Goal: Contribute content: Contribute content

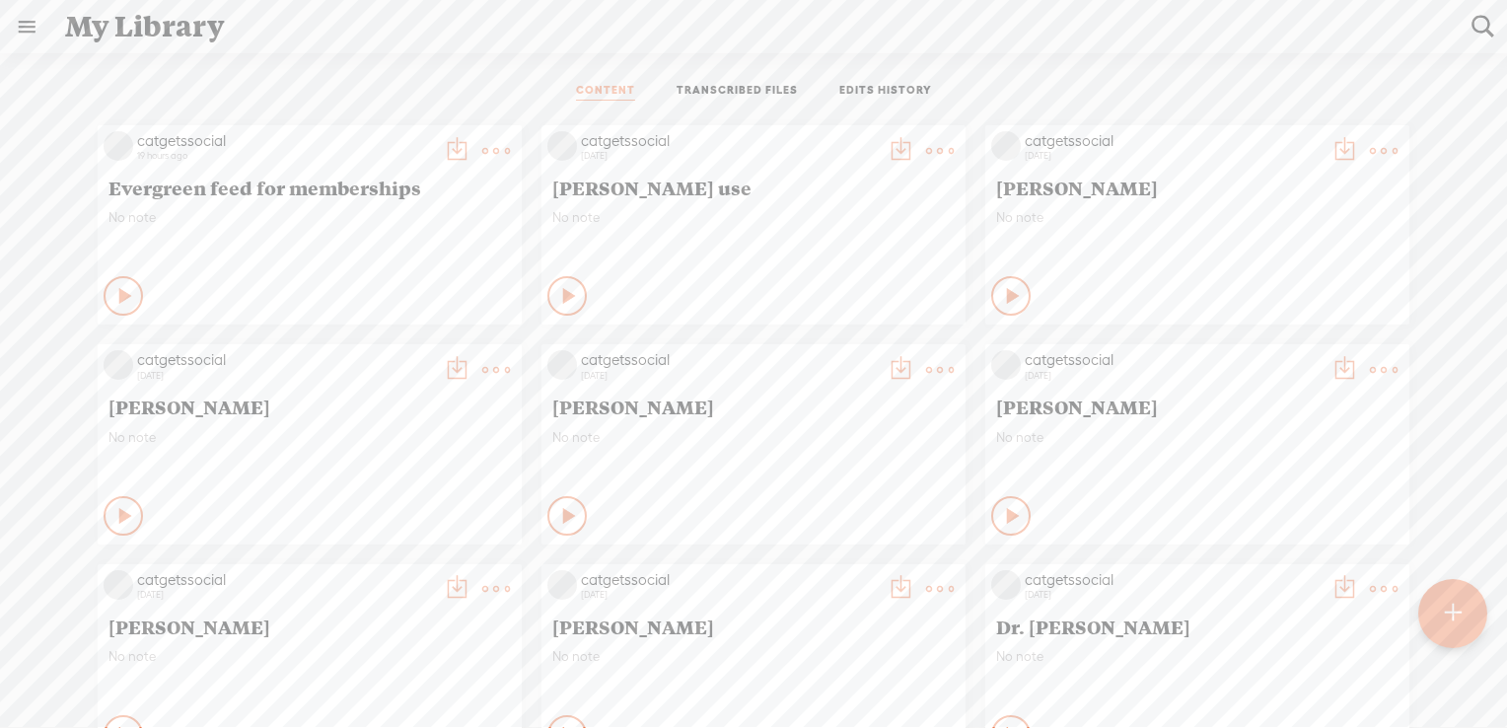
click at [482, 149] on t at bounding box center [496, 151] width 28 height 28
click at [405, 398] on link "Download as..." at bounding box center [387, 397] width 197 height 45
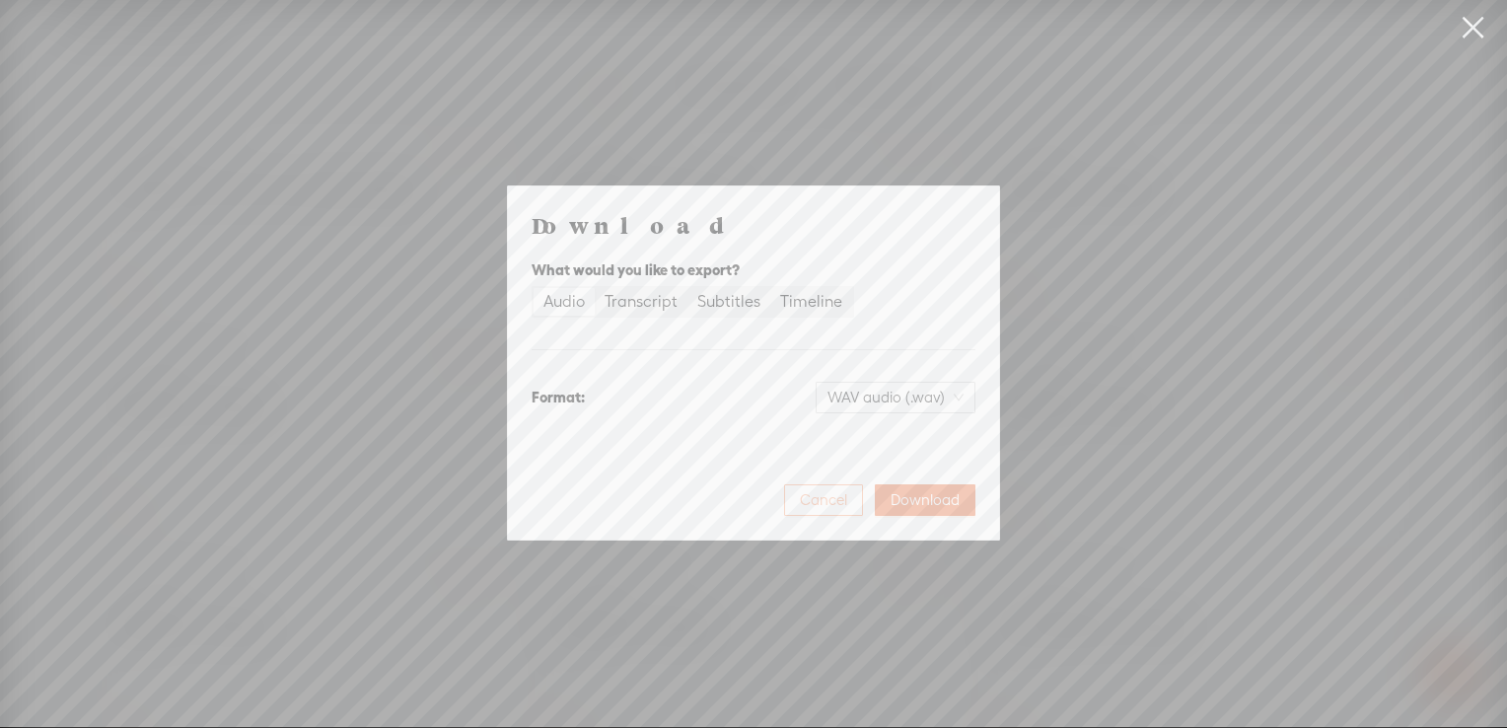
click at [833, 500] on span "Cancel" at bounding box center [823, 500] width 47 height 20
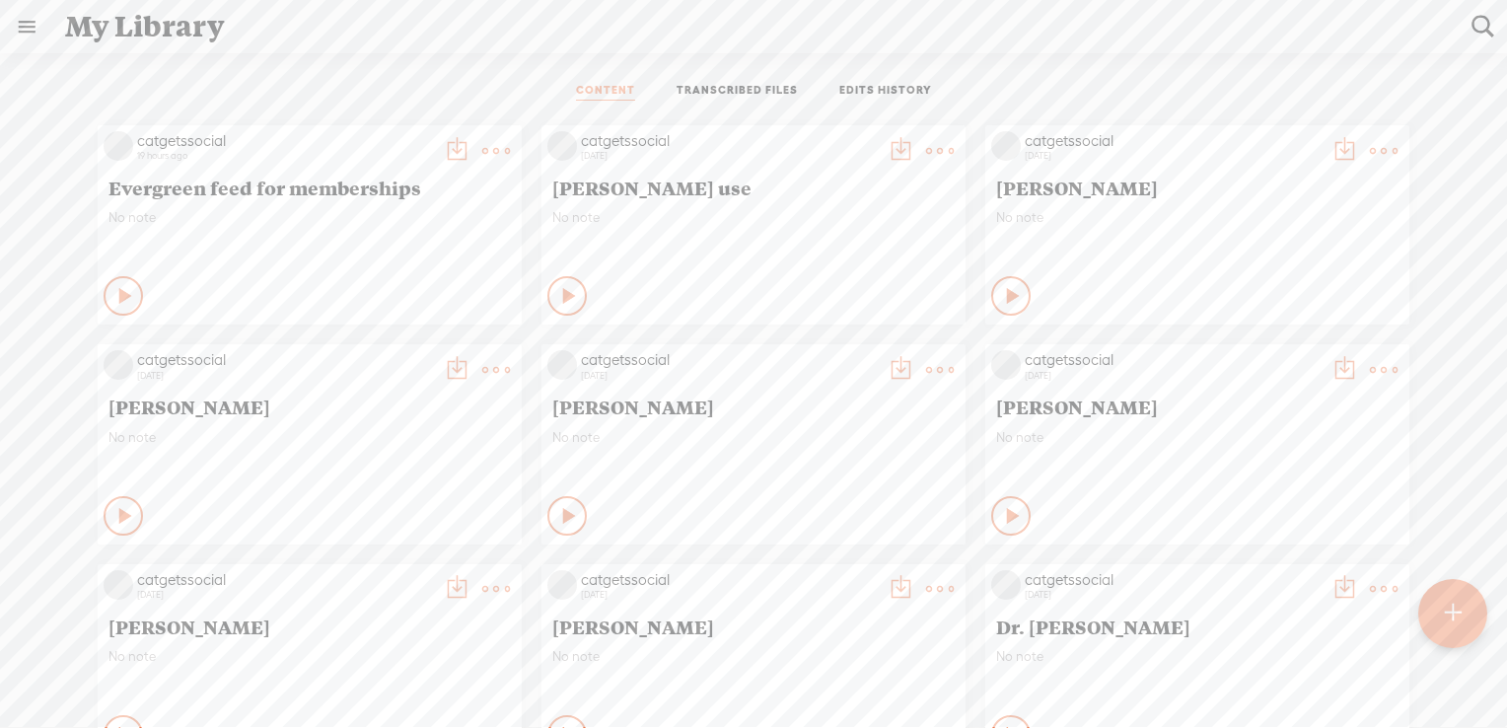
click at [482, 145] on t at bounding box center [496, 151] width 28 height 28
click at [1452, 602] on t at bounding box center [1453, 613] width 17 height 43
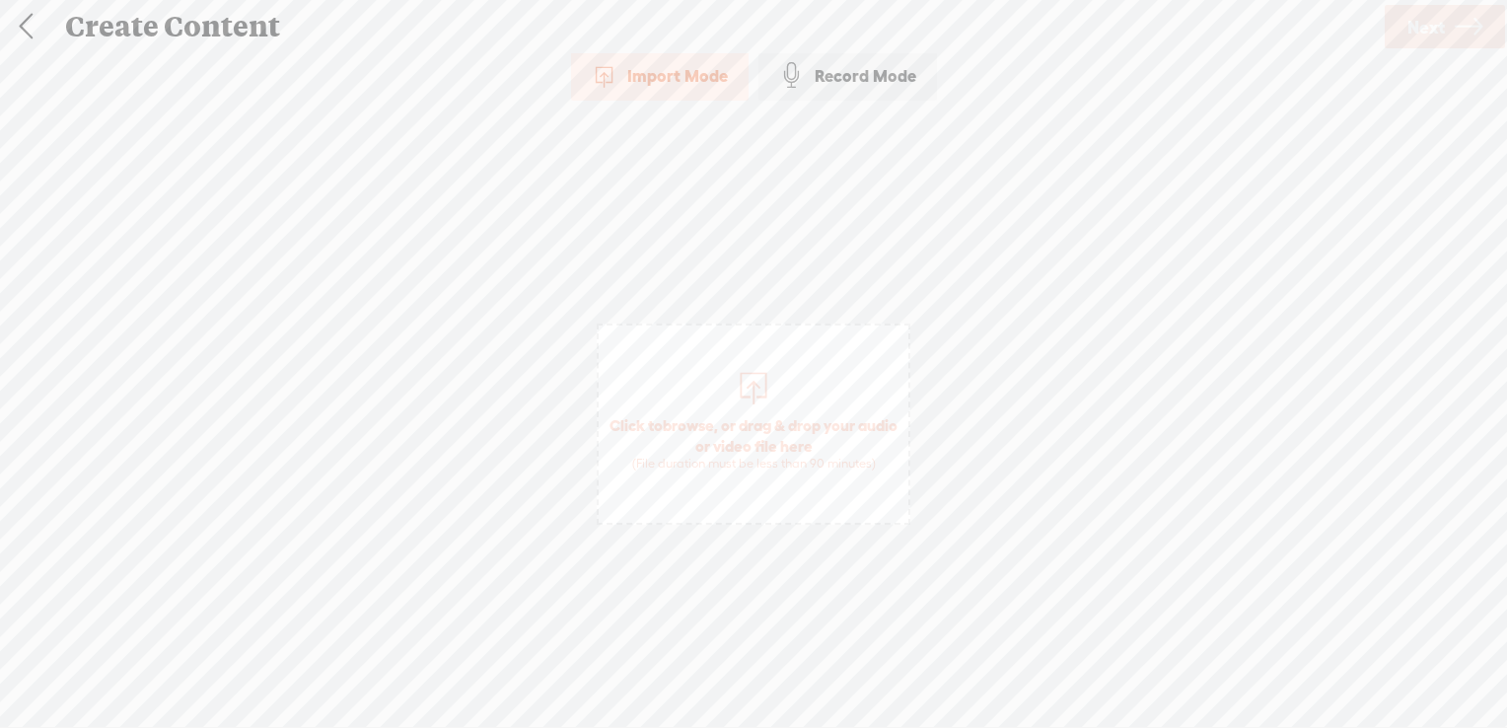
click at [705, 421] on span "browse" at bounding box center [688, 425] width 51 height 18
click at [1417, 30] on span "Next" at bounding box center [1426, 27] width 37 height 50
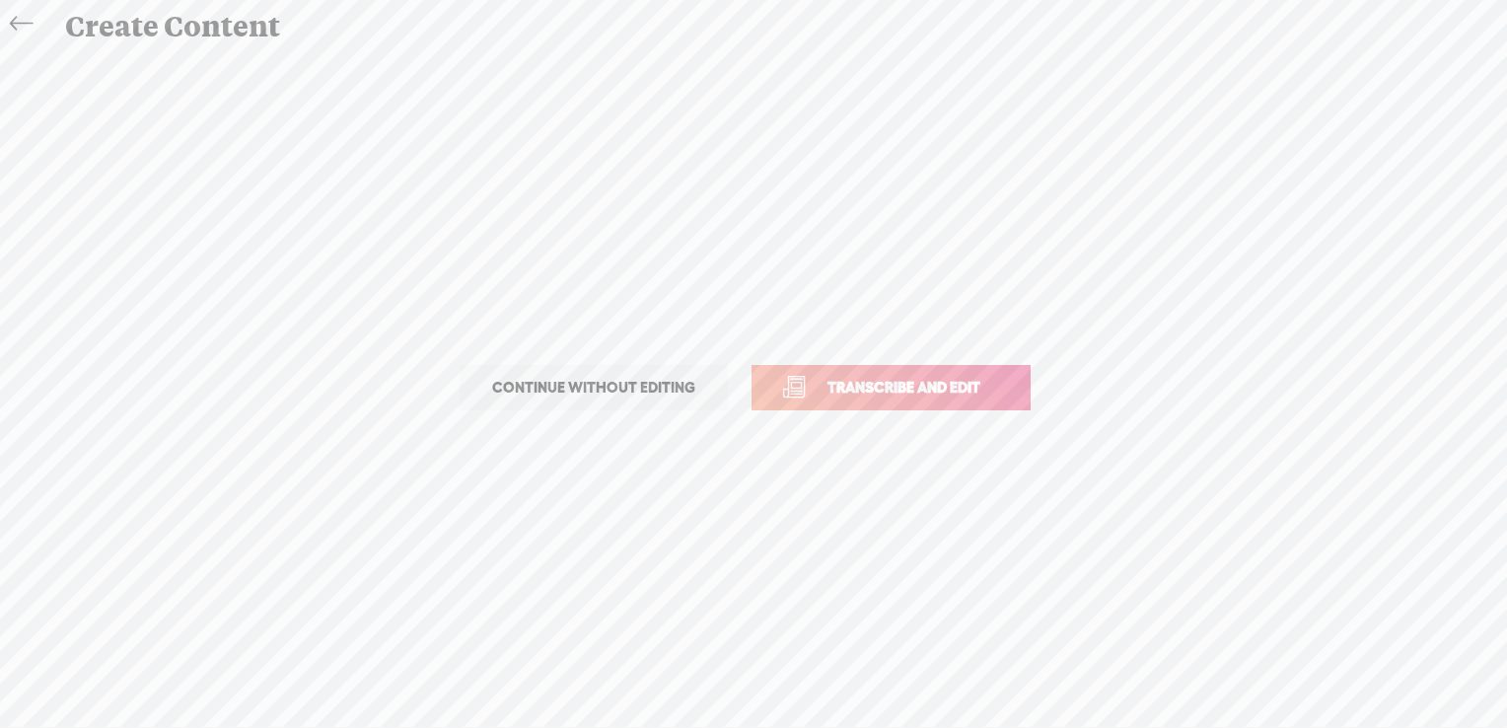
click at [910, 406] on link "Transcribe and edit" at bounding box center [891, 387] width 279 height 45
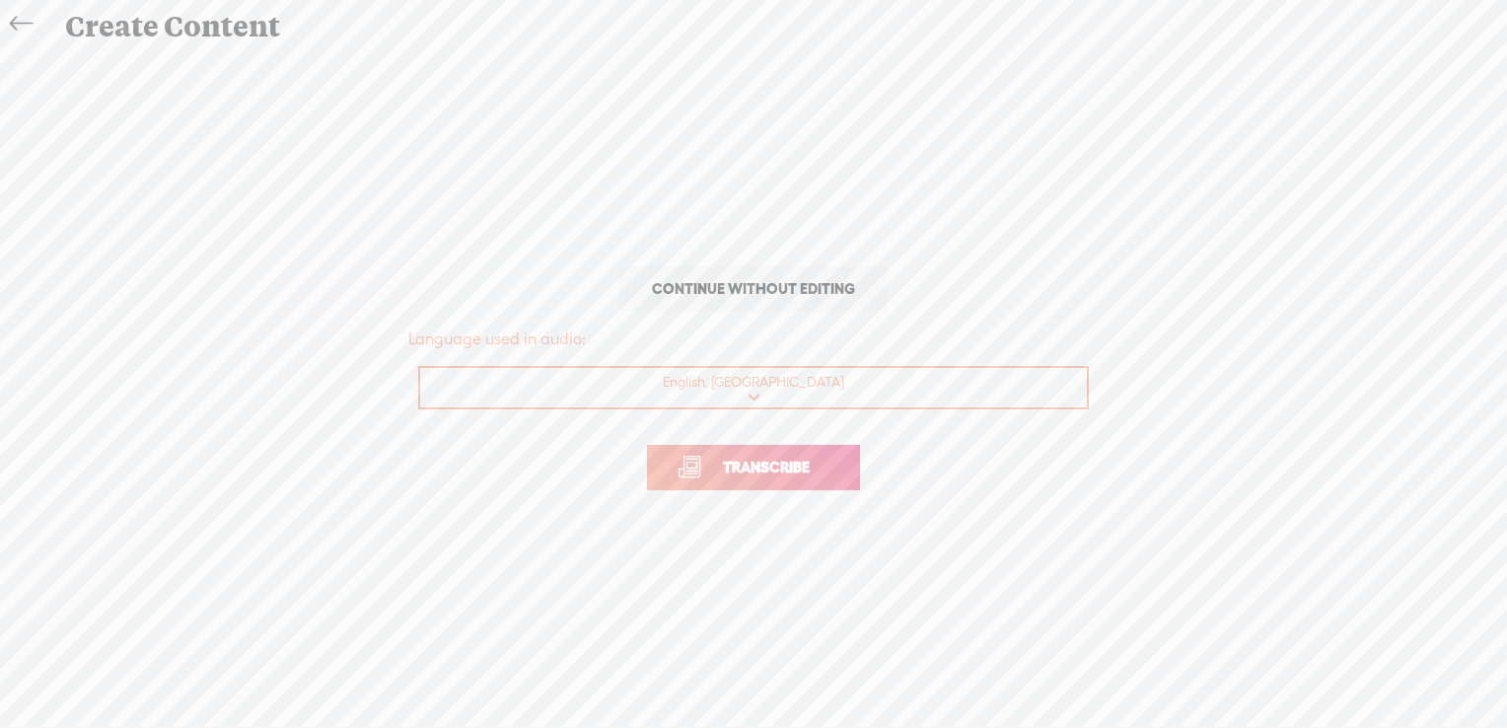
click at [736, 384] on select "Choose a language Afrikaans Albanian Amharic Arabic, Gulf Arabic, Modern Standa…" at bounding box center [754, 388] width 669 height 40
select select "en-GB"
click at [420, 368] on select "Choose a language Afrikaans Albanian Amharic Arabic, Gulf Arabic, Modern Standa…" at bounding box center [754, 388] width 669 height 40
click at [786, 472] on span "Transcribe" at bounding box center [766, 467] width 128 height 23
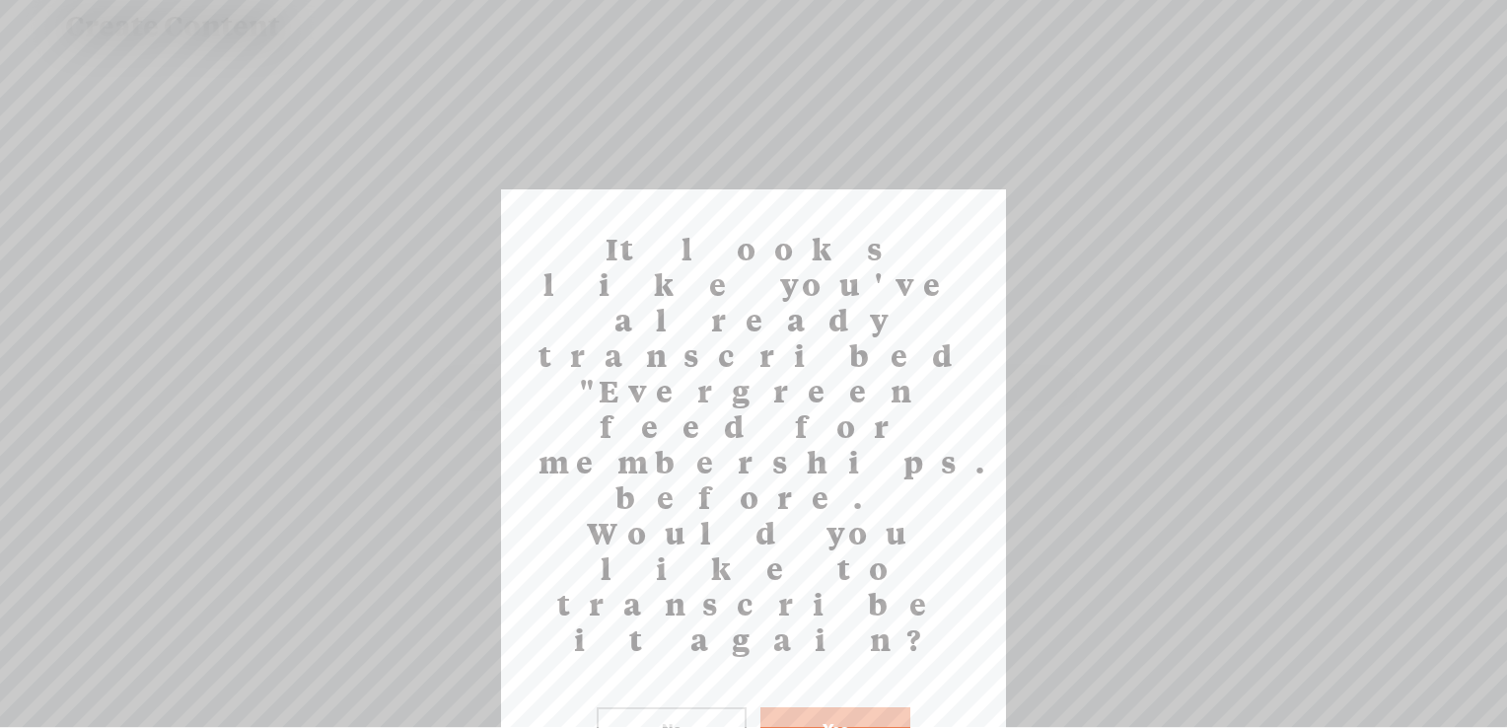
click at [834, 707] on button "Yes" at bounding box center [836, 729] width 150 height 45
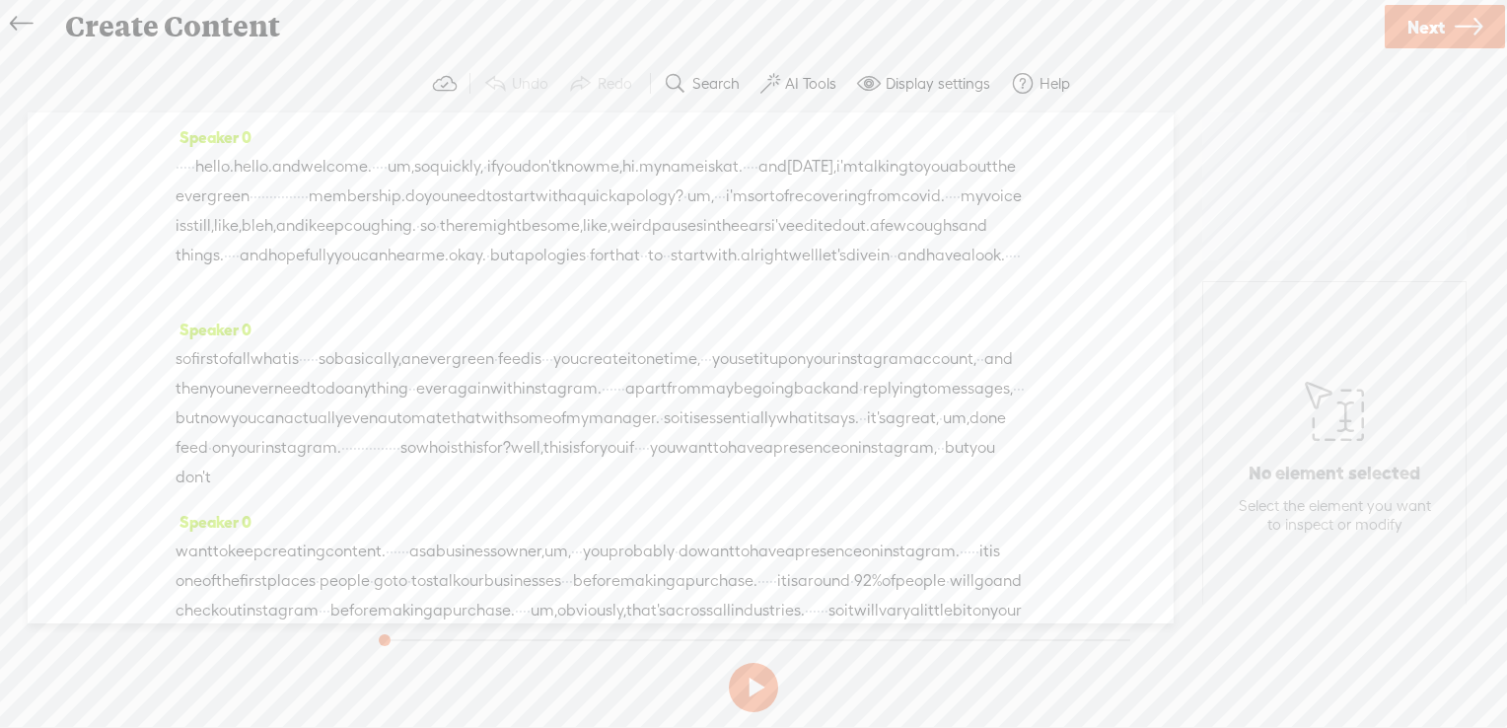
click at [789, 85] on label "AI Tools" at bounding box center [810, 84] width 51 height 20
click at [793, 478] on div at bounding box center [787, 475] width 87 height 20
click at [794, 471] on span at bounding box center [787, 472] width 36 height 14
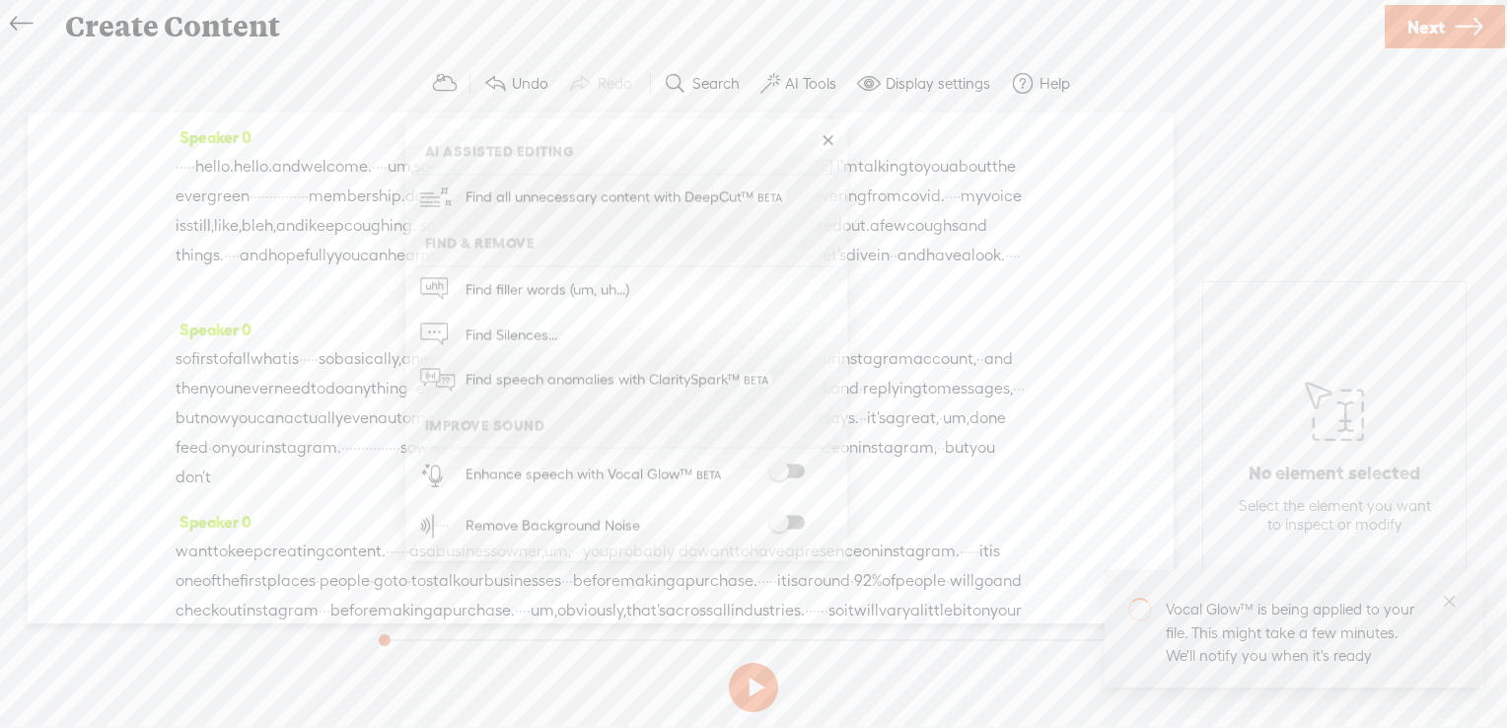
click at [796, 518] on span at bounding box center [787, 523] width 36 height 14
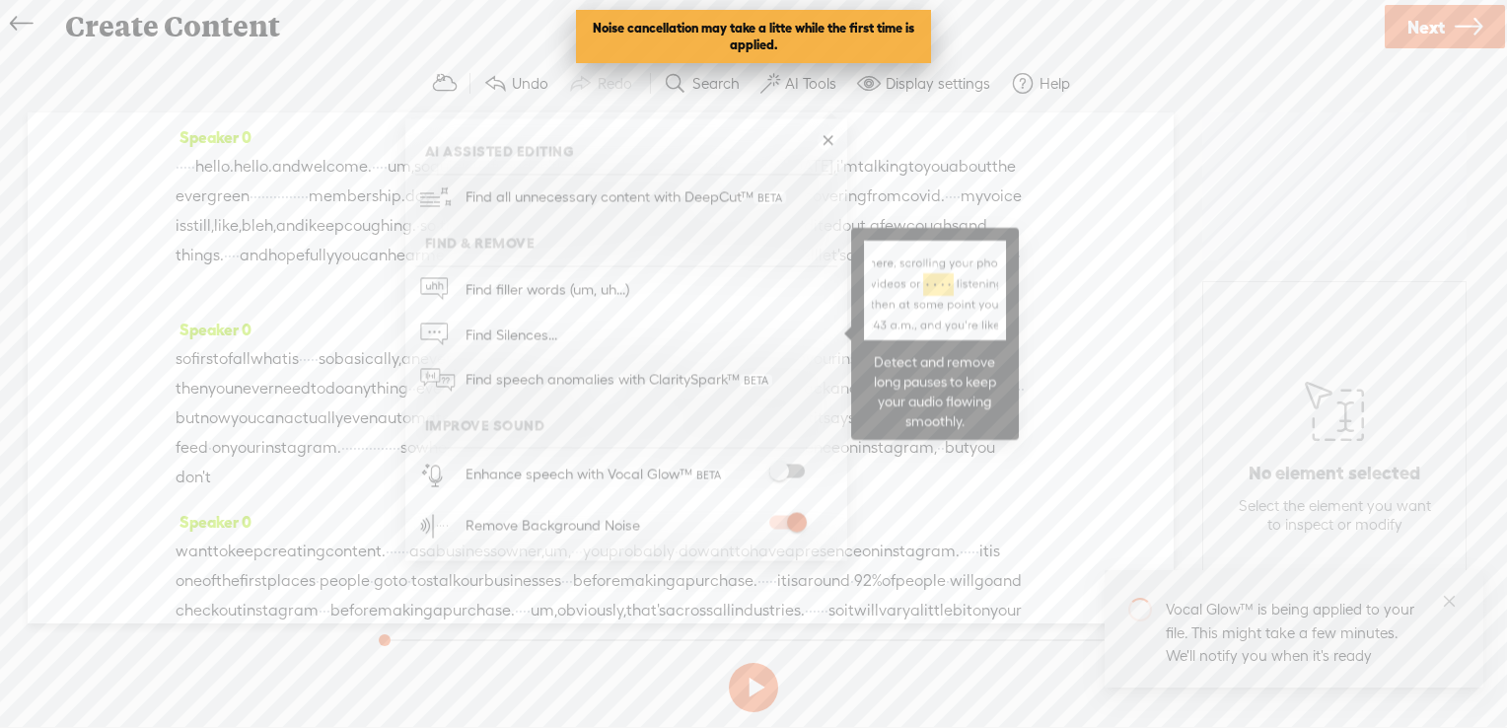
click at [710, 332] on link "Find Silences..." at bounding box center [626, 334] width 422 height 45
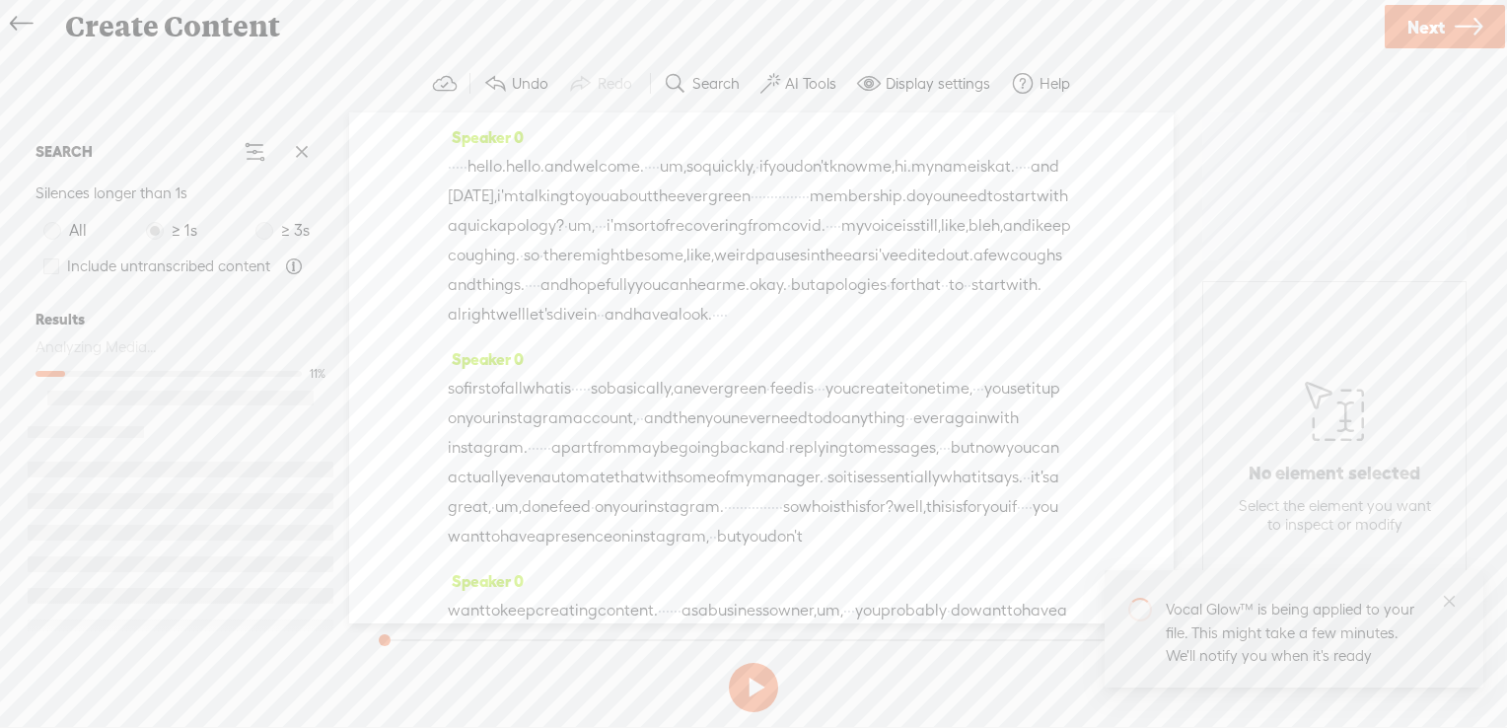
click at [263, 231] on span at bounding box center [265, 231] width 18 height 18
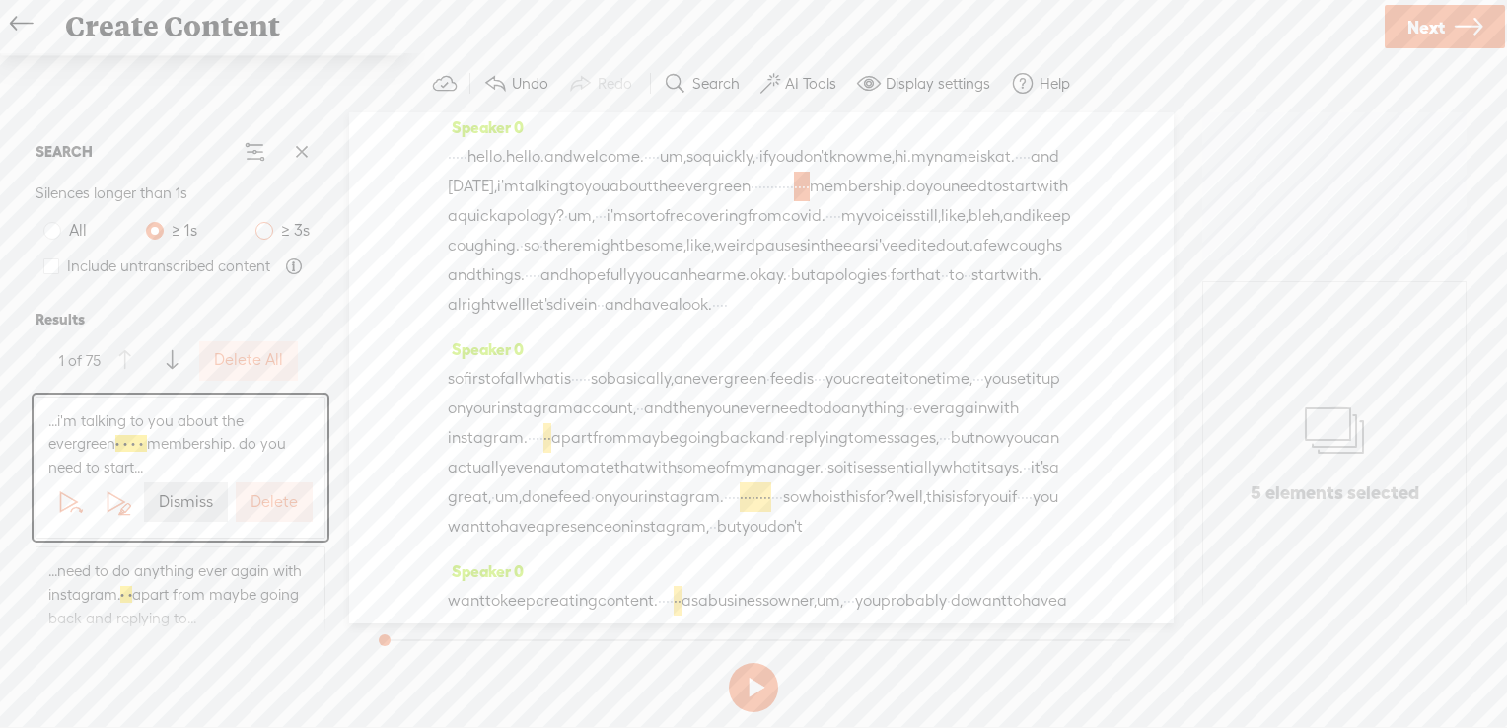
click at [269, 230] on span at bounding box center [265, 231] width 18 height 18
click at [269, 230] on input "≥ 3s" at bounding box center [265, 231] width 18 height 18
radio input "true"
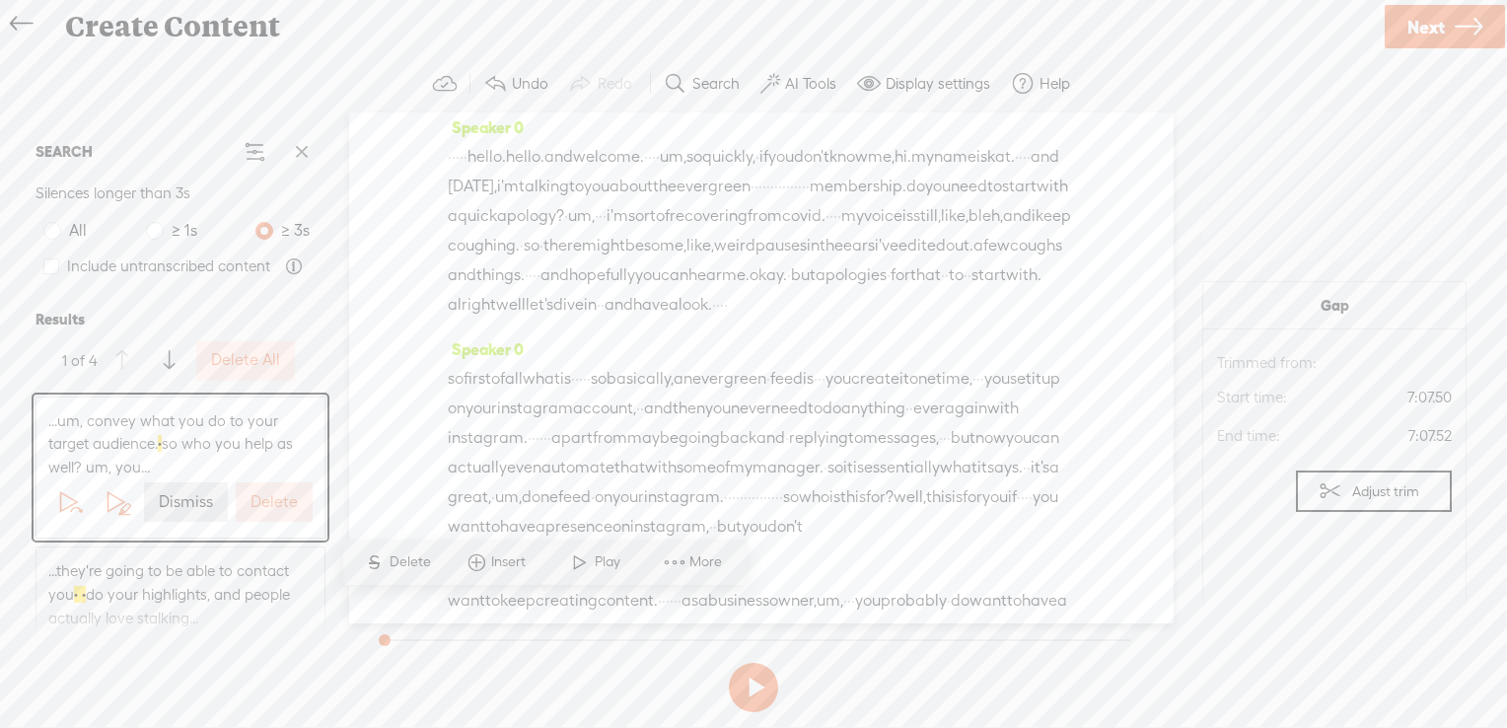
click at [260, 234] on span at bounding box center [265, 231] width 18 height 18
click at [260, 234] on input "≥ 3s" at bounding box center [265, 231] width 18 height 18
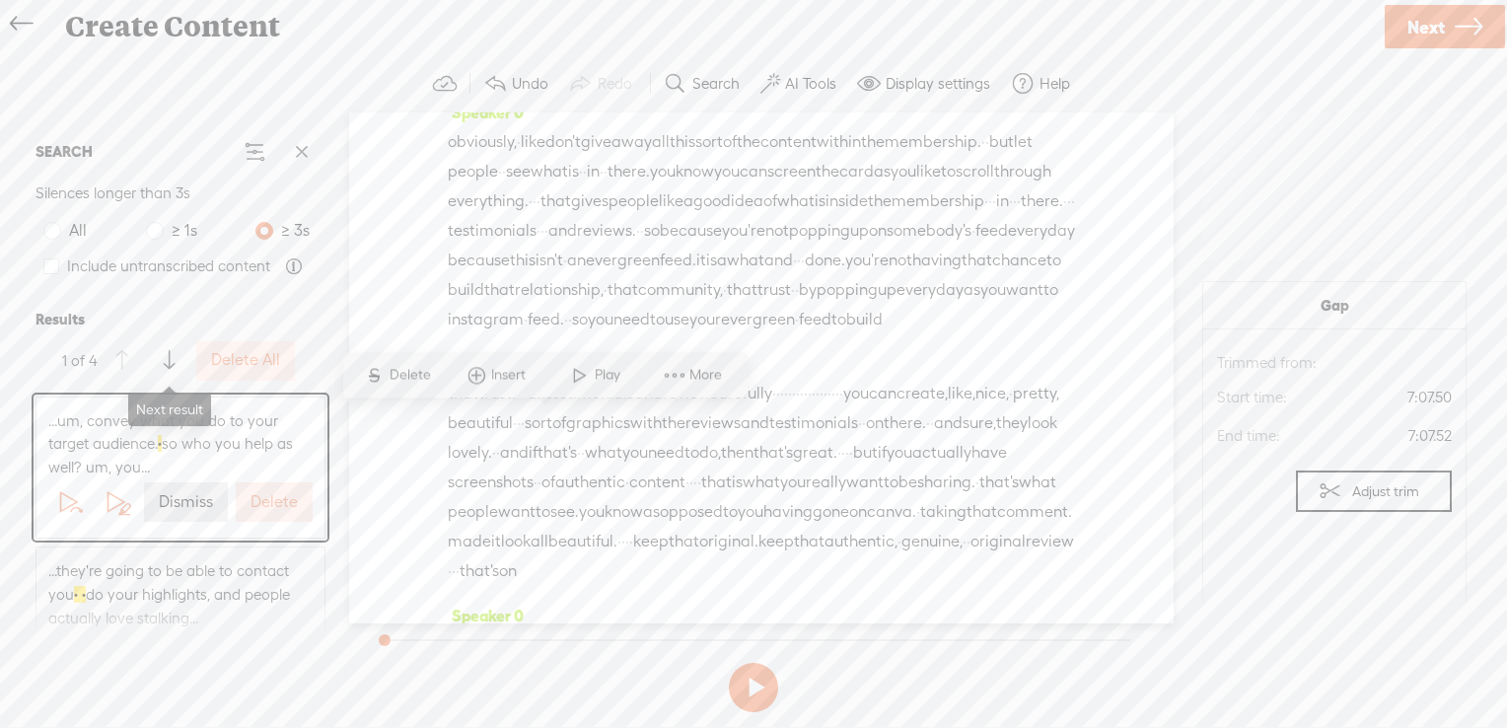
click at [174, 365] on span at bounding box center [169, 361] width 11 height 36
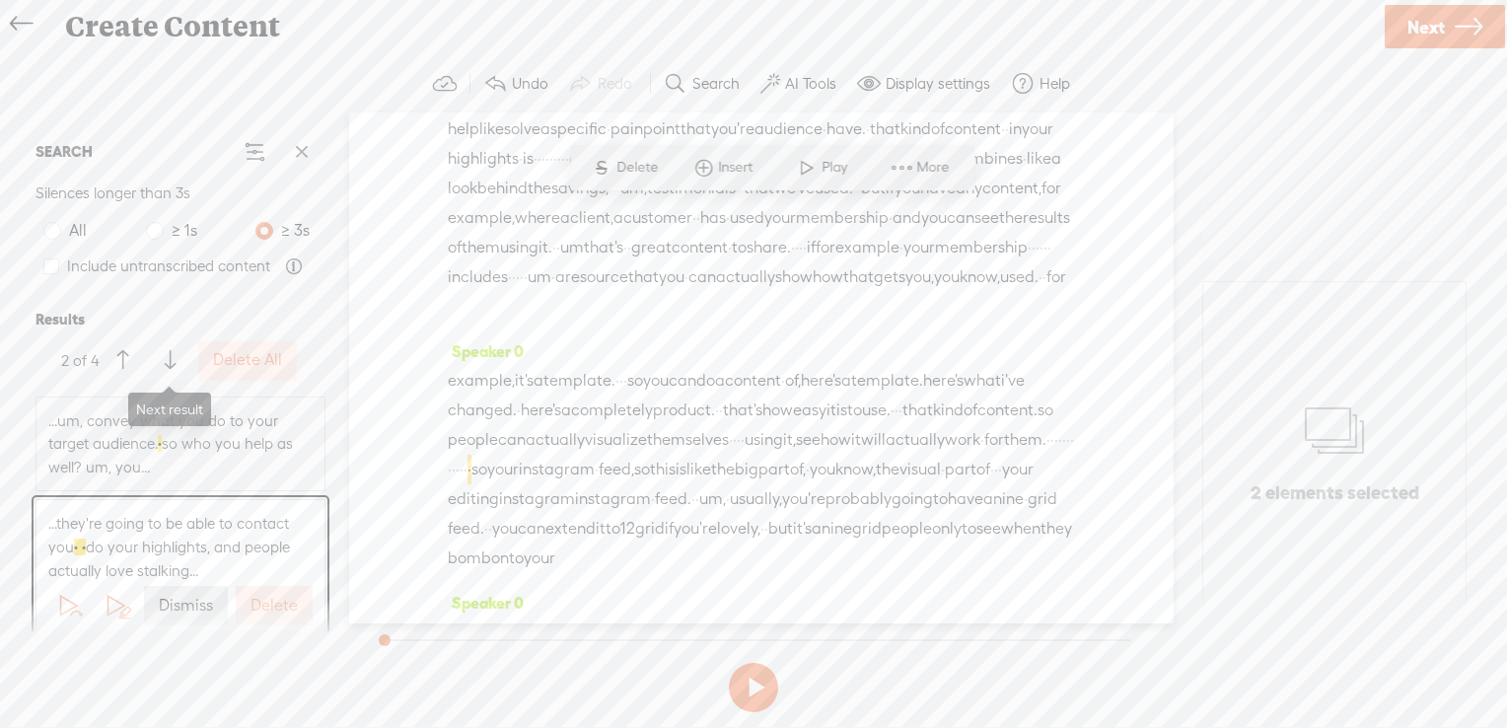
scroll to position [3620, 0]
drag, startPoint x: 661, startPoint y: 215, endPoint x: 792, endPoint y: 218, distance: 131.2
click at [629, 167] on span "S" at bounding box center [625, 168] width 30 height 36
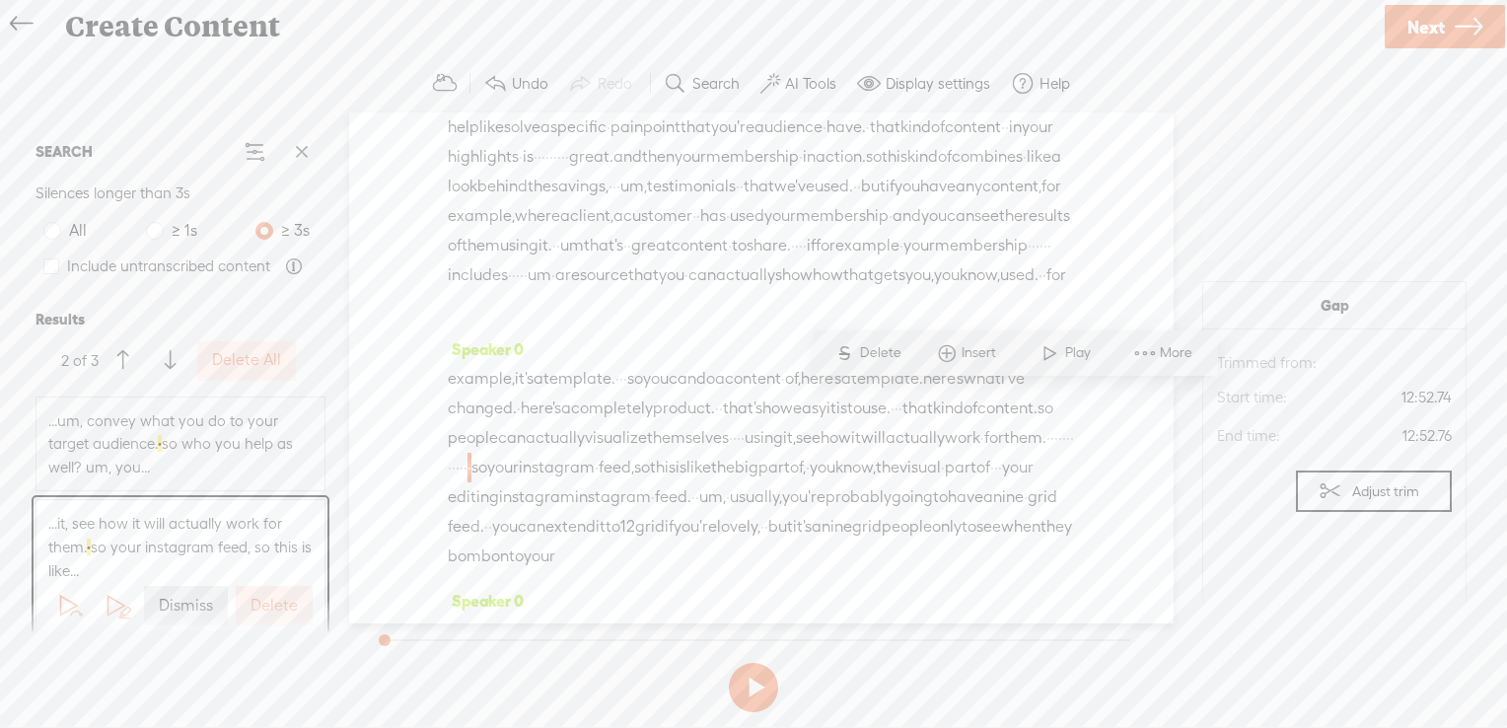
scroll to position [5559, 0]
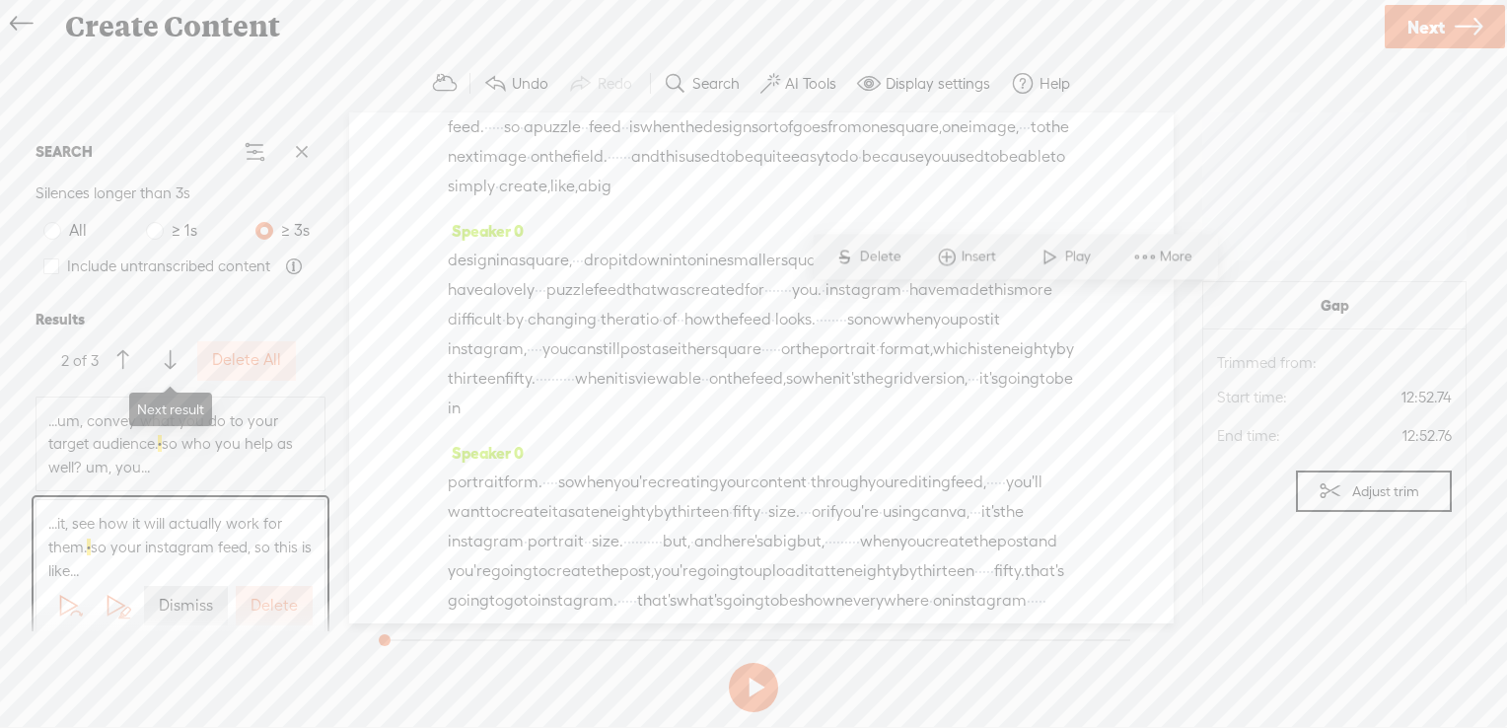
click at [166, 359] on span at bounding box center [170, 361] width 11 height 36
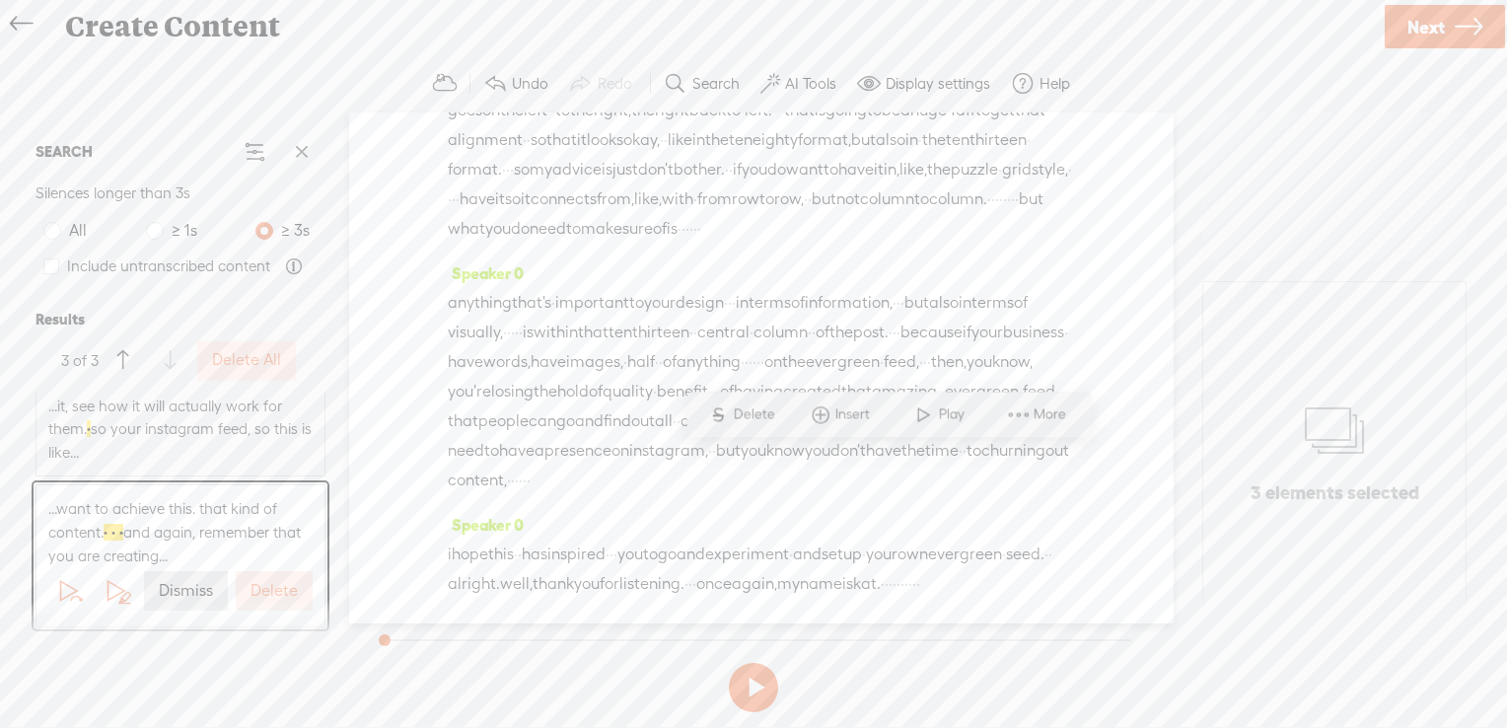
scroll to position [7645, 0]
drag, startPoint x: 750, startPoint y: 272, endPoint x: 866, endPoint y: 277, distance: 116.5
click at [735, 223] on span "Delete" at bounding box center [732, 227] width 46 height 20
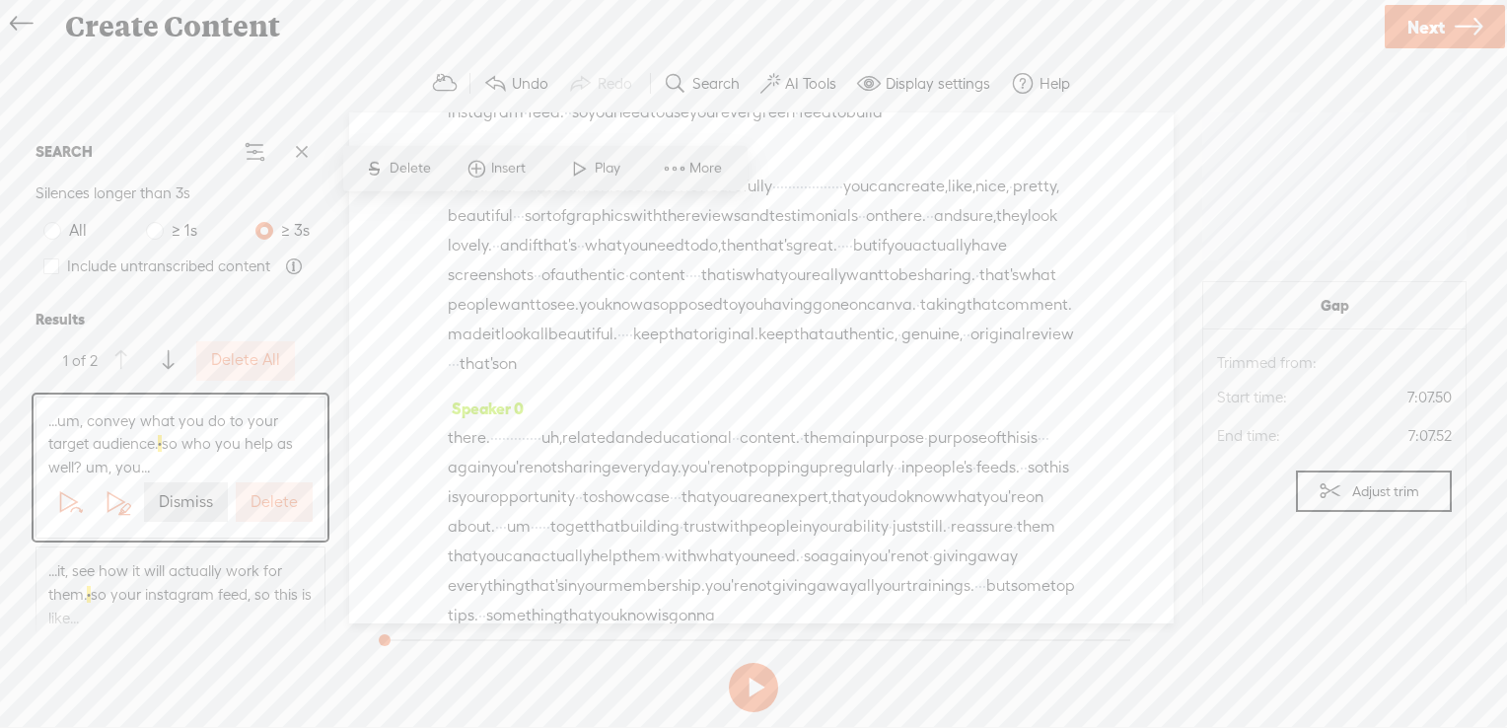
scroll to position [3058, 0]
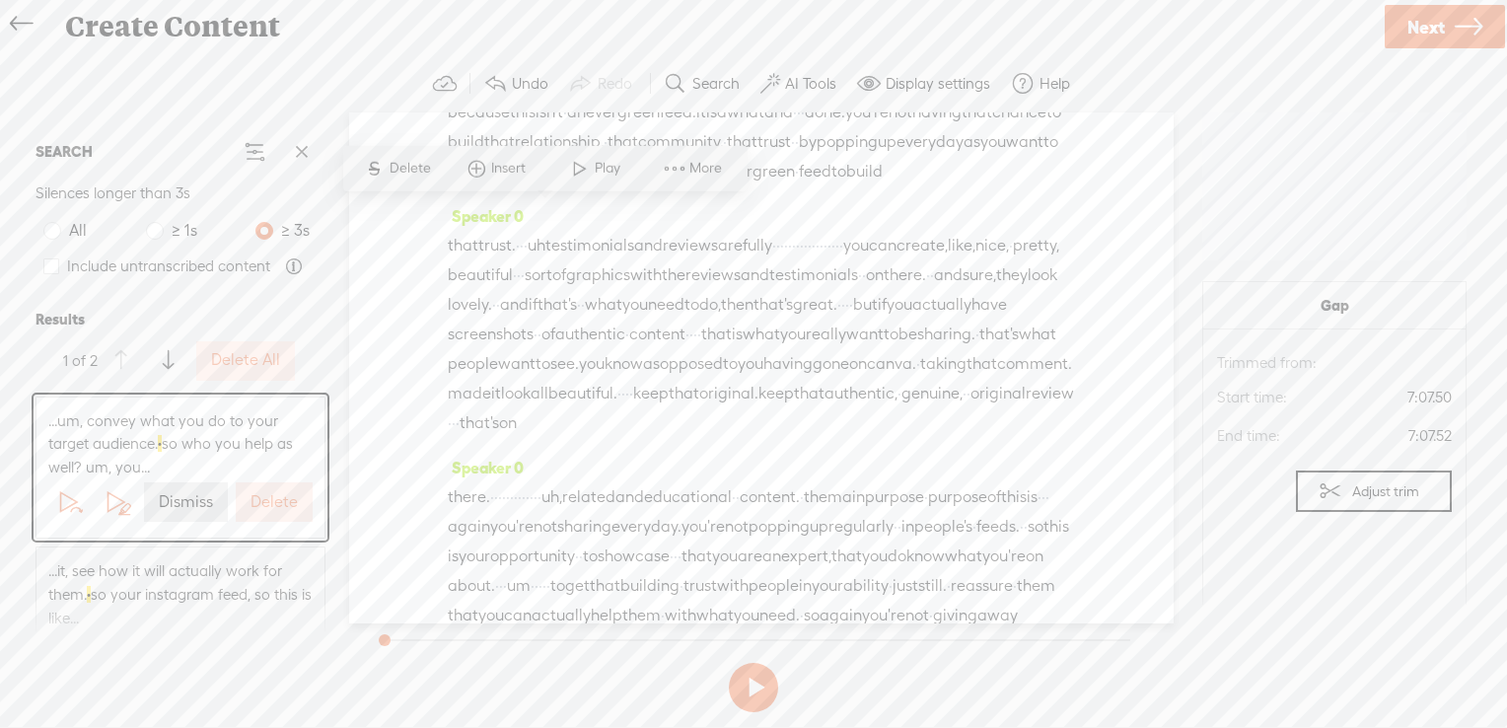
drag, startPoint x: 543, startPoint y: 217, endPoint x: 487, endPoint y: 216, distance: 55.3
click at [333, 165] on span "Delete" at bounding box center [354, 169] width 46 height 20
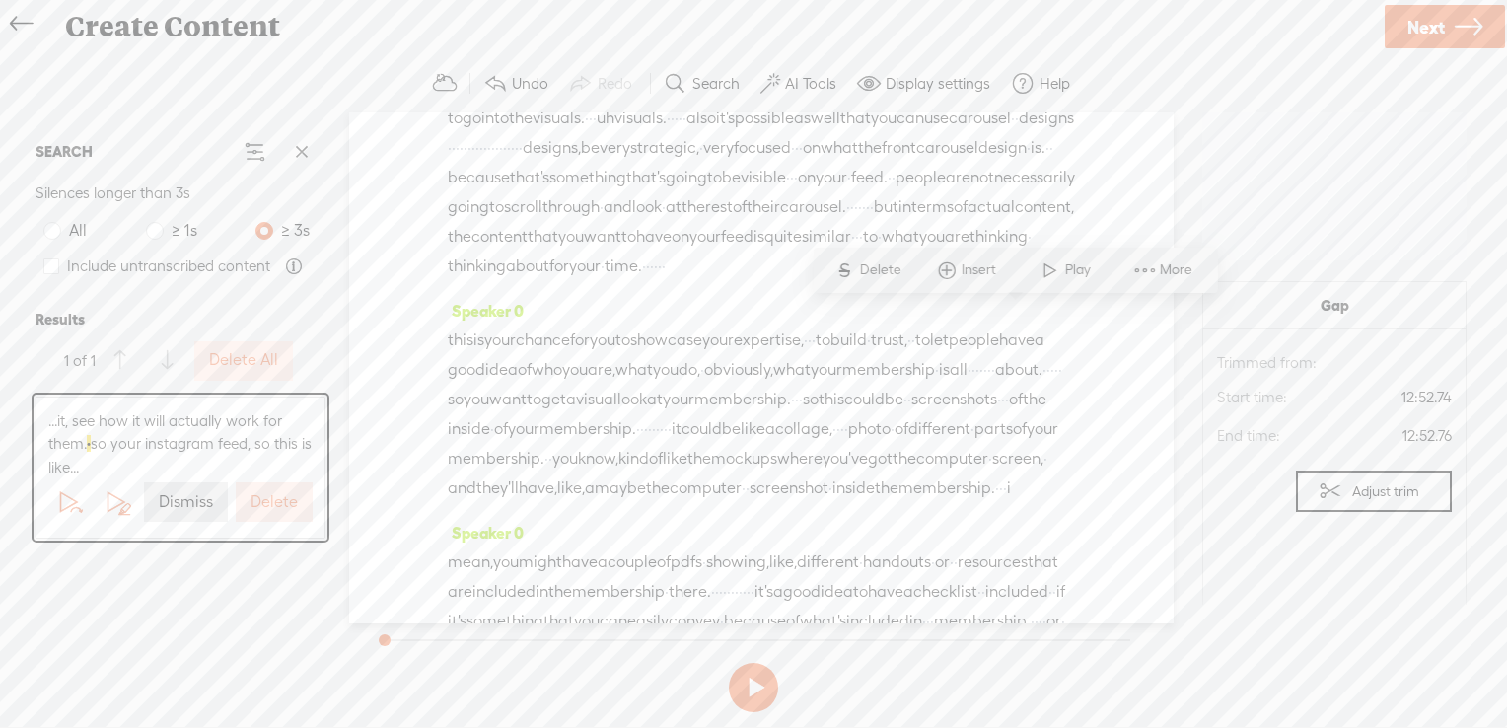
scroll to position [5618, 0]
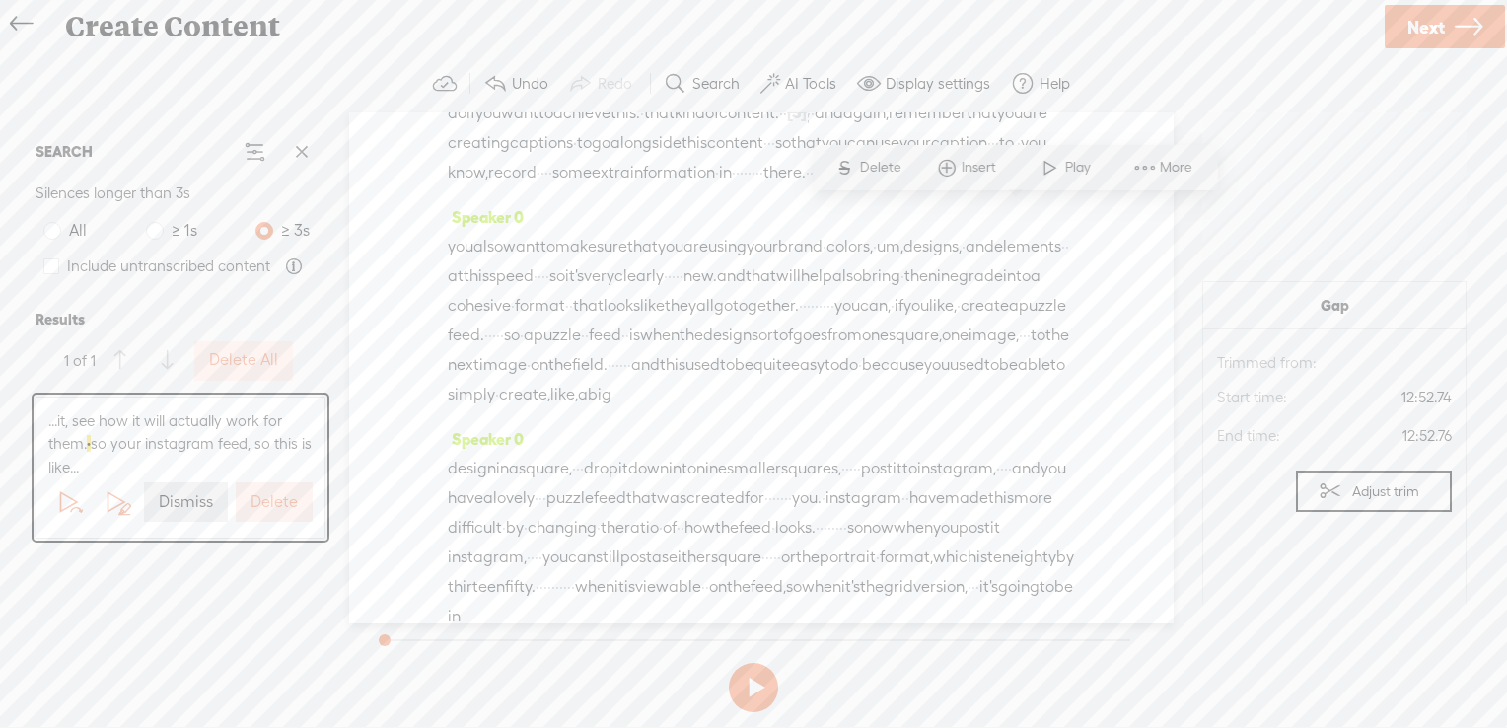
drag, startPoint x: 969, startPoint y: 215, endPoint x: 1018, endPoint y: 215, distance: 49.3
click at [878, 162] on span "Delete" at bounding box center [882, 168] width 46 height 20
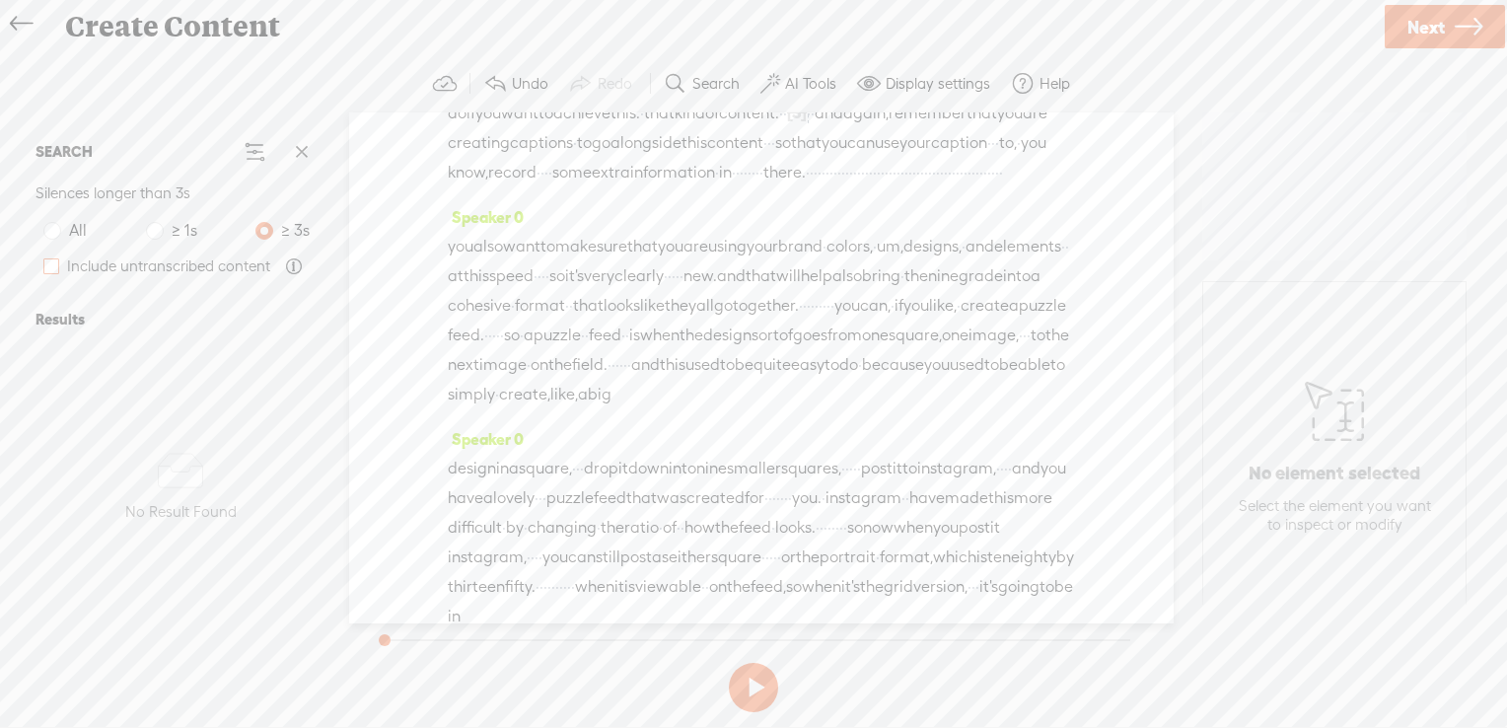
click at [52, 270] on span at bounding box center [51, 266] width 16 height 16
click at [52, 270] on input "Include untranscribed content" at bounding box center [51, 266] width 16 height 16
checkbox input "true"
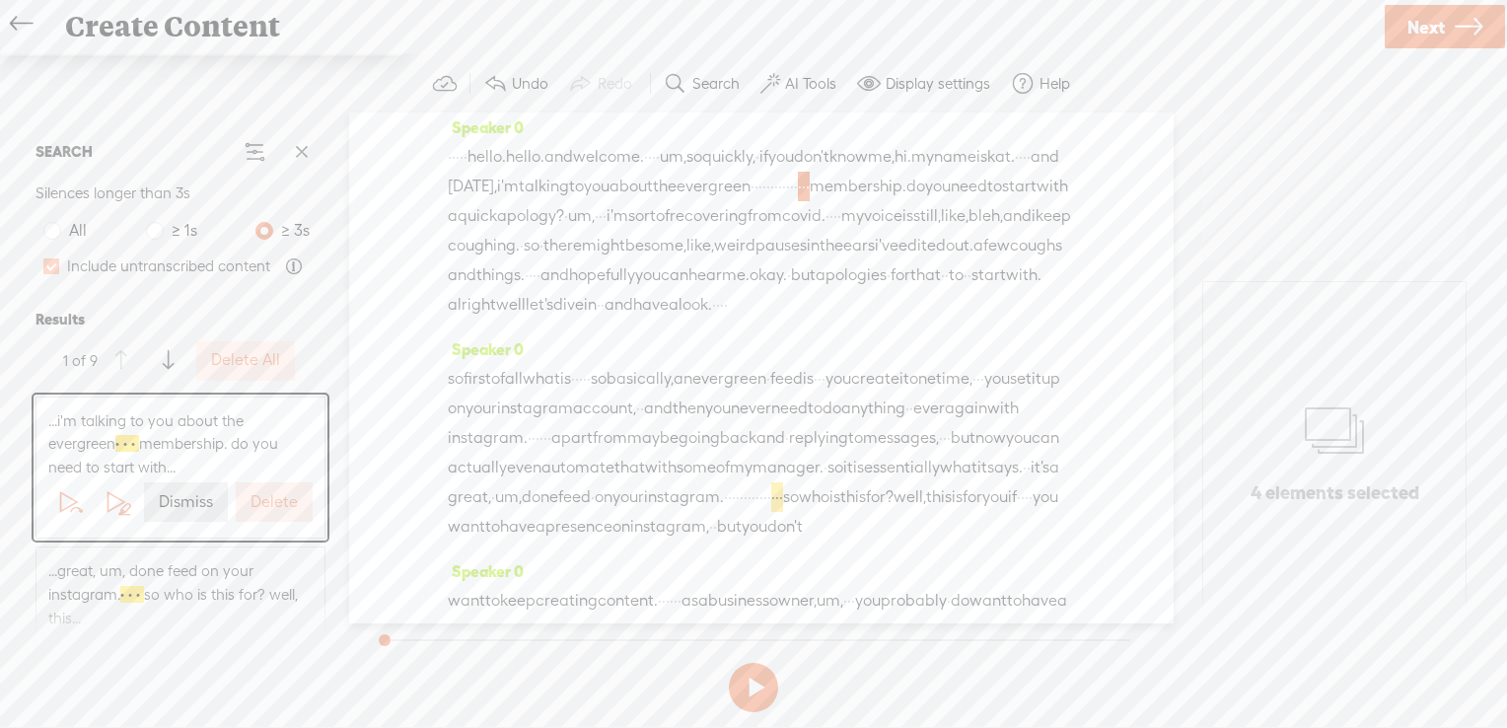
scroll to position [10, 0]
drag, startPoint x: 510, startPoint y: 213, endPoint x: 597, endPoint y: 214, distance: 86.8
click at [597, 214] on div "· · · · · hello. hello. and welcome. · · · · um, so quickly, · if you don't kno…" at bounding box center [761, 231] width 627 height 178
click at [448, 172] on span "Delete" at bounding box center [470, 168] width 46 height 20
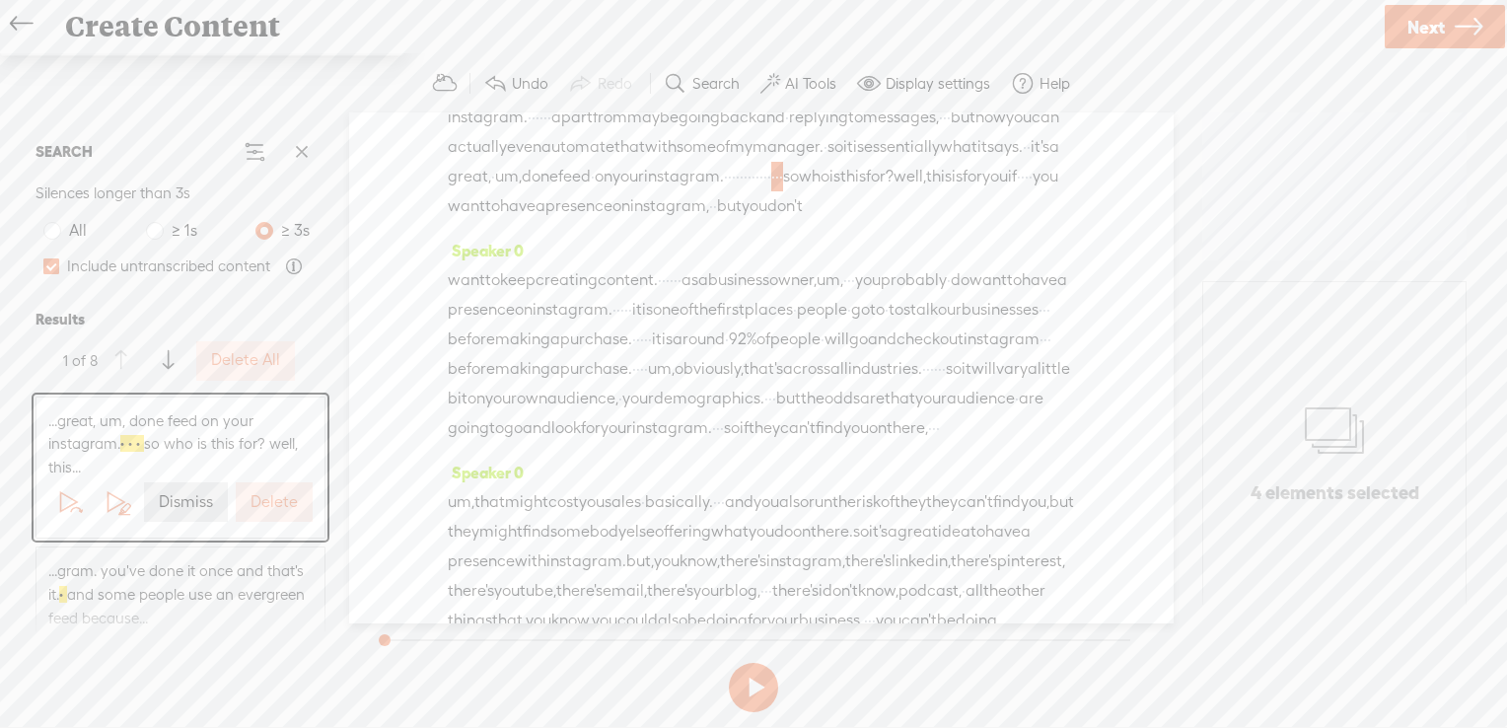
scroll to position [409, 0]
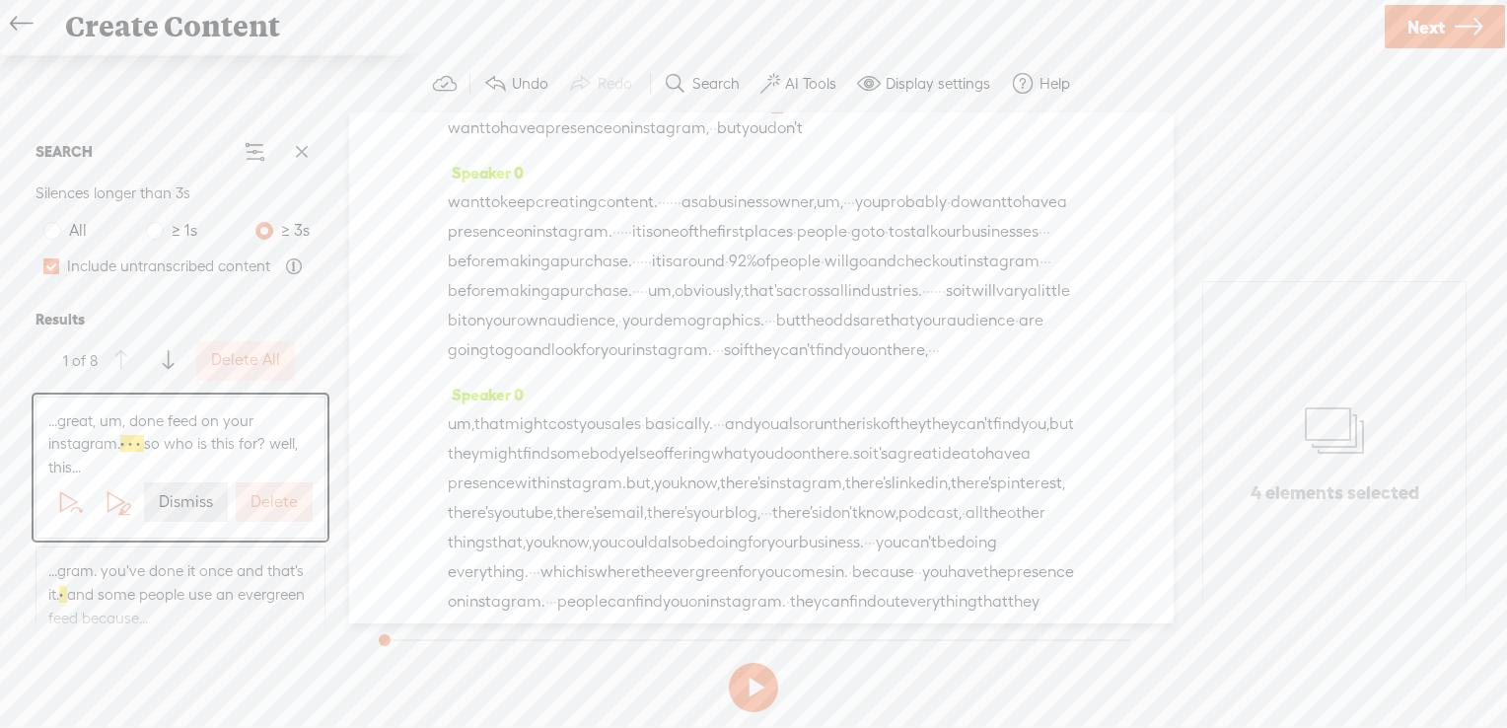
drag, startPoint x: 450, startPoint y: 221, endPoint x: 513, endPoint y: 222, distance: 63.1
click at [513, 143] on div "so first of all what is · · · · · so basically, an evergreen · feed is · · · yo…" at bounding box center [761, 54] width 627 height 178
click at [358, 164] on span "Delete" at bounding box center [377, 168] width 46 height 20
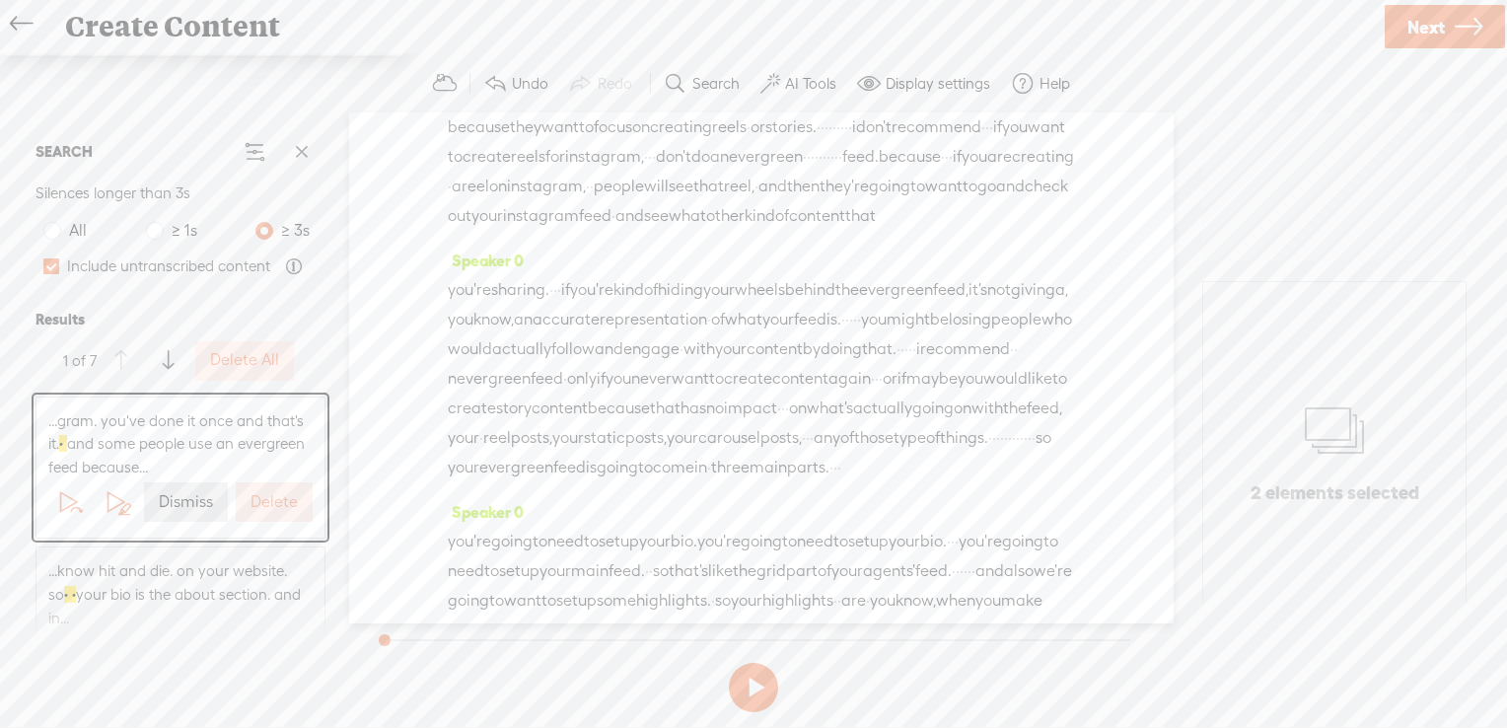
scroll to position [1194, 0]
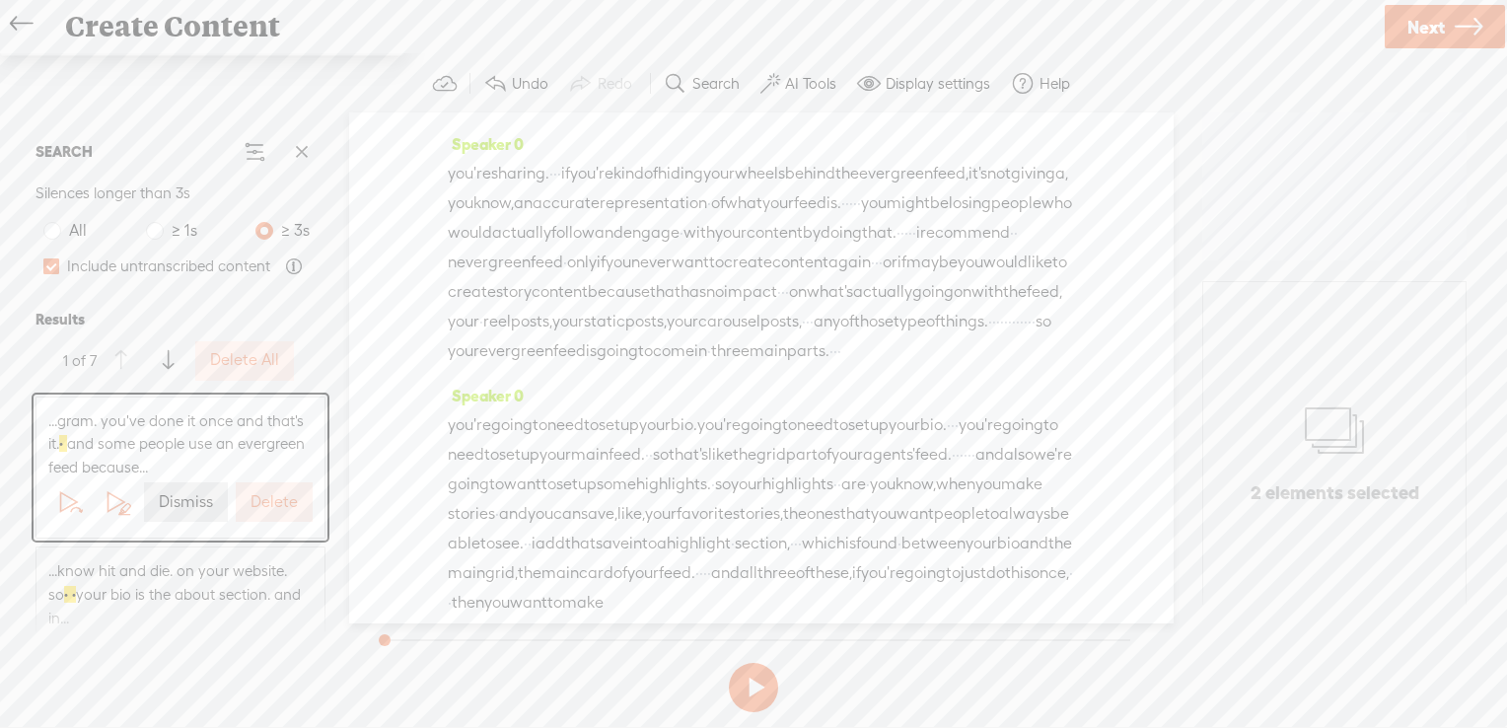
drag, startPoint x: 1000, startPoint y: 181, endPoint x: 1049, endPoint y: 185, distance: 48.6
click at [1049, 114] on div "but you · don't need to be on this hamster wheel of constantly · · creating con…" at bounding box center [761, 26] width 627 height 178
click at [919, 129] on span "Delete" at bounding box center [921, 138] width 46 height 20
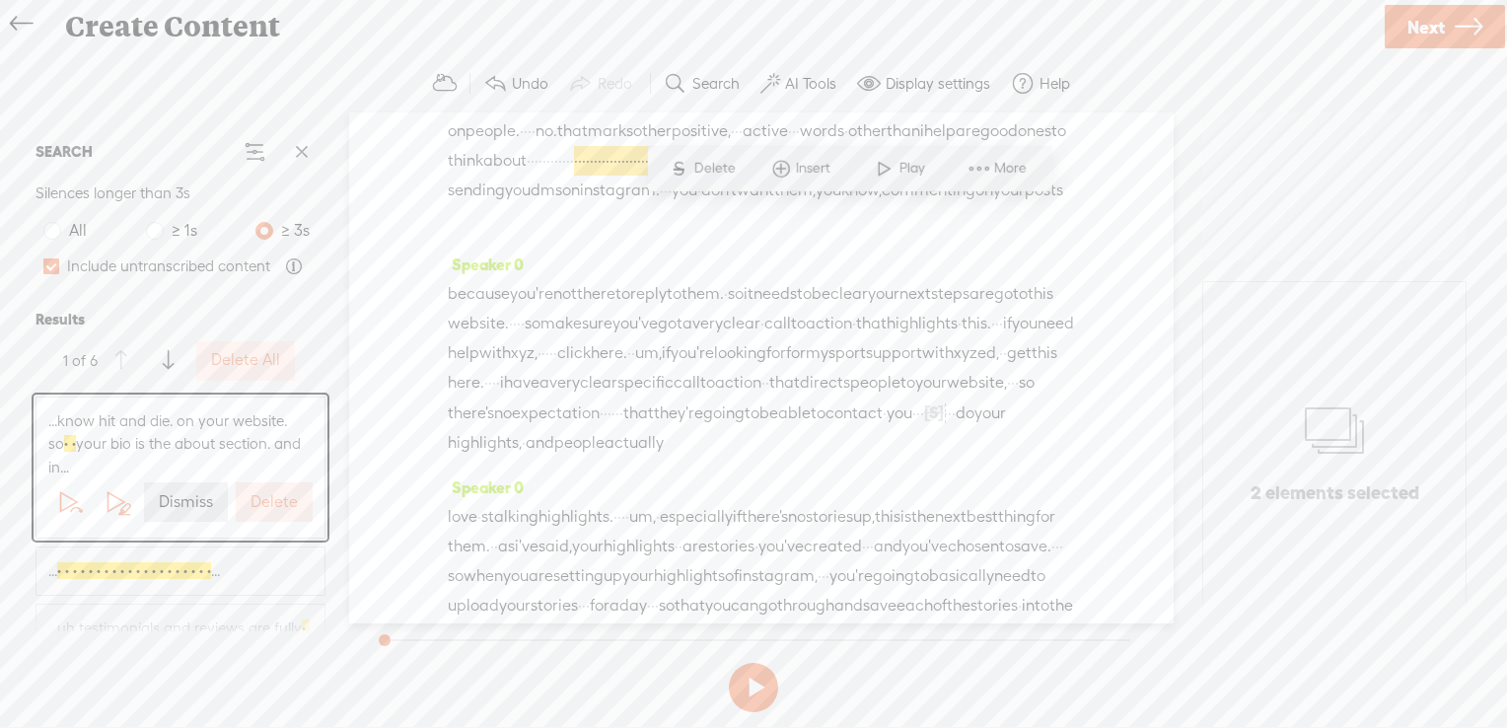
drag, startPoint x: 734, startPoint y: 212, endPoint x: 844, endPoint y: 213, distance: 110.5
click at [693, 166] on span "S" at bounding box center [679, 168] width 30 height 36
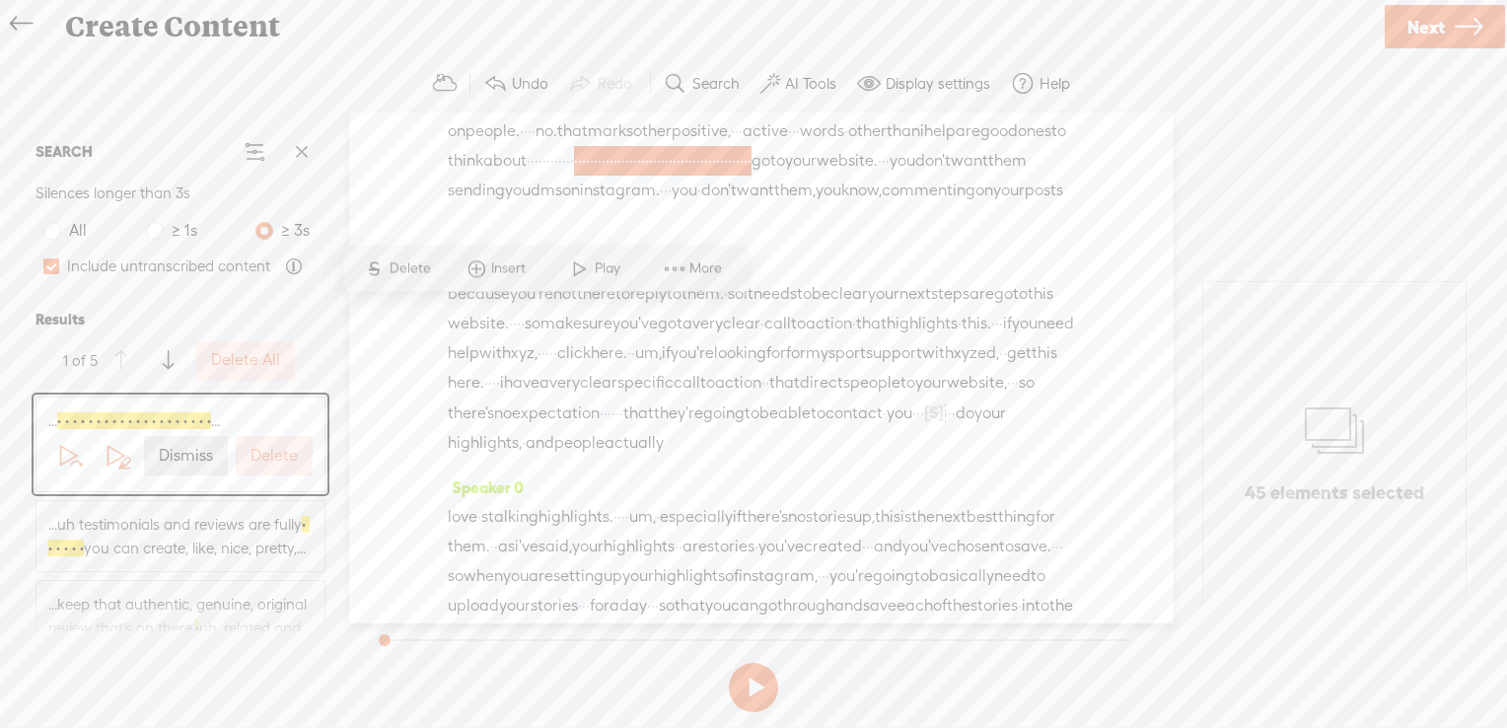
scroll to position [3251, 0]
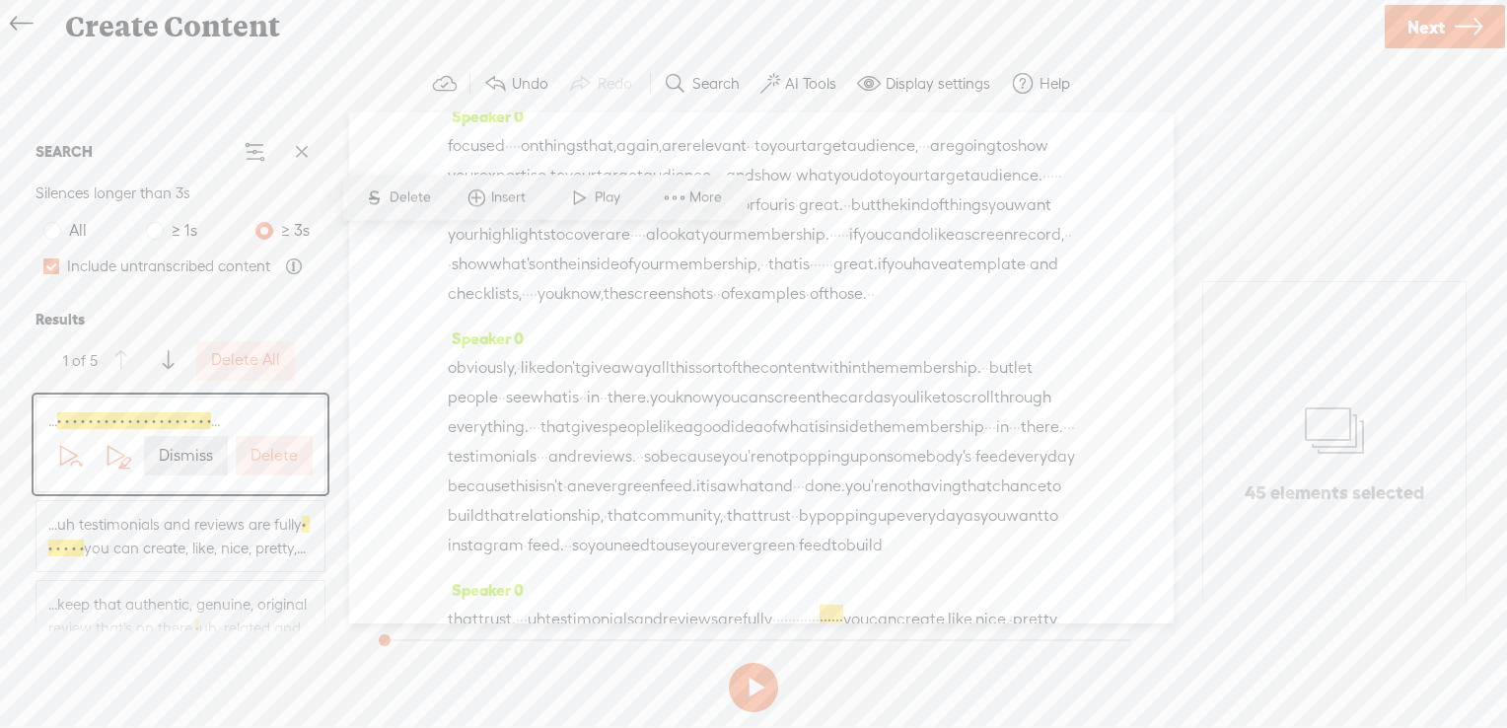
click at [407, 187] on span "Delete" at bounding box center [413, 197] width 46 height 20
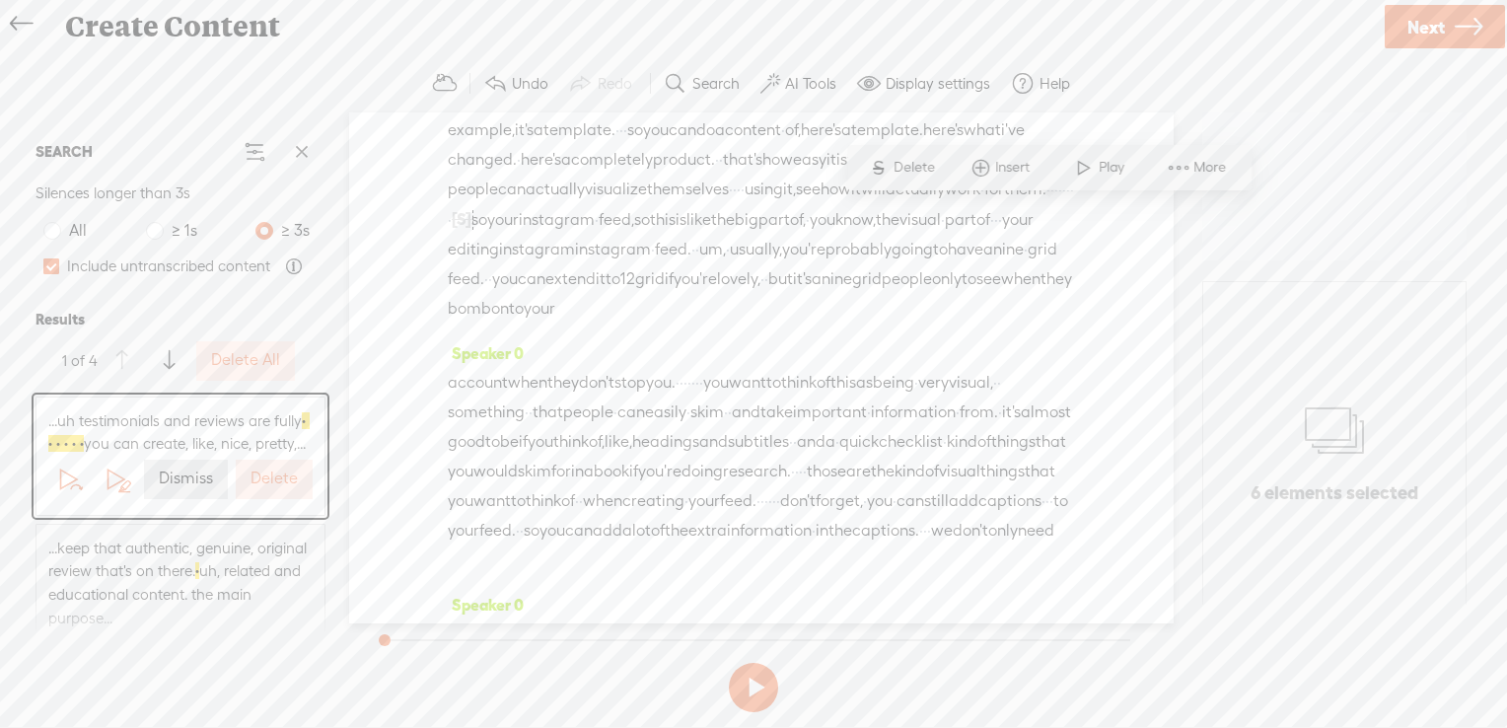
scroll to position [4567, 0]
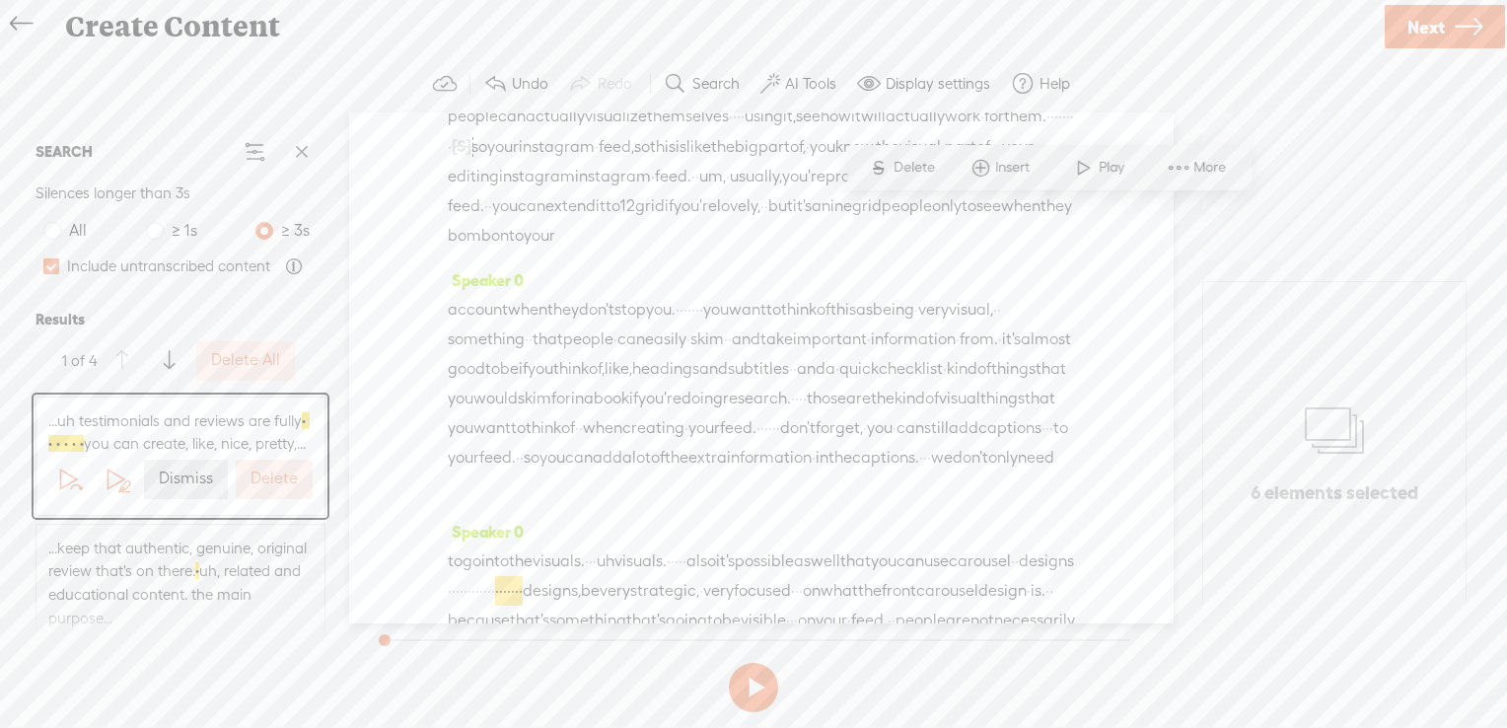
drag, startPoint x: 939, startPoint y: 211, endPoint x: 1034, endPoint y: 220, distance: 95.1
click at [918, 172] on span "Delete" at bounding box center [905, 168] width 46 height 20
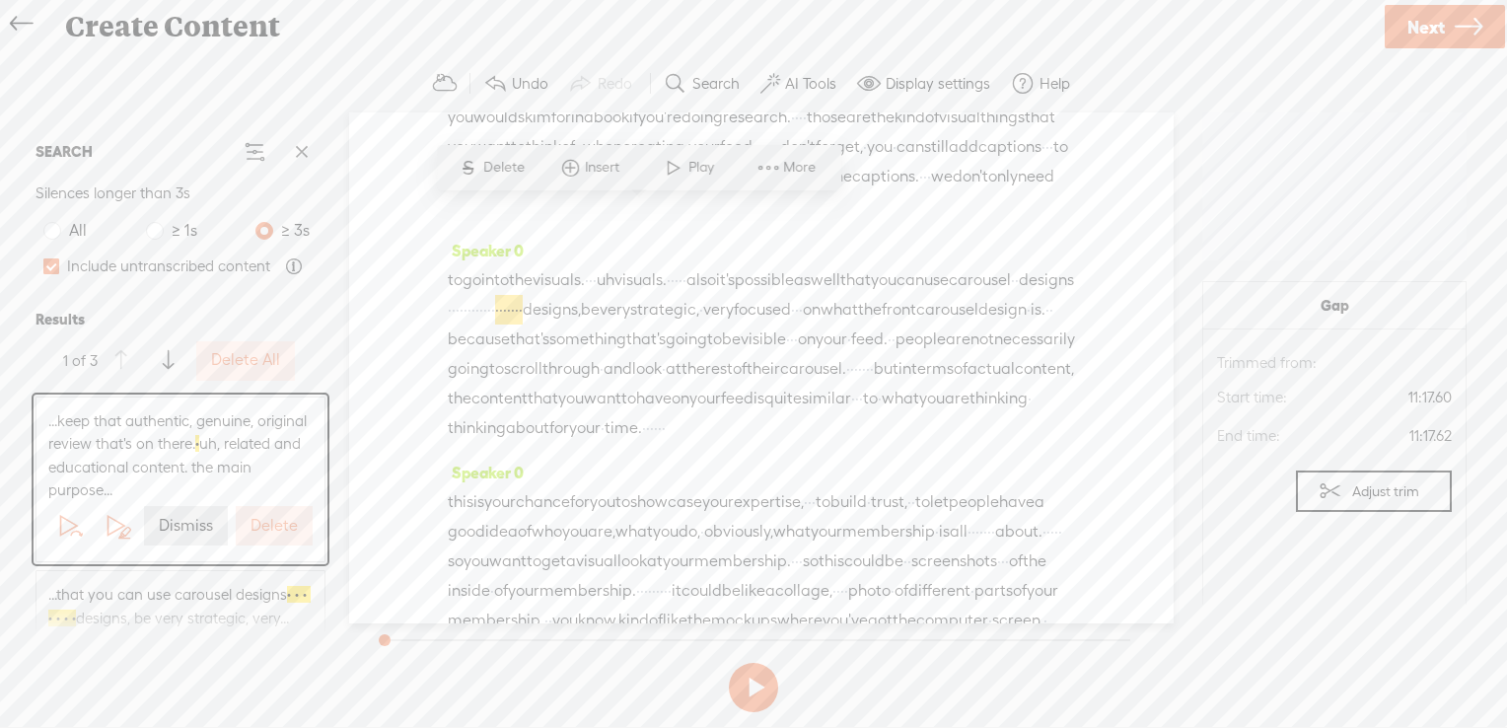
scroll to position [4849, 0]
drag, startPoint x: 584, startPoint y: 219, endPoint x: 643, endPoint y: 219, distance: 59.2
click at [504, 167] on span "Delete" at bounding box center [506, 168] width 46 height 20
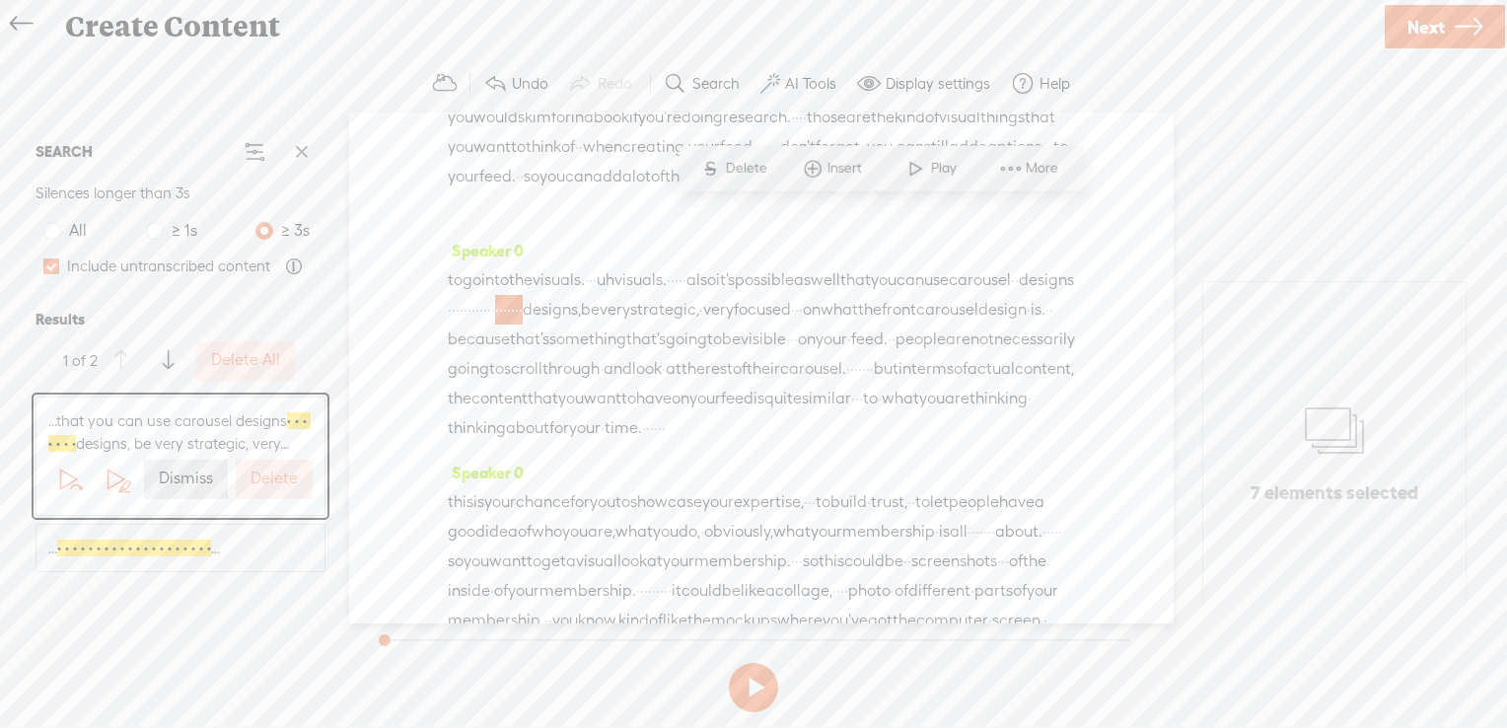
scroll to position [6120, 0]
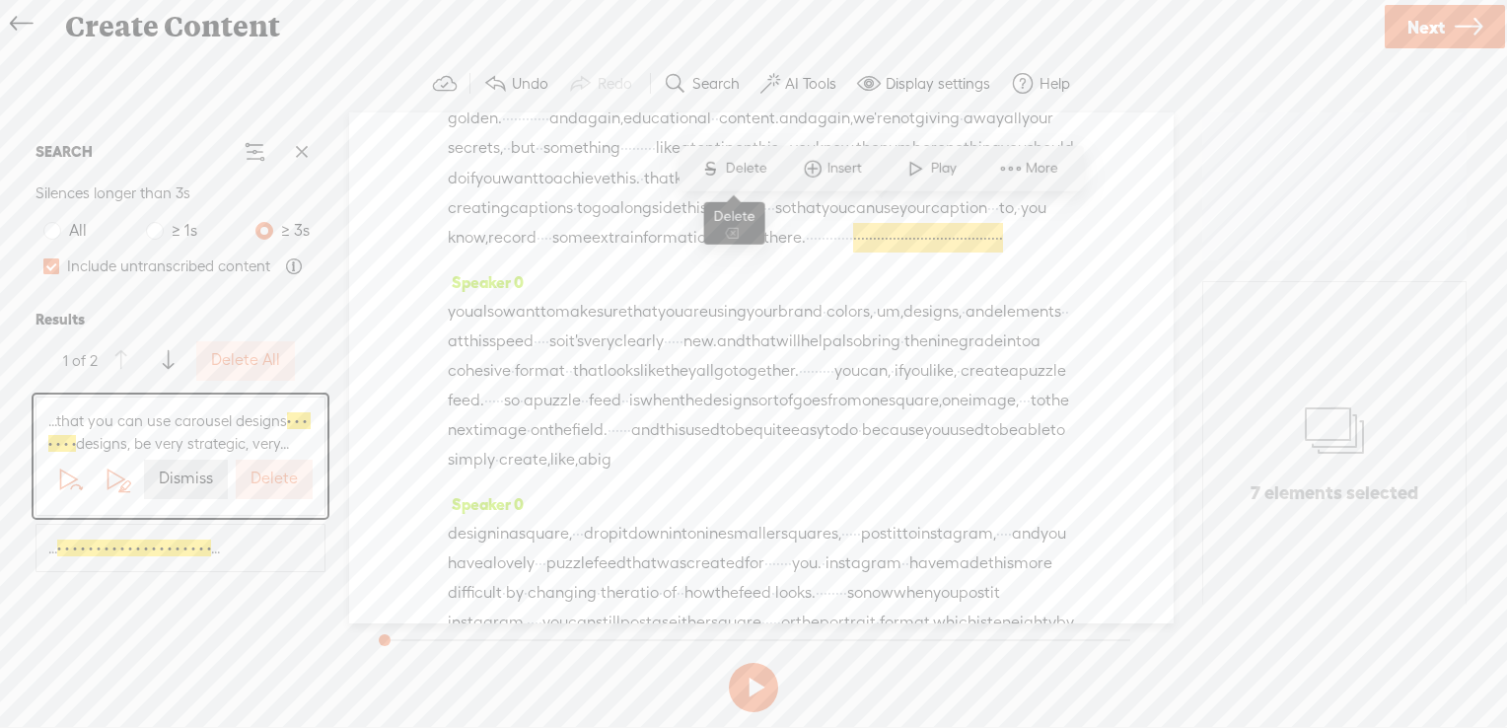
click at [741, 172] on span "Delete" at bounding box center [748, 169] width 46 height 20
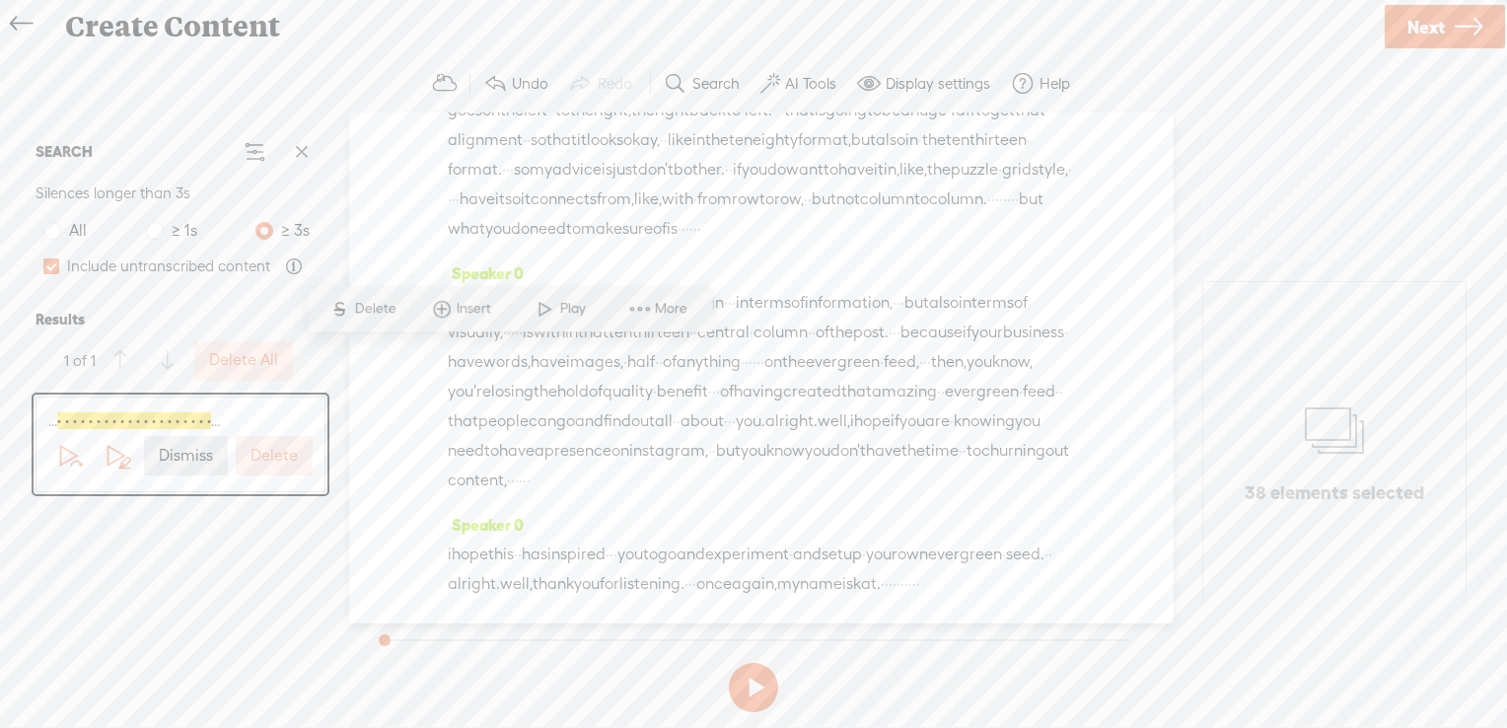
scroll to position [7705, 0]
click at [383, 199] on span "Delete" at bounding box center [377, 197] width 46 height 20
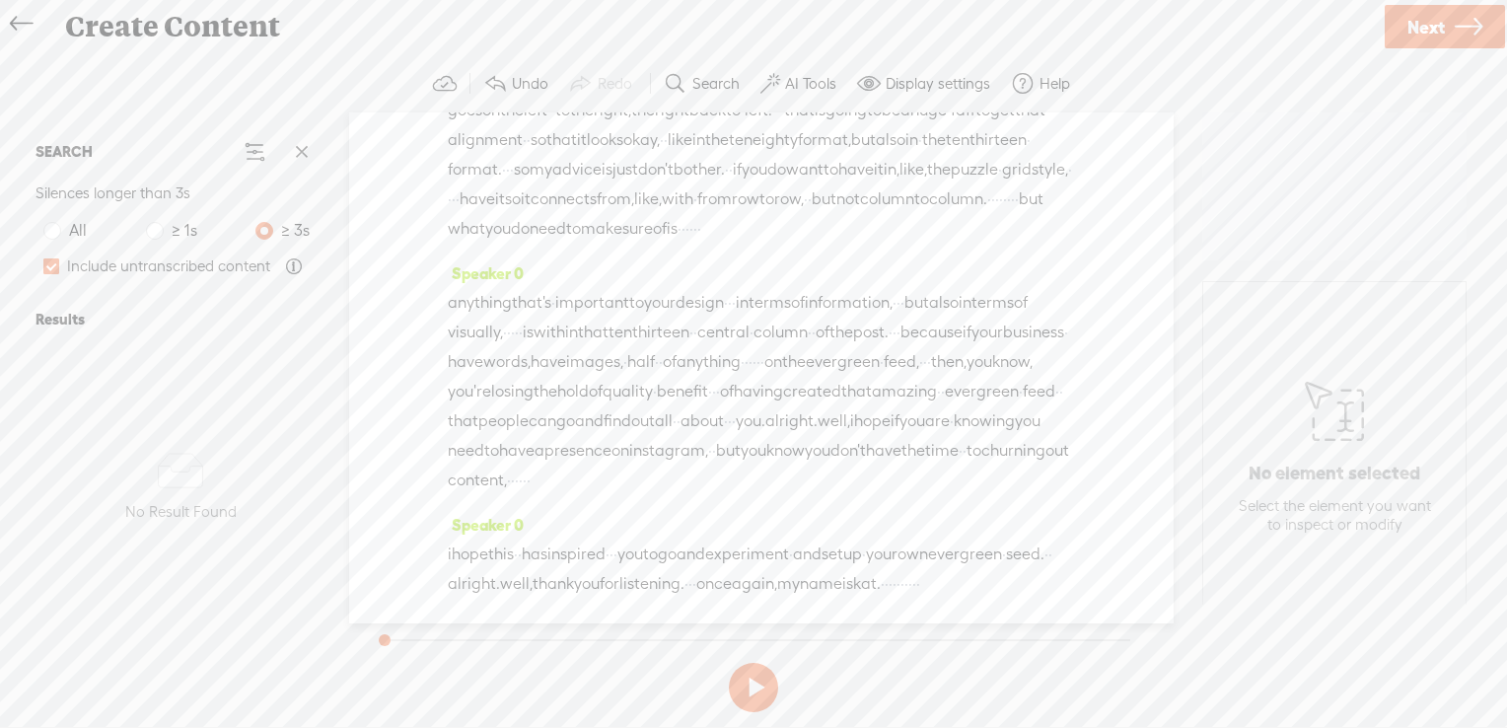
drag, startPoint x: 596, startPoint y: 215, endPoint x: 720, endPoint y: 218, distance: 124.3
click at [311, 239] on span "Delete" at bounding box center [328, 242] width 46 height 20
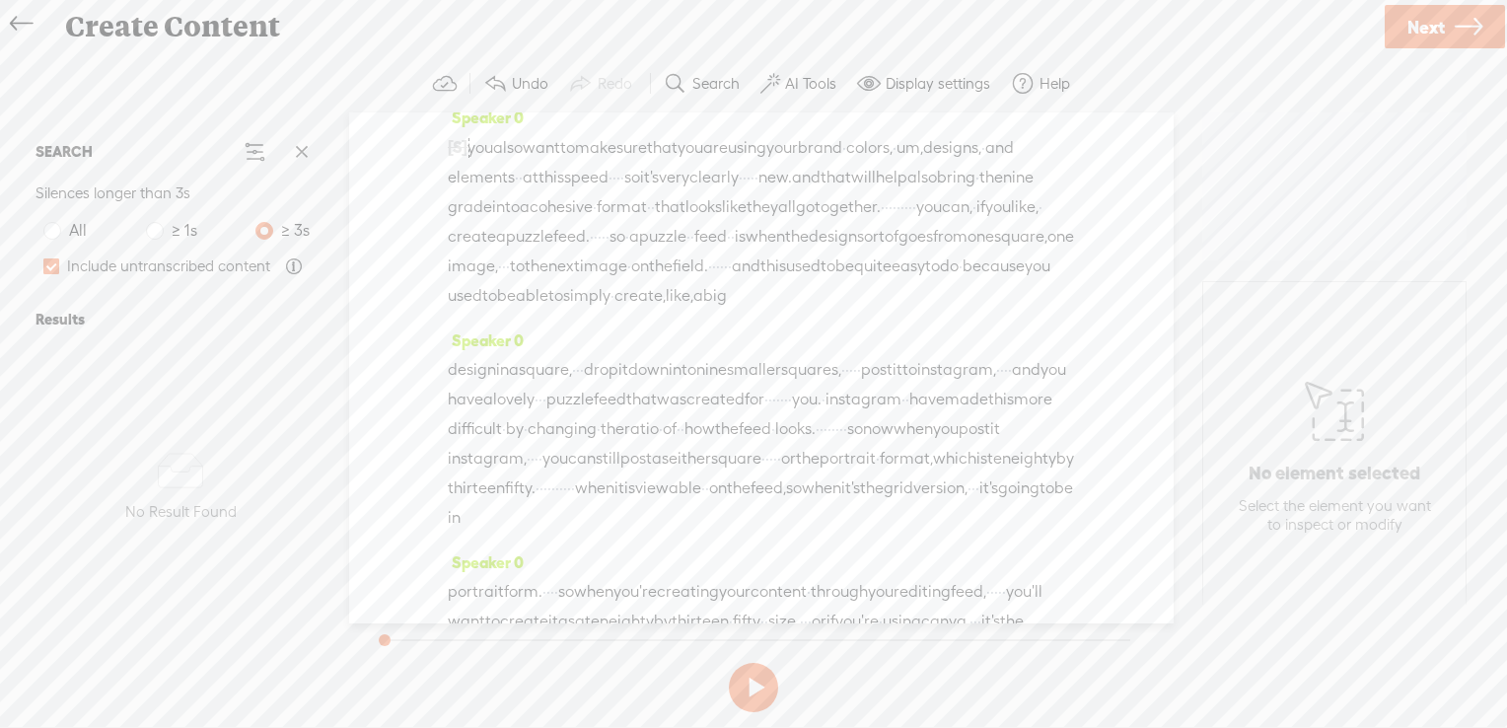
scroll to position [6645, 0]
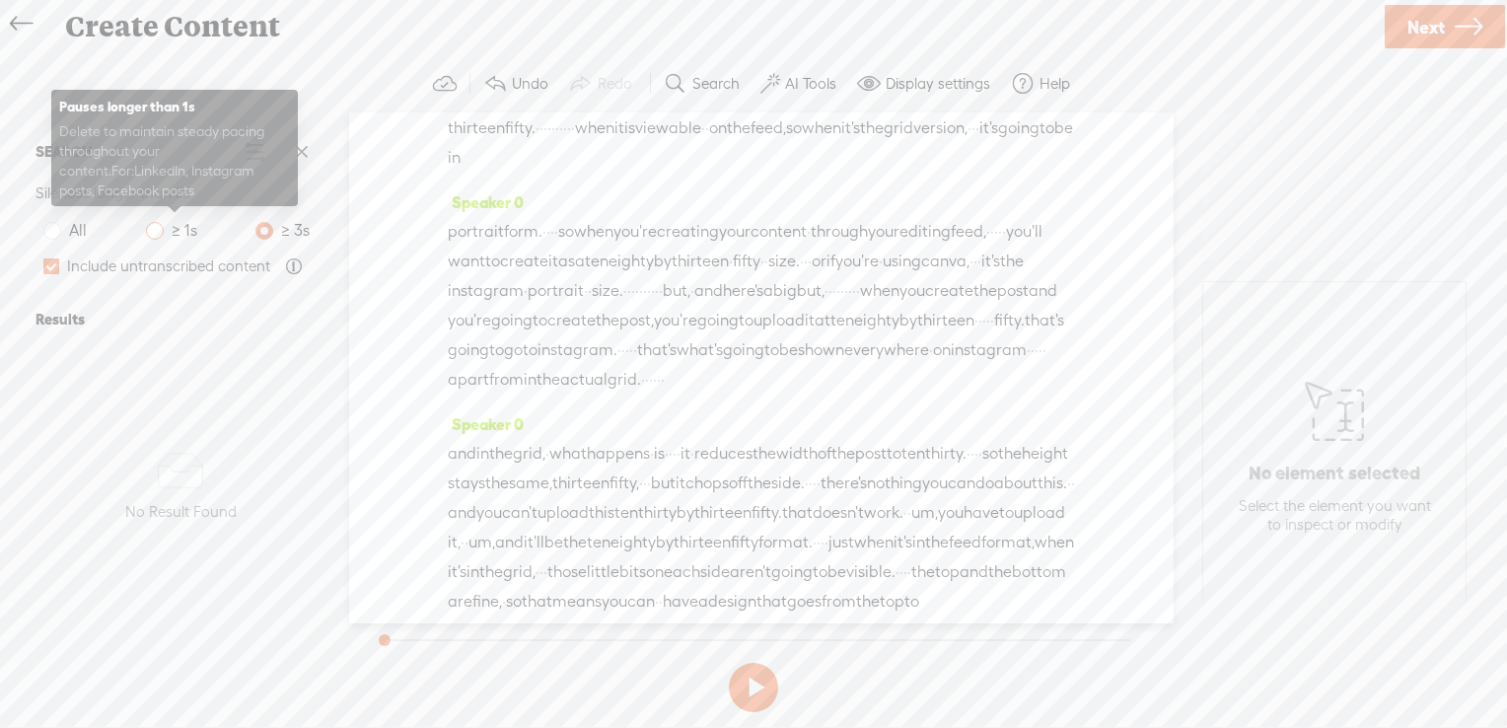
click at [161, 231] on span at bounding box center [155, 231] width 18 height 18
click at [161, 231] on input "≥ 1s" at bounding box center [155, 231] width 18 height 18
radio input "true"
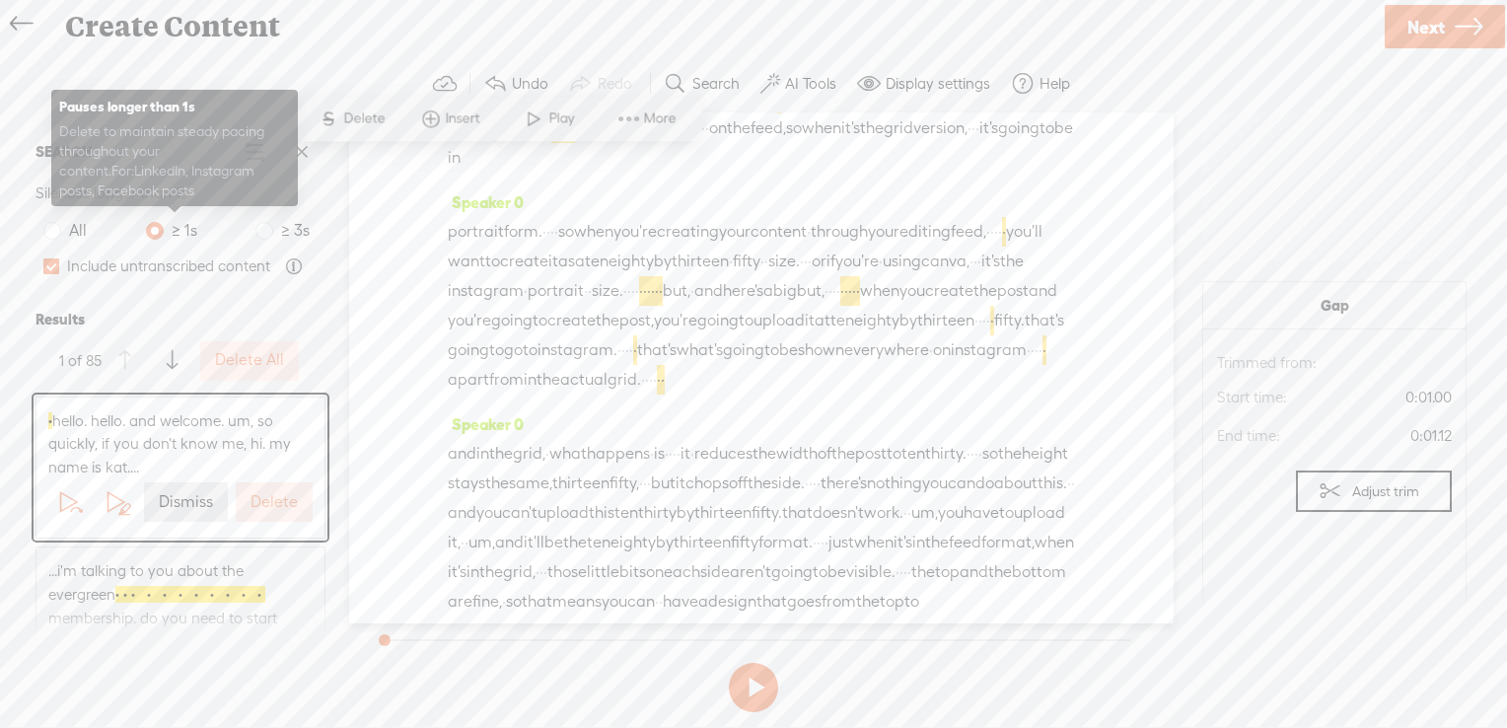
scroll to position [0, 0]
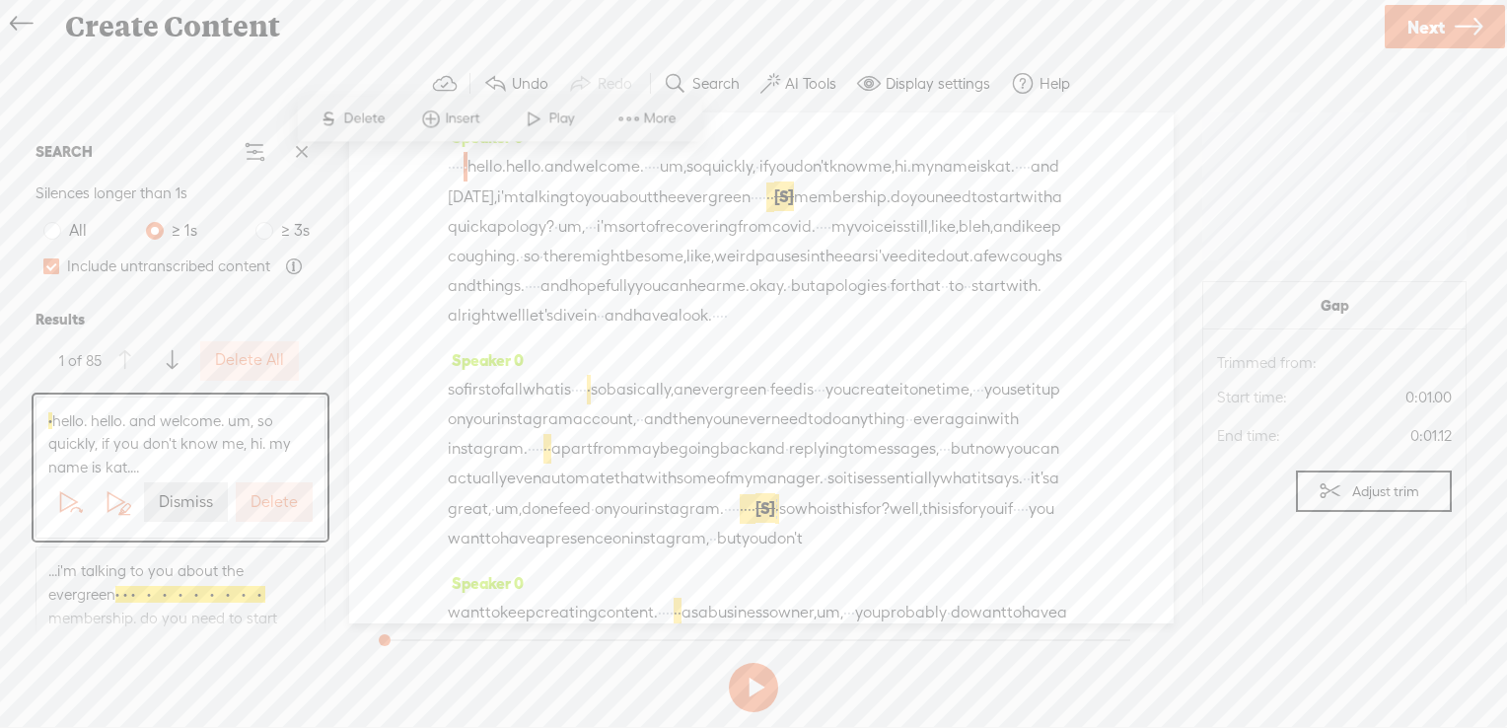
click at [339, 116] on span "S" at bounding box center [329, 119] width 30 height 36
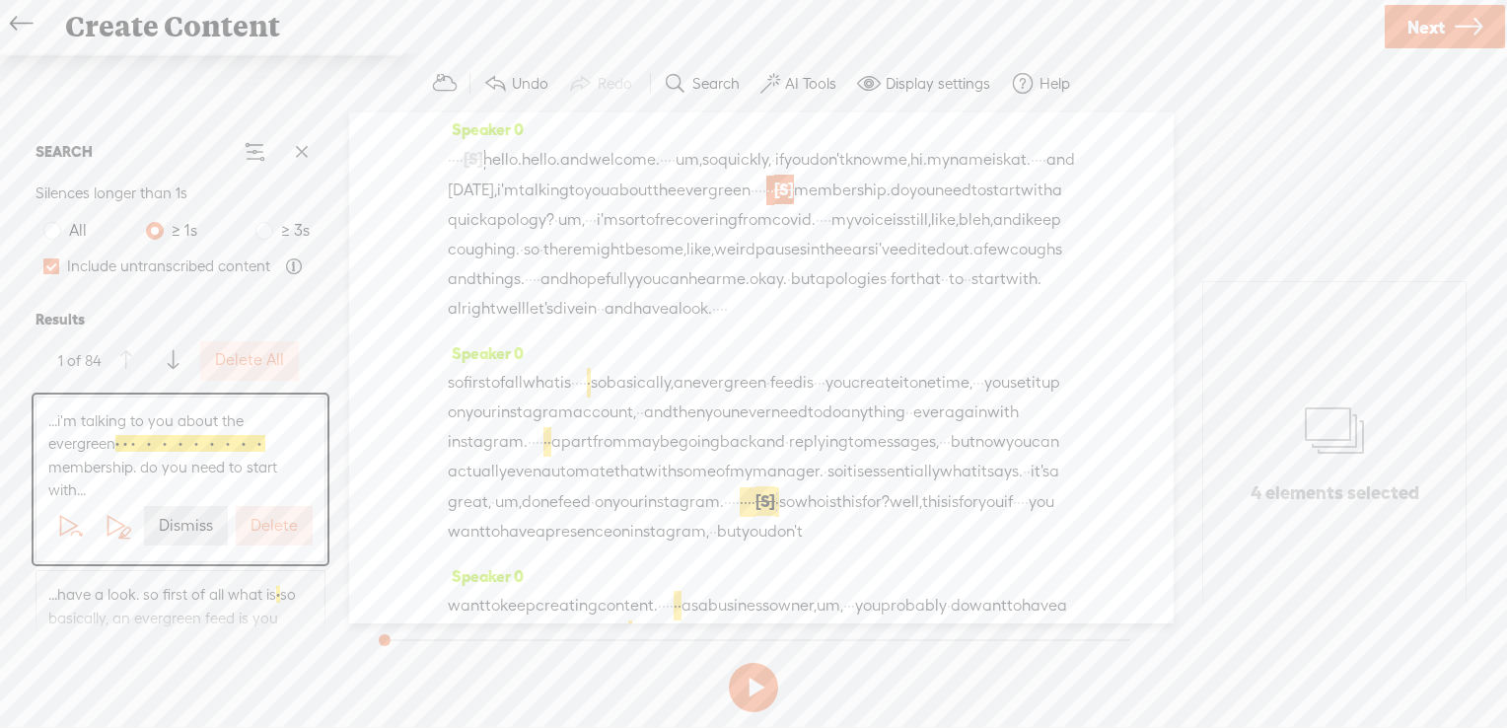
scroll to position [10, 0]
click at [205, 445] on span "· · · · · · · · · · · ·" at bounding box center [190, 443] width 150 height 17
click at [770, 203] on span "·" at bounding box center [772, 189] width 4 height 30
drag, startPoint x: 565, startPoint y: 213, endPoint x: 618, endPoint y: 215, distance: 52.3
click at [618, 215] on div "· · · · [S] · hello. hello. and welcome. · · · · um, so quickly, · if you don't…" at bounding box center [761, 232] width 627 height 180
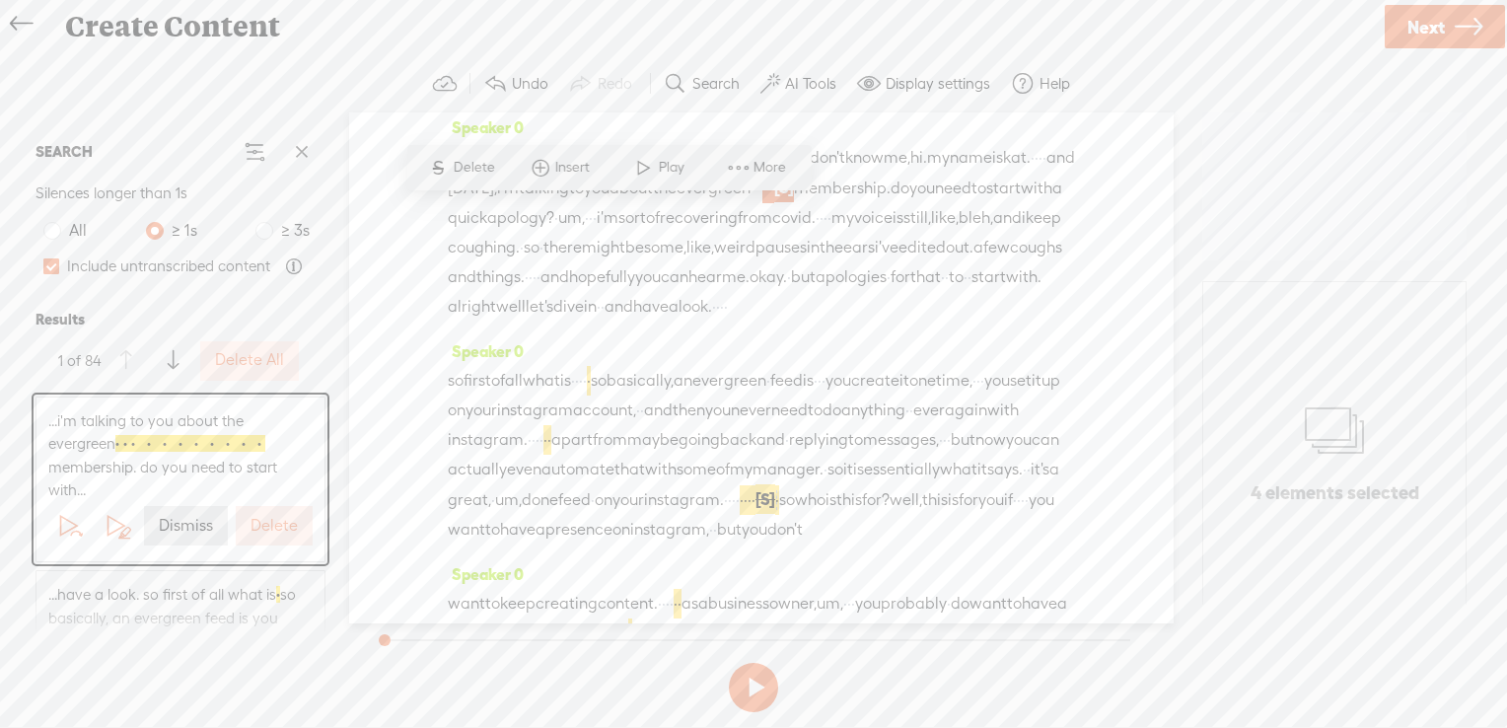
click at [463, 172] on span "Delete" at bounding box center [476, 168] width 46 height 20
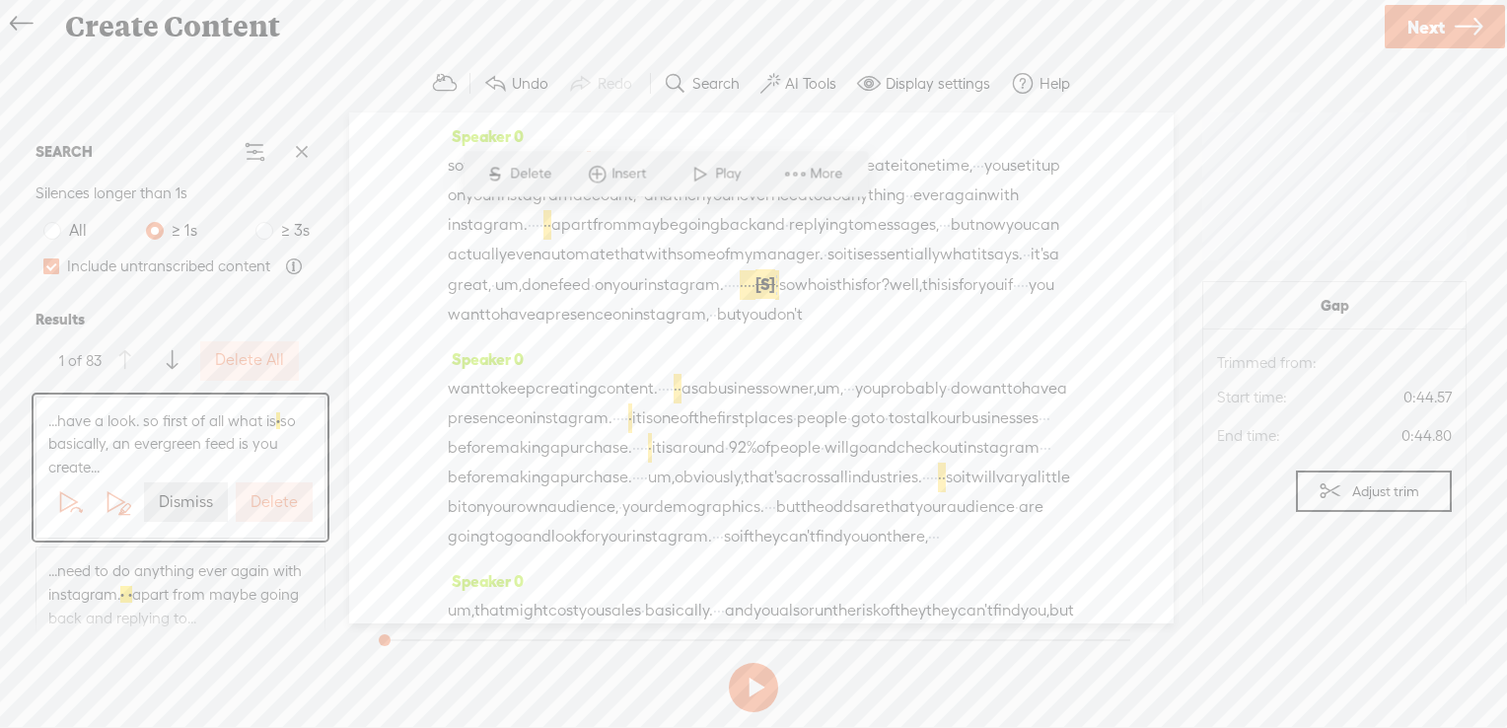
scroll to position [232, 0]
drag, startPoint x: 1004, startPoint y: 363, endPoint x: 1059, endPoint y: 364, distance: 54.3
click at [1059, 323] on div "so first of all what is · · · · · so basically, an evergreen · feed is · · · yo…" at bounding box center [761, 233] width 627 height 179
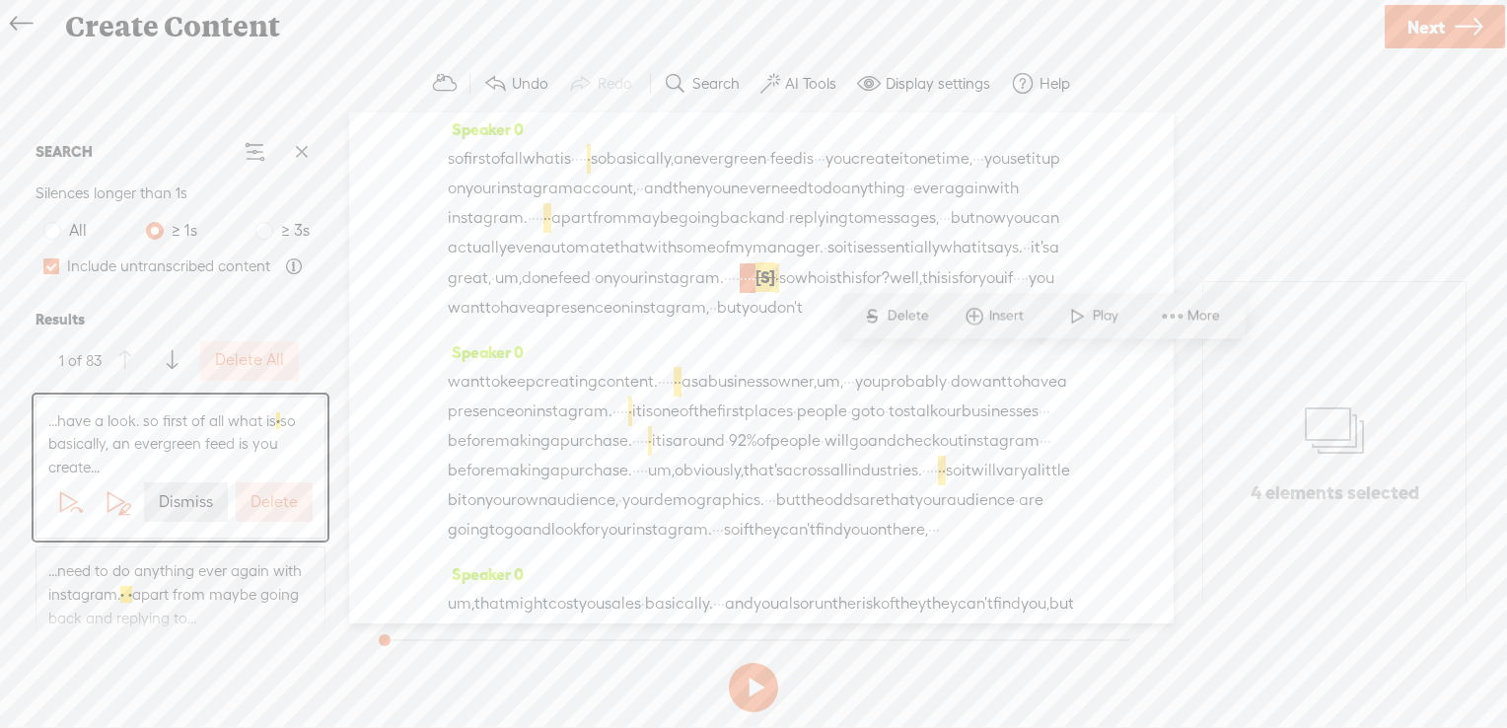
click at [894, 302] on span "S Delete" at bounding box center [895, 316] width 99 height 36
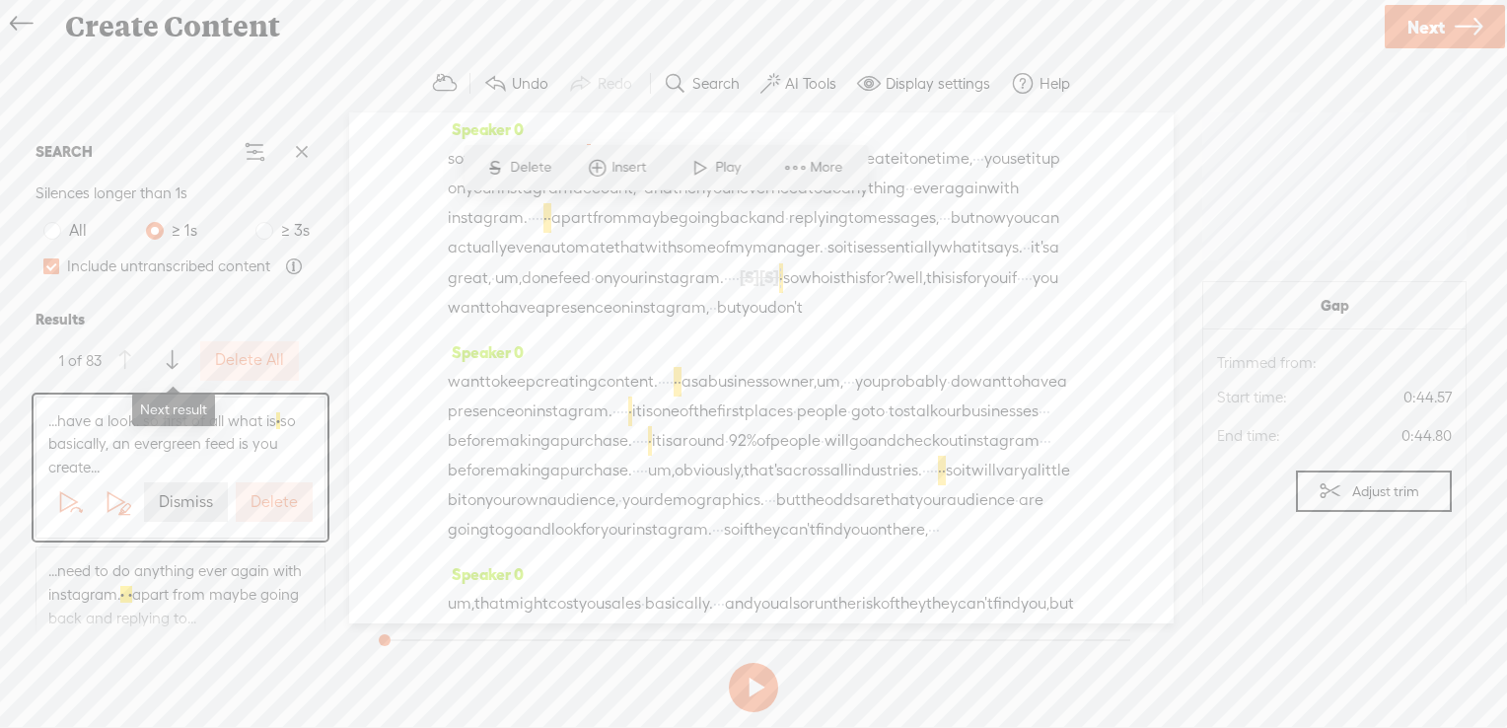
click at [175, 357] on span at bounding box center [172, 361] width 11 height 36
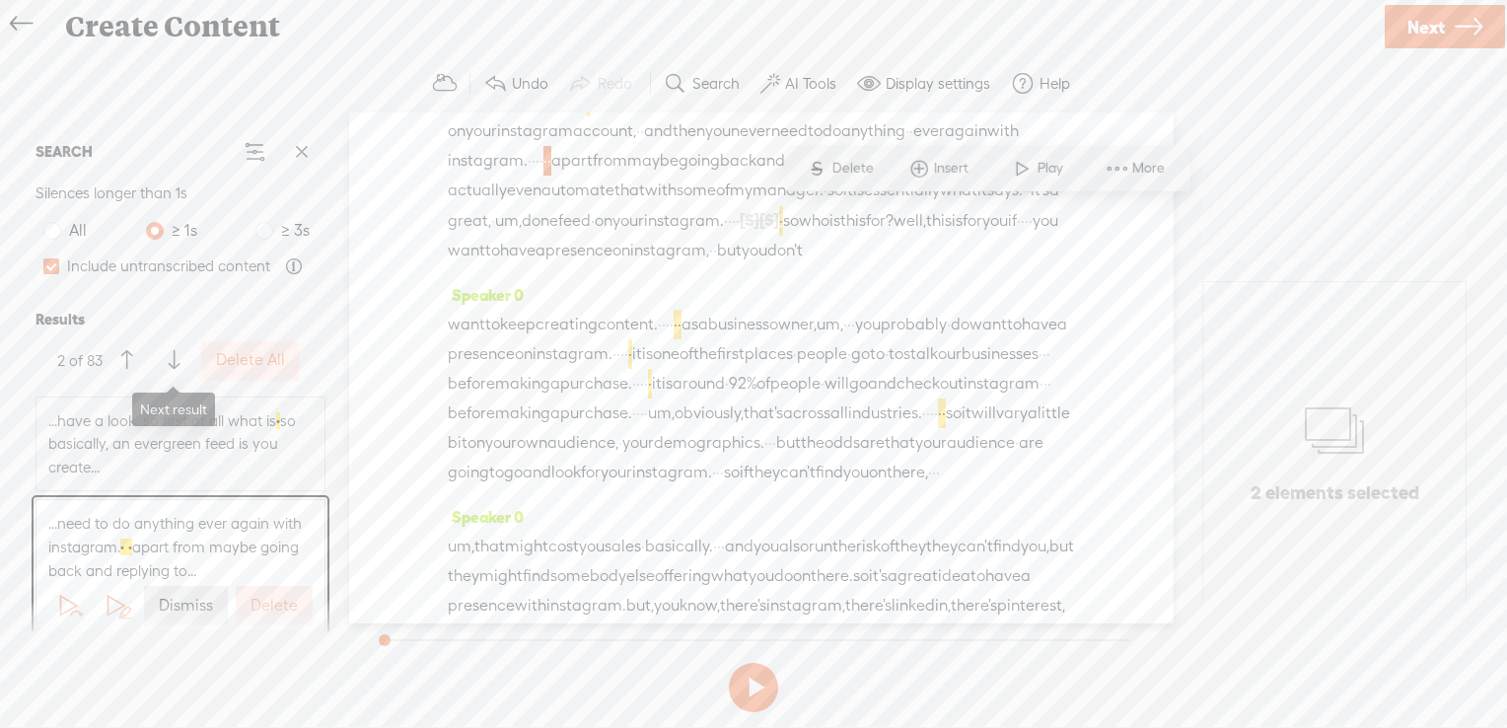
scroll to position [291, 0]
drag, startPoint x: 972, startPoint y: 213, endPoint x: 962, endPoint y: 218, distance: 11.0
click at [962, 218] on div "so first of all what is · · · · · so basically, an evergreen · feed is · · · yo…" at bounding box center [761, 174] width 627 height 179
click at [829, 165] on span "Delete" at bounding box center [832, 168] width 46 height 20
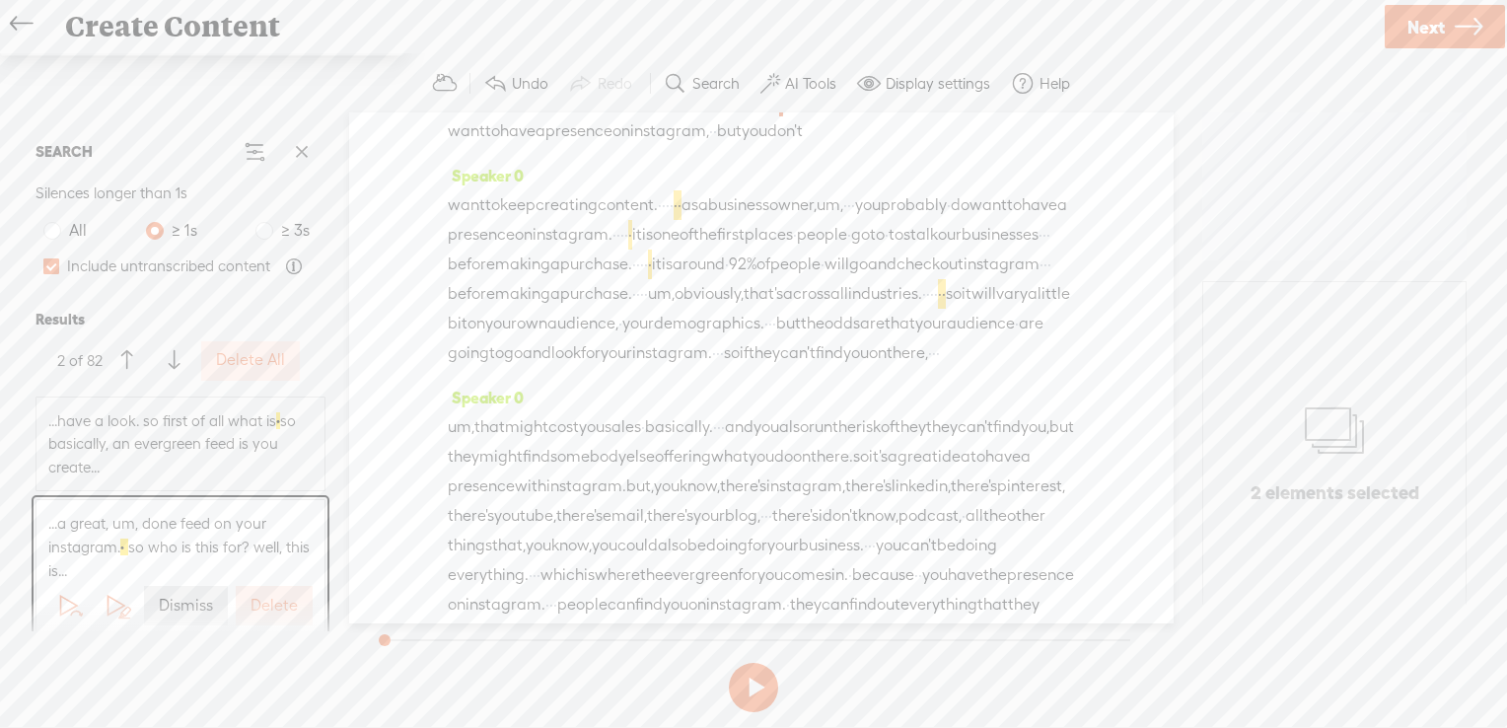
drag, startPoint x: 728, startPoint y: 318, endPoint x: 758, endPoint y: 314, distance: 29.9
click at [758, 314] on div "want to keep creating content. · · · · · · as a business owner, · um, · · · you…" at bounding box center [761, 279] width 627 height 178
click at [586, 262] on span "S" at bounding box center [582, 272] width 30 height 36
click at [628, 251] on span "·" at bounding box center [626, 236] width 4 height 30
click at [632, 251] on span "·" at bounding box center [630, 236] width 4 height 30
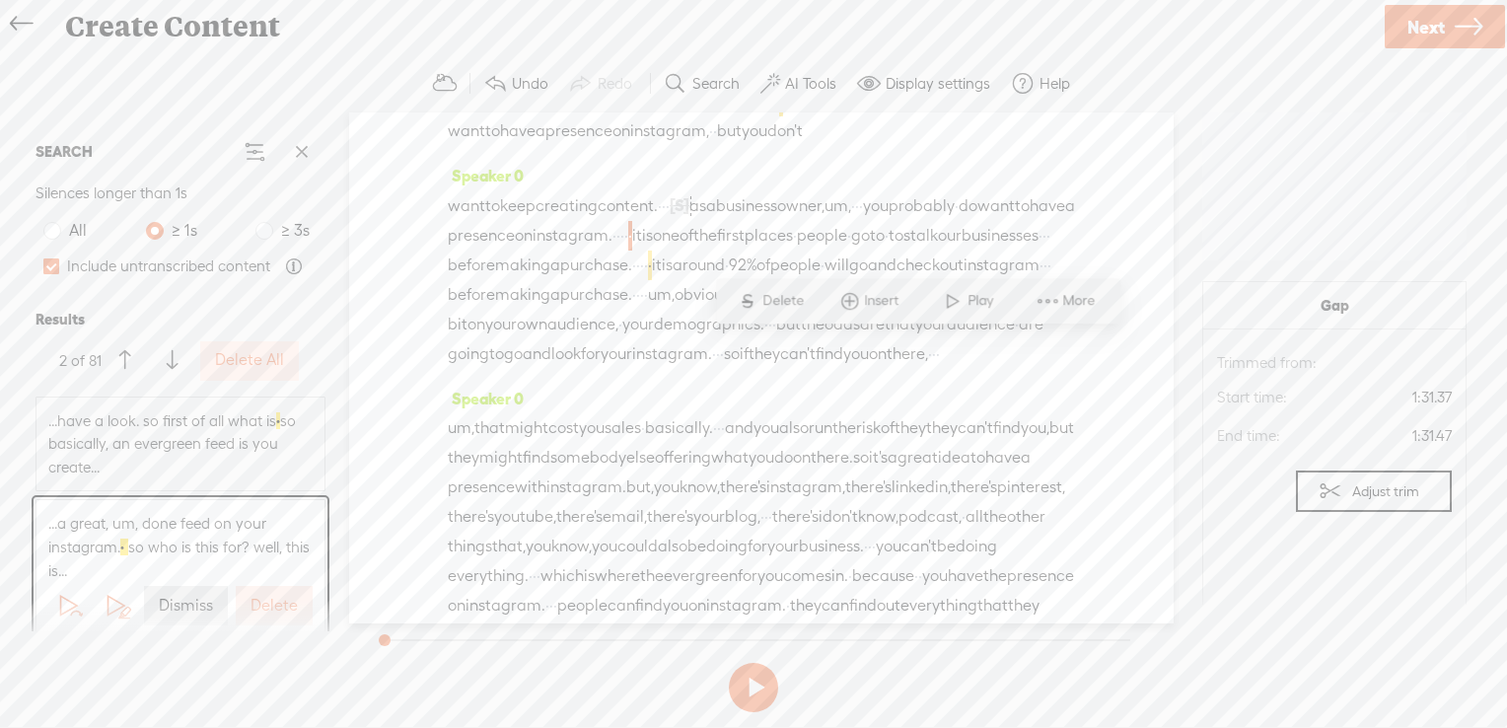
click at [781, 300] on span "Delete" at bounding box center [786, 301] width 46 height 20
drag, startPoint x: 576, startPoint y: 469, endPoint x: 594, endPoint y: 469, distance: 17.8
click at [594, 370] on div "want to keep creating content. · · · [S] · · · as a business owner, · um, · · ·…" at bounding box center [761, 280] width 627 height 180
click at [462, 412] on span "Delete" at bounding box center [458, 419] width 46 height 20
click at [648, 281] on span "·" at bounding box center [650, 267] width 4 height 30
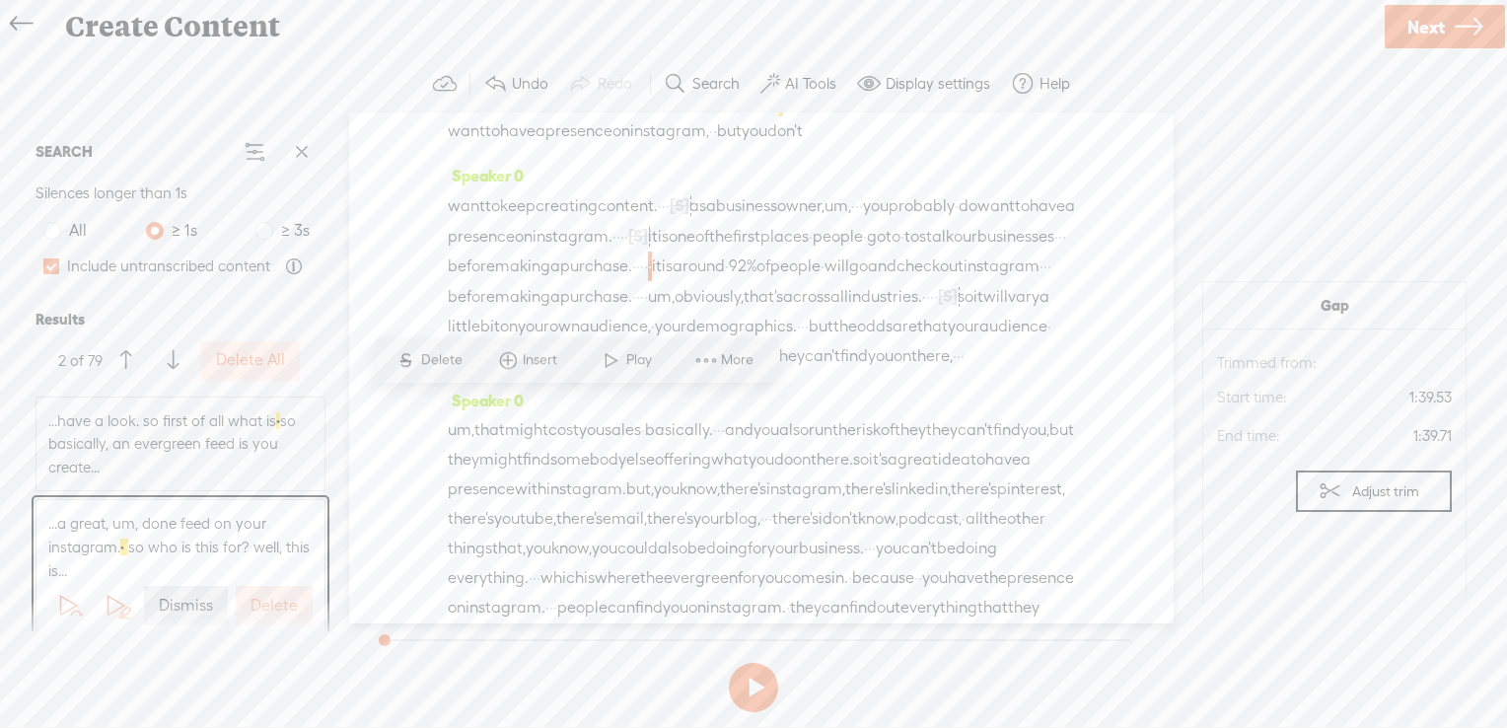
click at [424, 350] on span "Delete" at bounding box center [444, 360] width 46 height 20
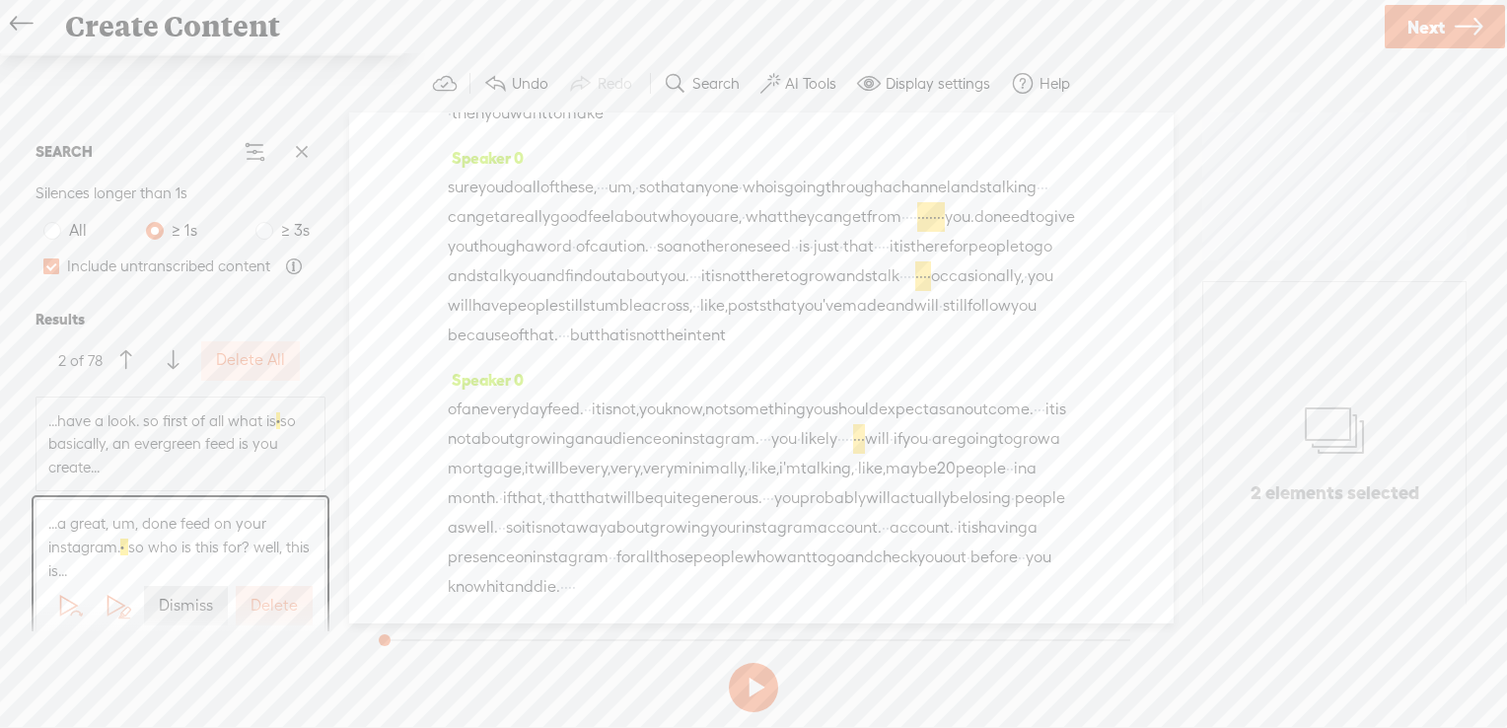
scroll to position [1411, 0]
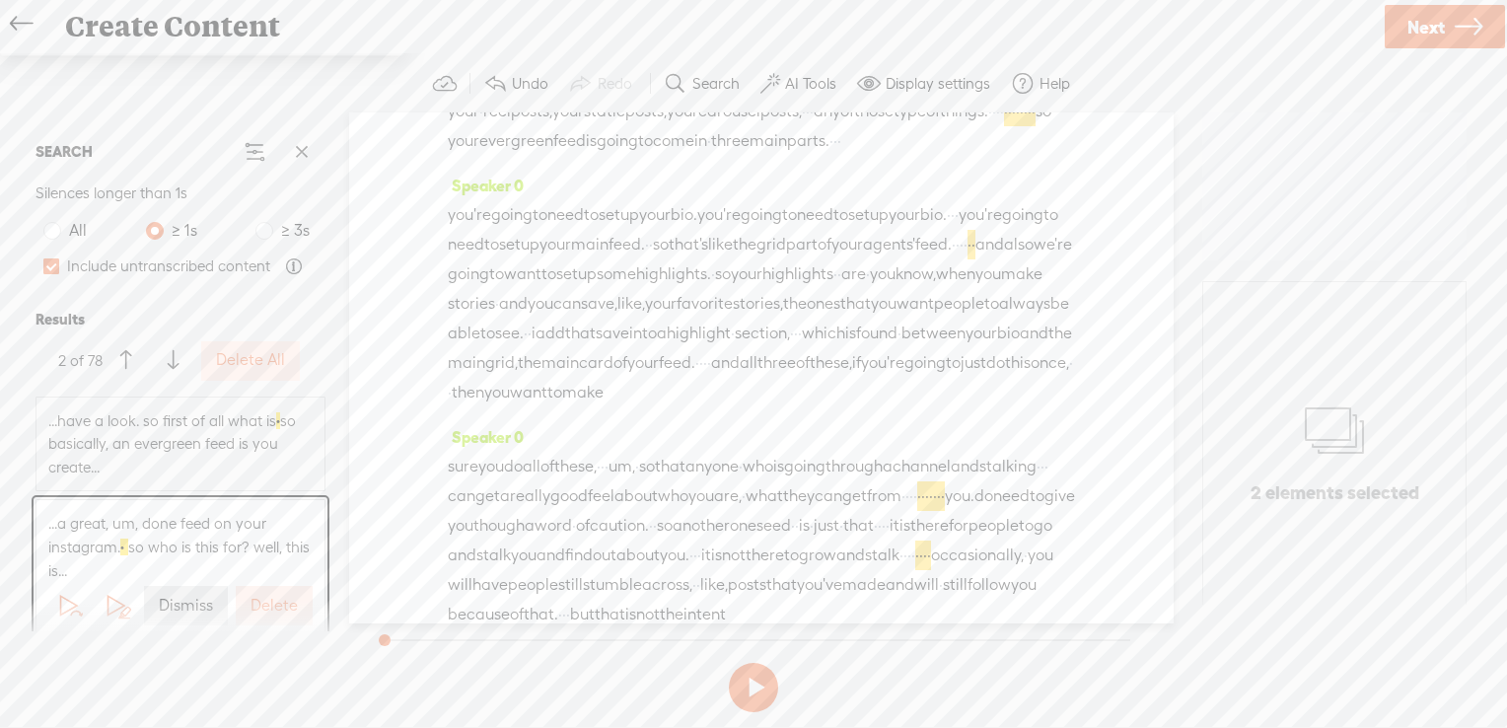
click at [256, 356] on label "Delete All" at bounding box center [250, 360] width 69 height 21
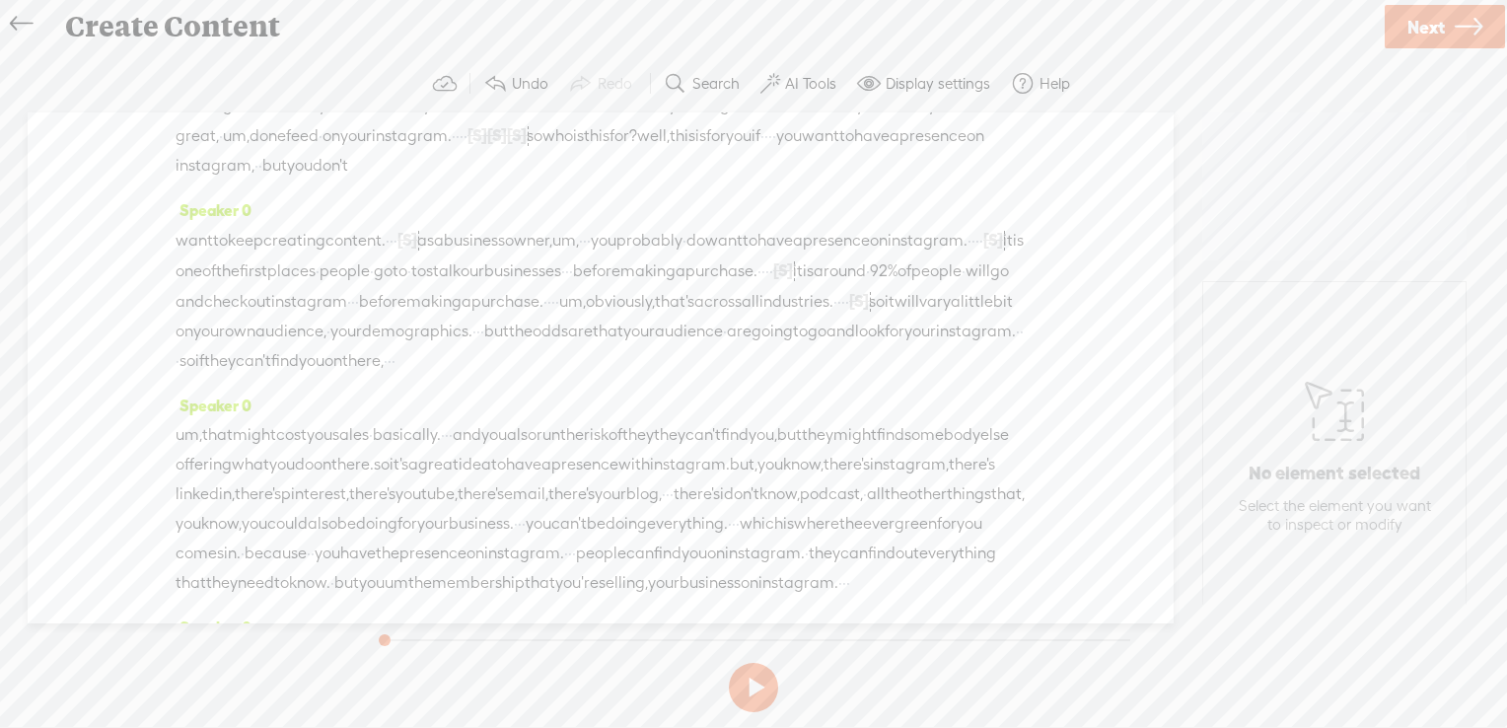
scroll to position [0, 0]
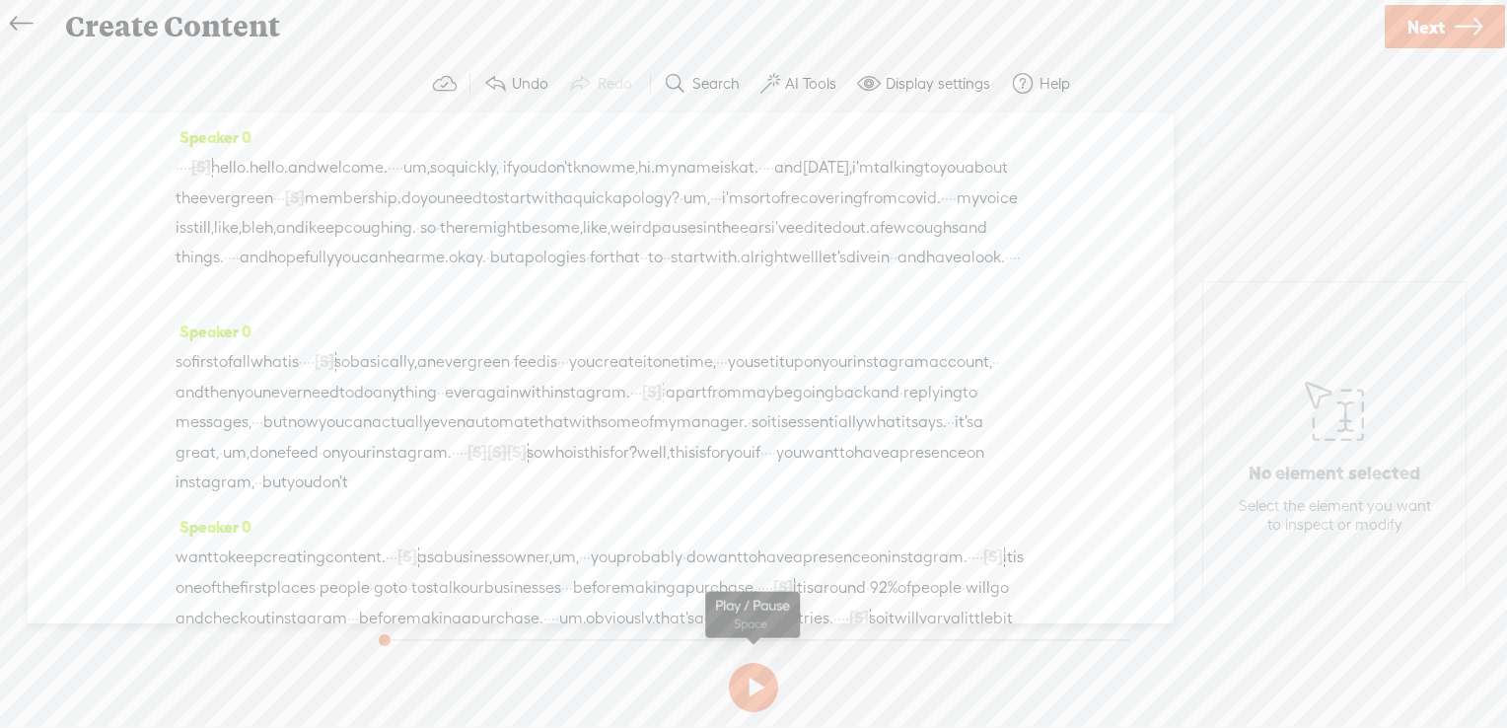
click at [752, 680] on button at bounding box center [753, 687] width 49 height 49
click at [217, 377] on span "first" at bounding box center [205, 362] width 28 height 30
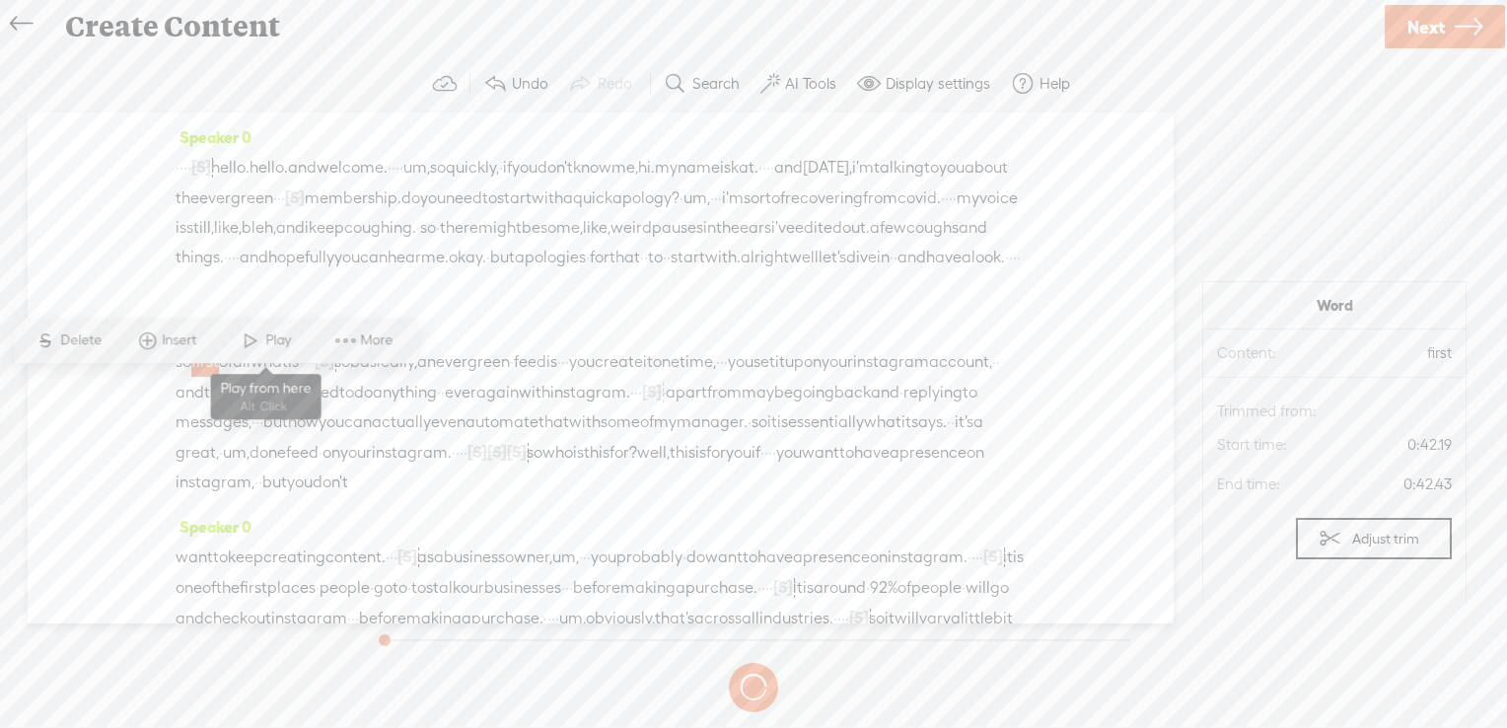
click at [270, 339] on span "Play" at bounding box center [280, 340] width 31 height 20
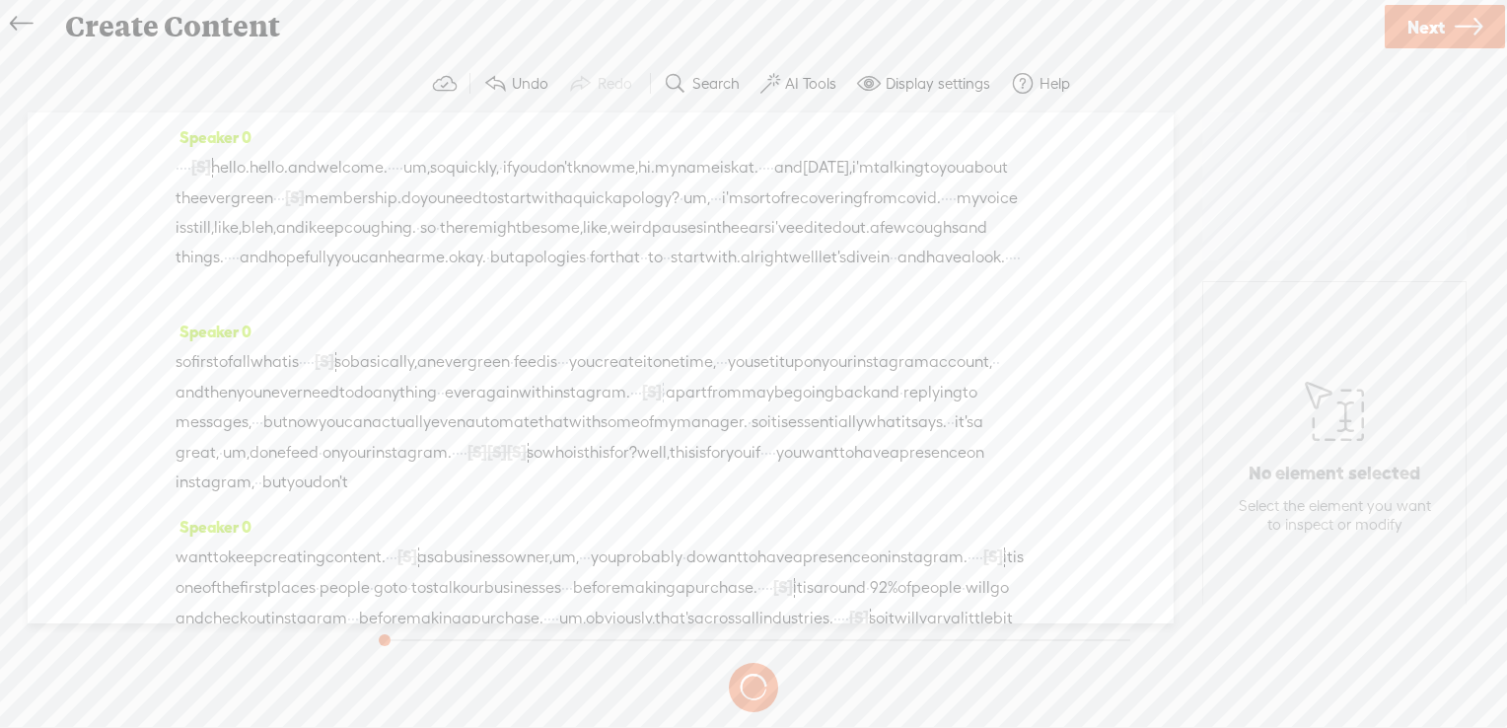
click at [219, 377] on span "first" at bounding box center [205, 362] width 28 height 30
click at [268, 335] on span "Play" at bounding box center [280, 340] width 31 height 20
click at [778, 85] on span at bounding box center [771, 84] width 20 height 24
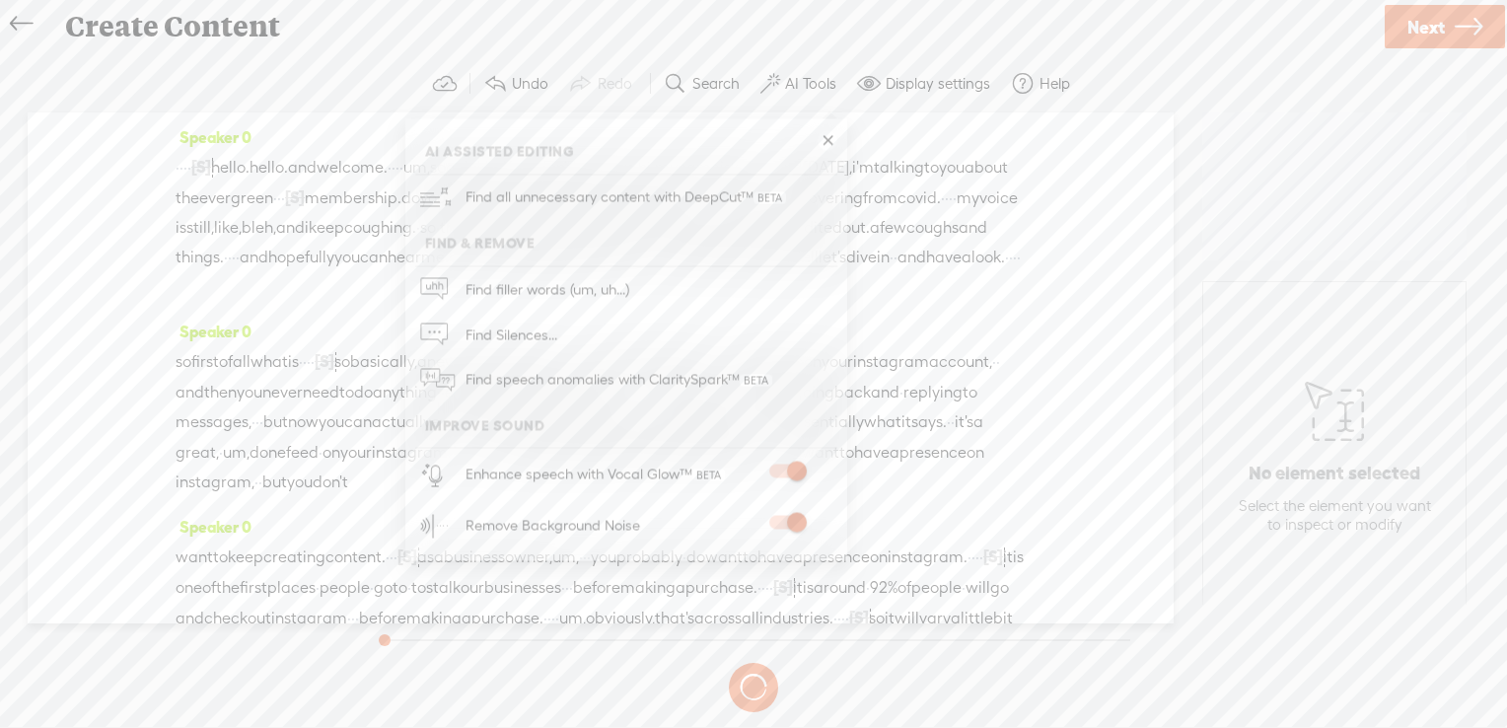
click at [778, 85] on span at bounding box center [771, 84] width 20 height 24
click at [797, 37] on div "Create Content" at bounding box center [716, 26] width 1331 height 51
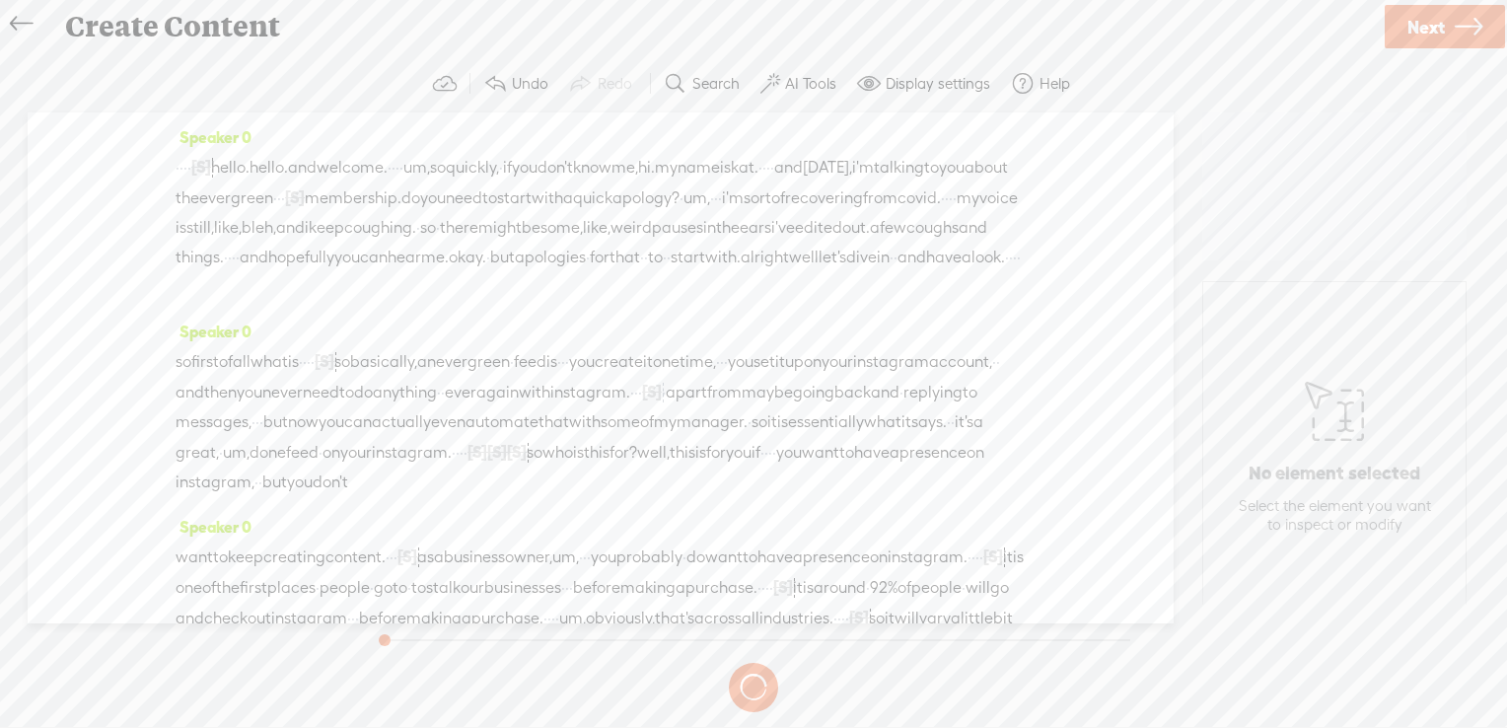
click at [233, 377] on span "of" at bounding box center [226, 362] width 14 height 30
click at [1439, 23] on span "Next" at bounding box center [1426, 27] width 37 height 50
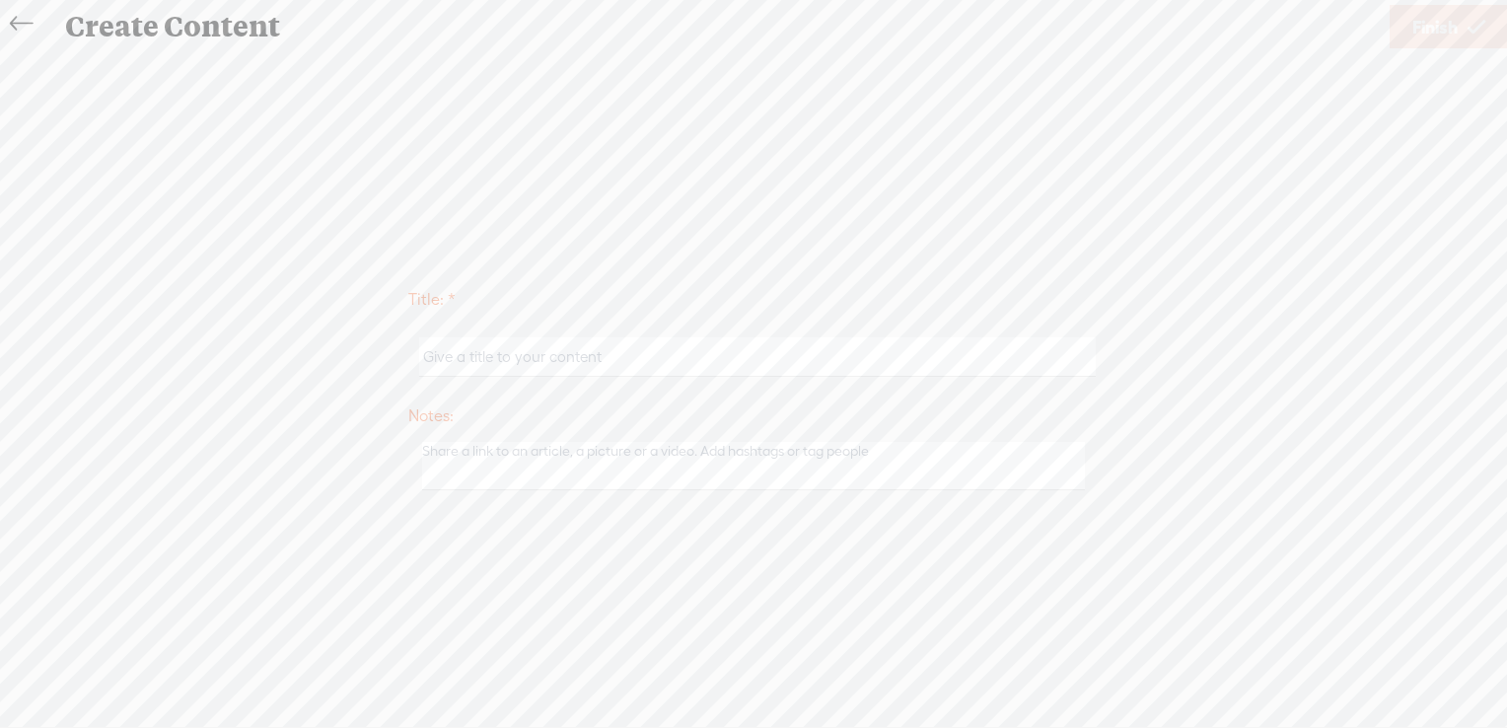
click at [545, 357] on input "text" at bounding box center [757, 356] width 676 height 38
type input "Evergreen feed"
drag, startPoint x: 20, startPoint y: 23, endPoint x: 56, endPoint y: 66, distance: 56.7
click at [20, 23] on icon at bounding box center [21, 24] width 23 height 44
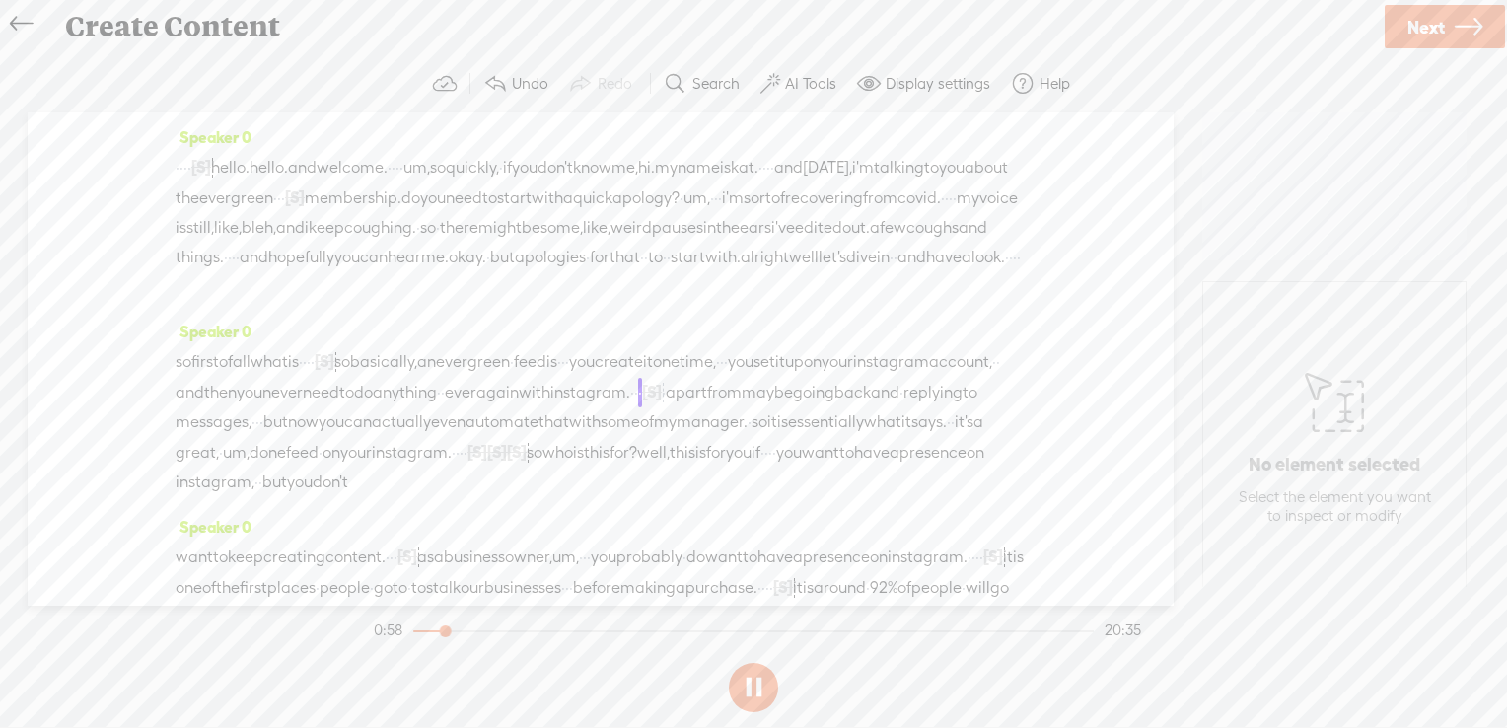
click at [251, 377] on span "all" at bounding box center [242, 362] width 18 height 30
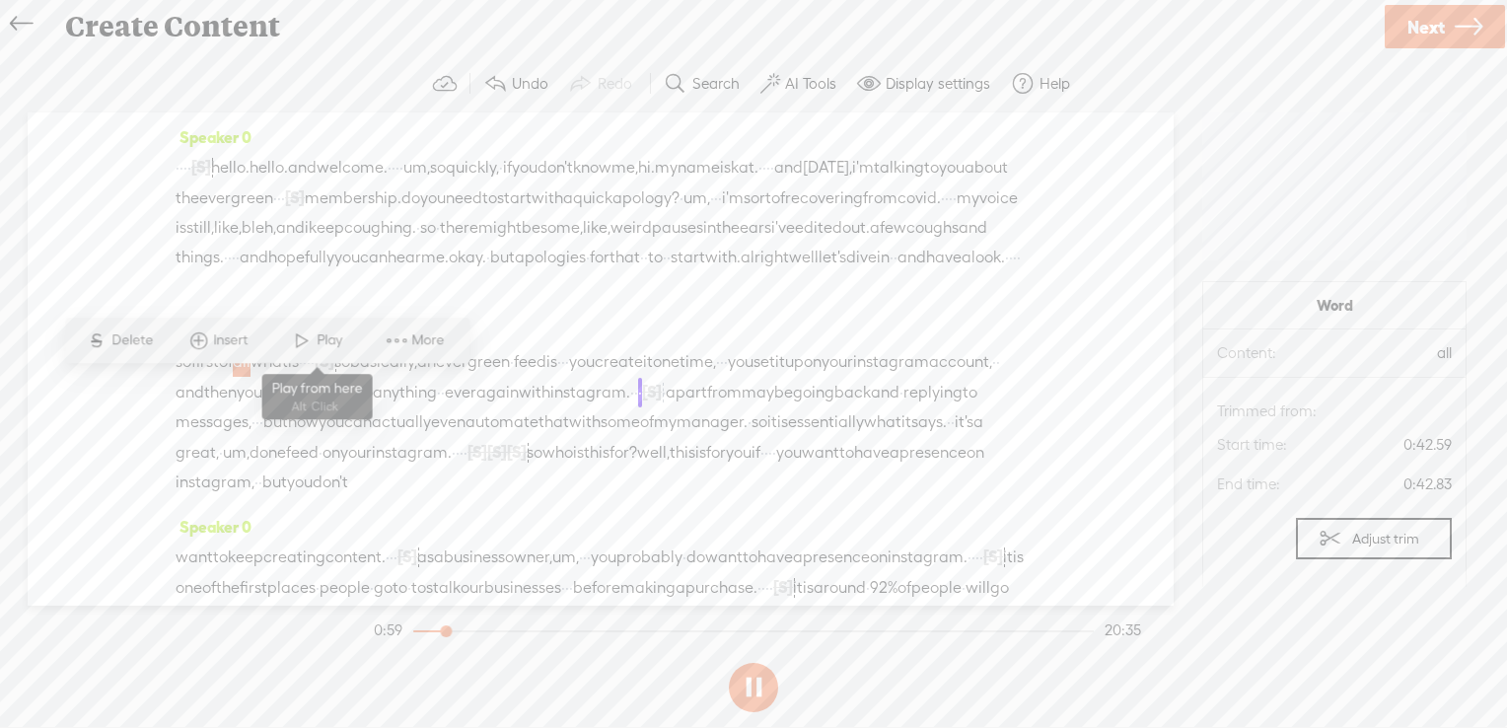
click at [326, 333] on span "Play" at bounding box center [332, 340] width 31 height 20
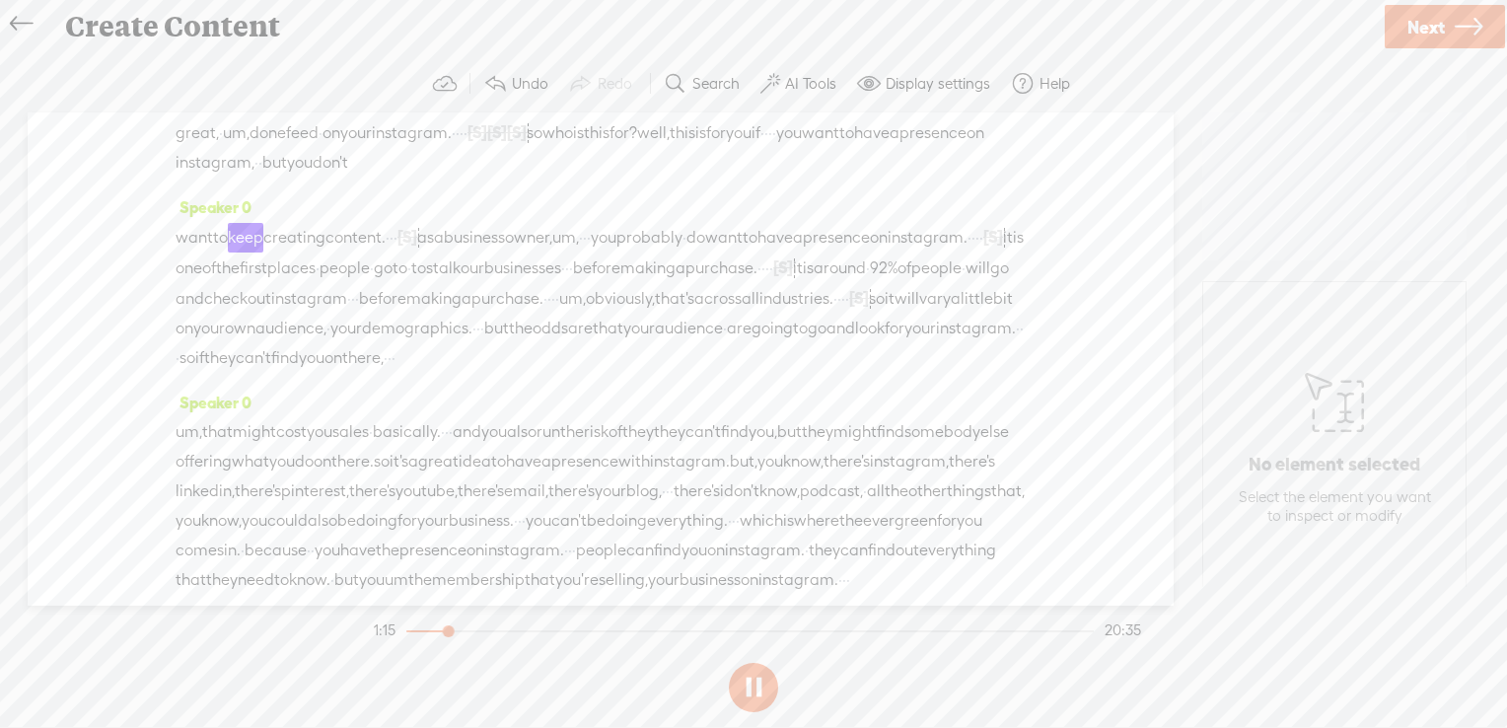
scroll to position [395, 0]
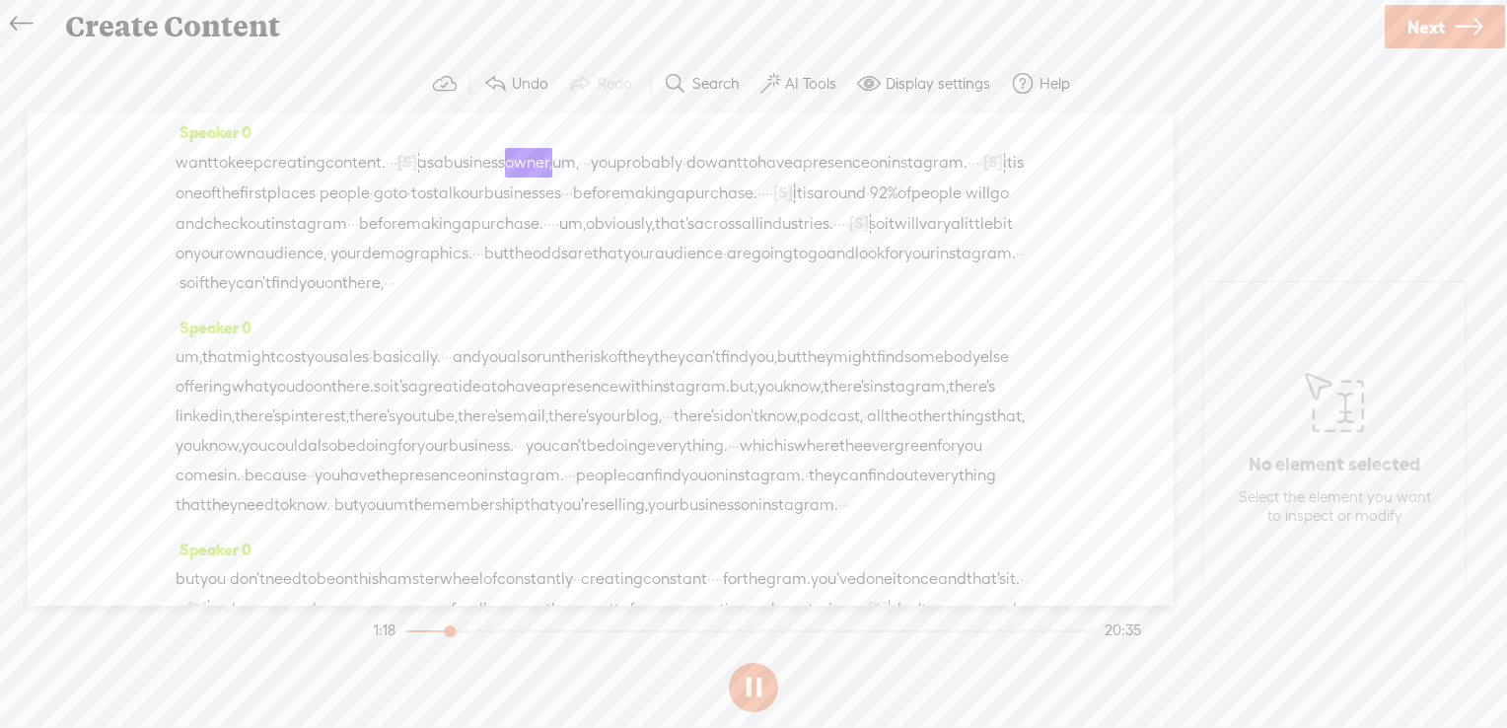
click at [18, 22] on icon at bounding box center [21, 24] width 23 height 44
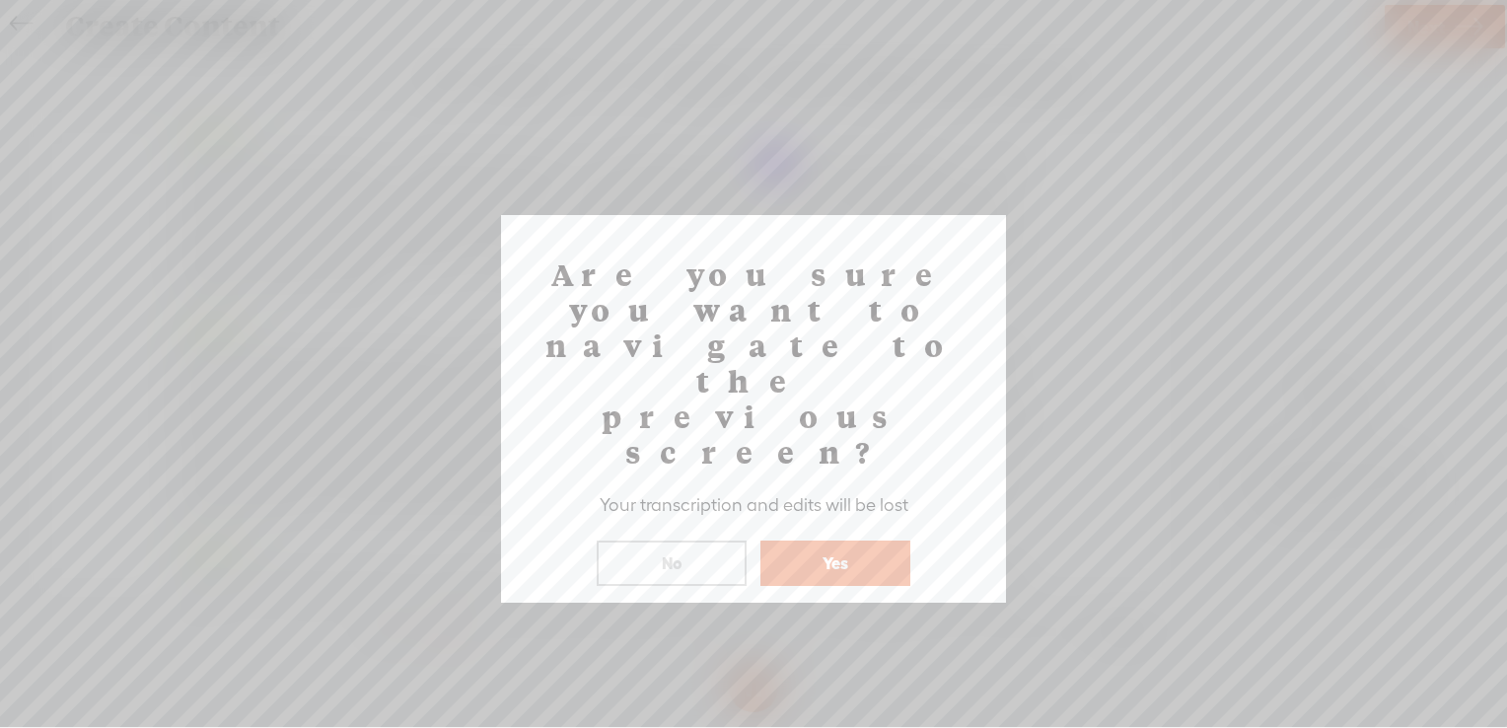
click at [718, 541] on button "No" at bounding box center [672, 563] width 150 height 45
